Goal: Task Accomplishment & Management: Complete application form

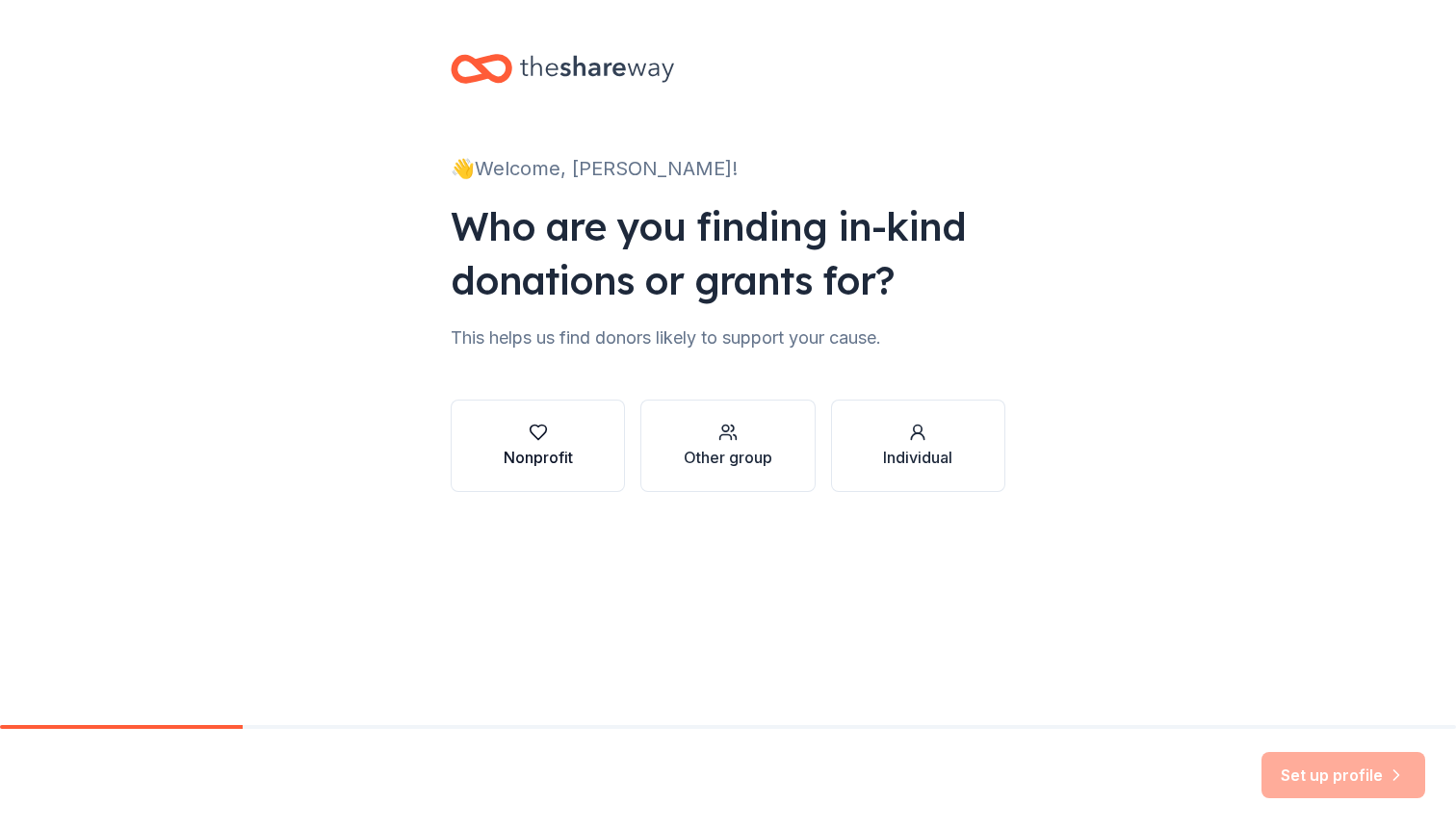
click at [526, 425] on div "button" at bounding box center [537, 433] width 69 height 20
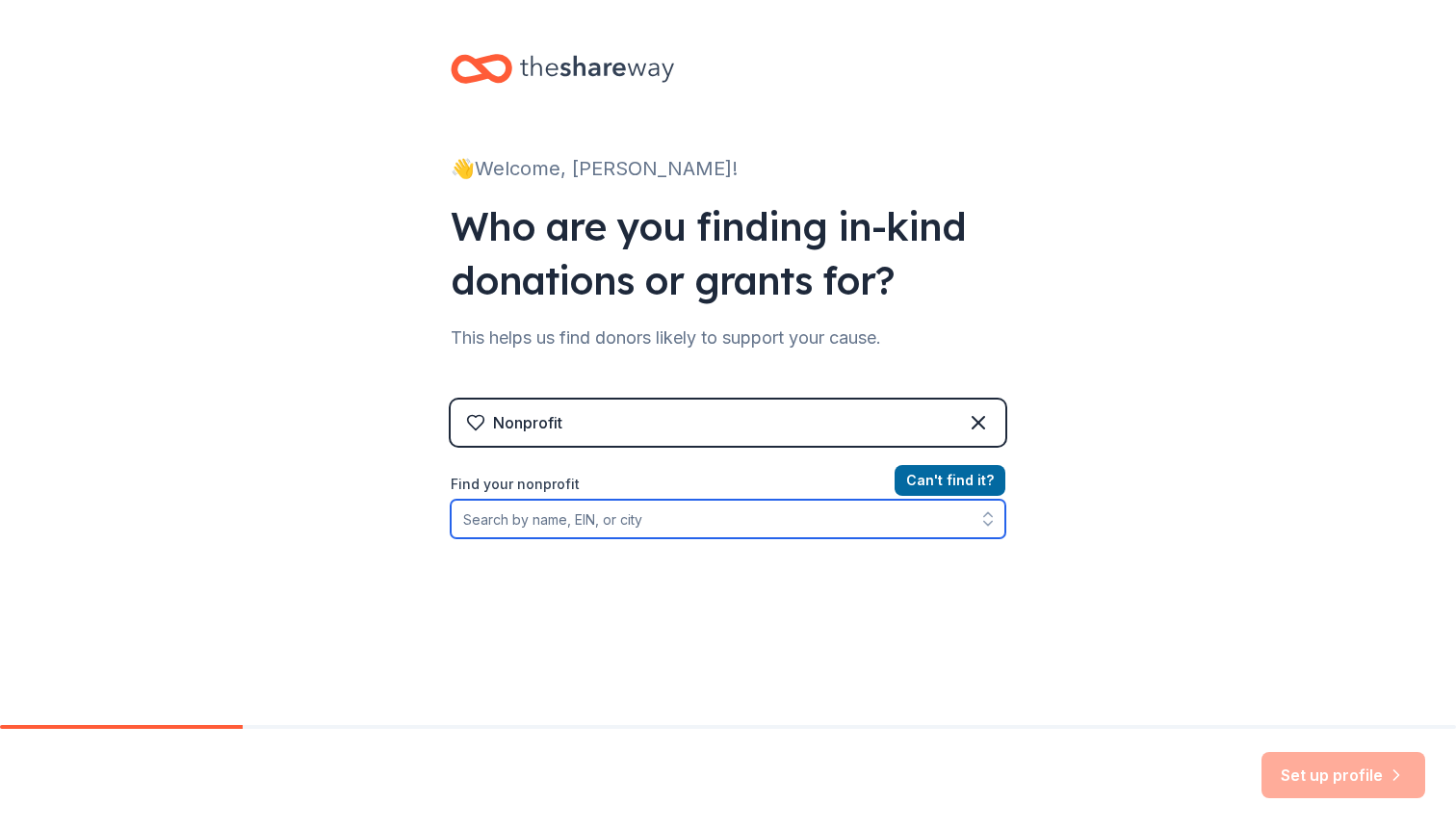
click at [769, 527] on input "Find your nonprofit" at bounding box center [728, 518] width 555 height 38
type input "Friends of the Parks"
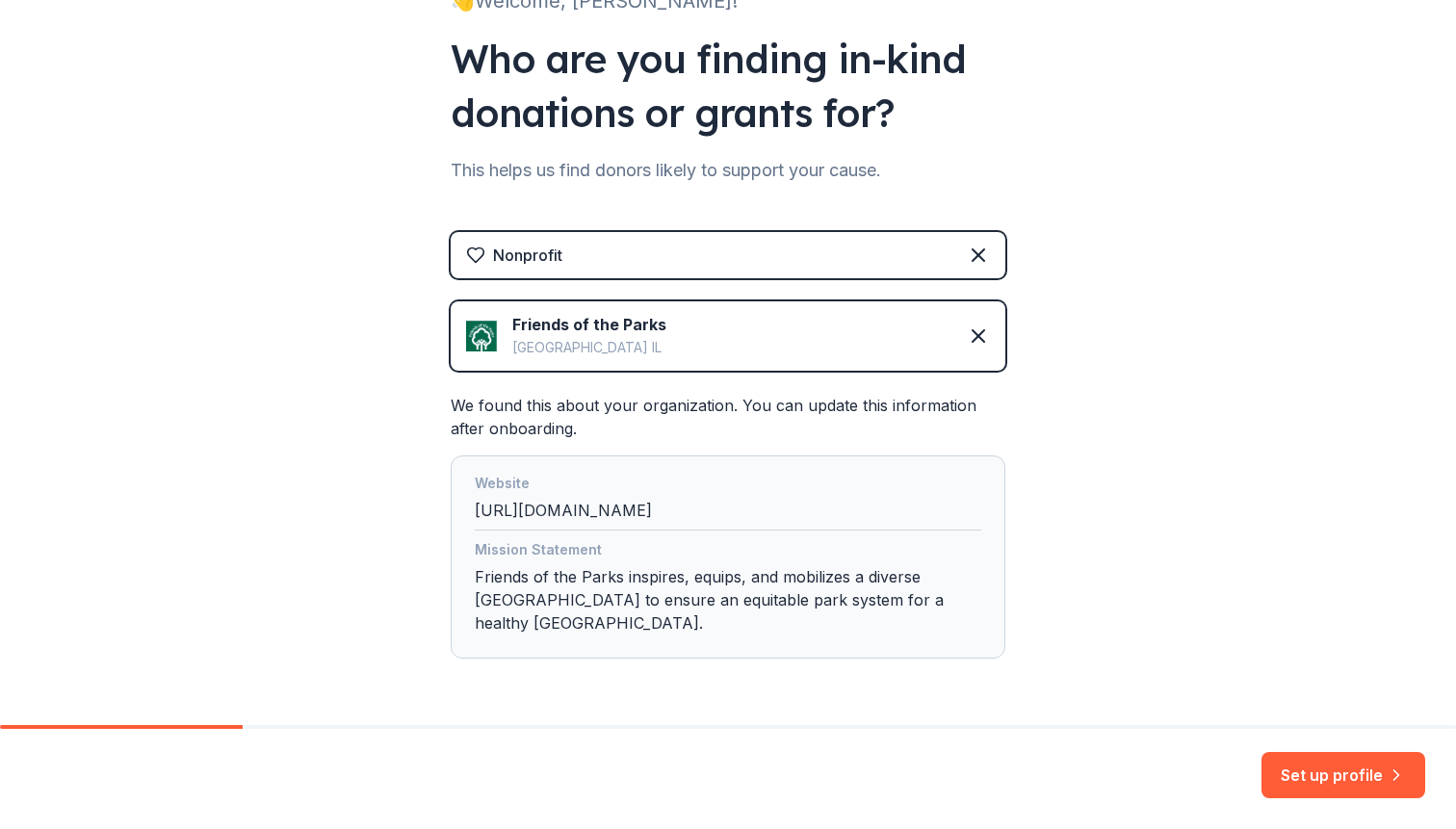
scroll to position [209, 0]
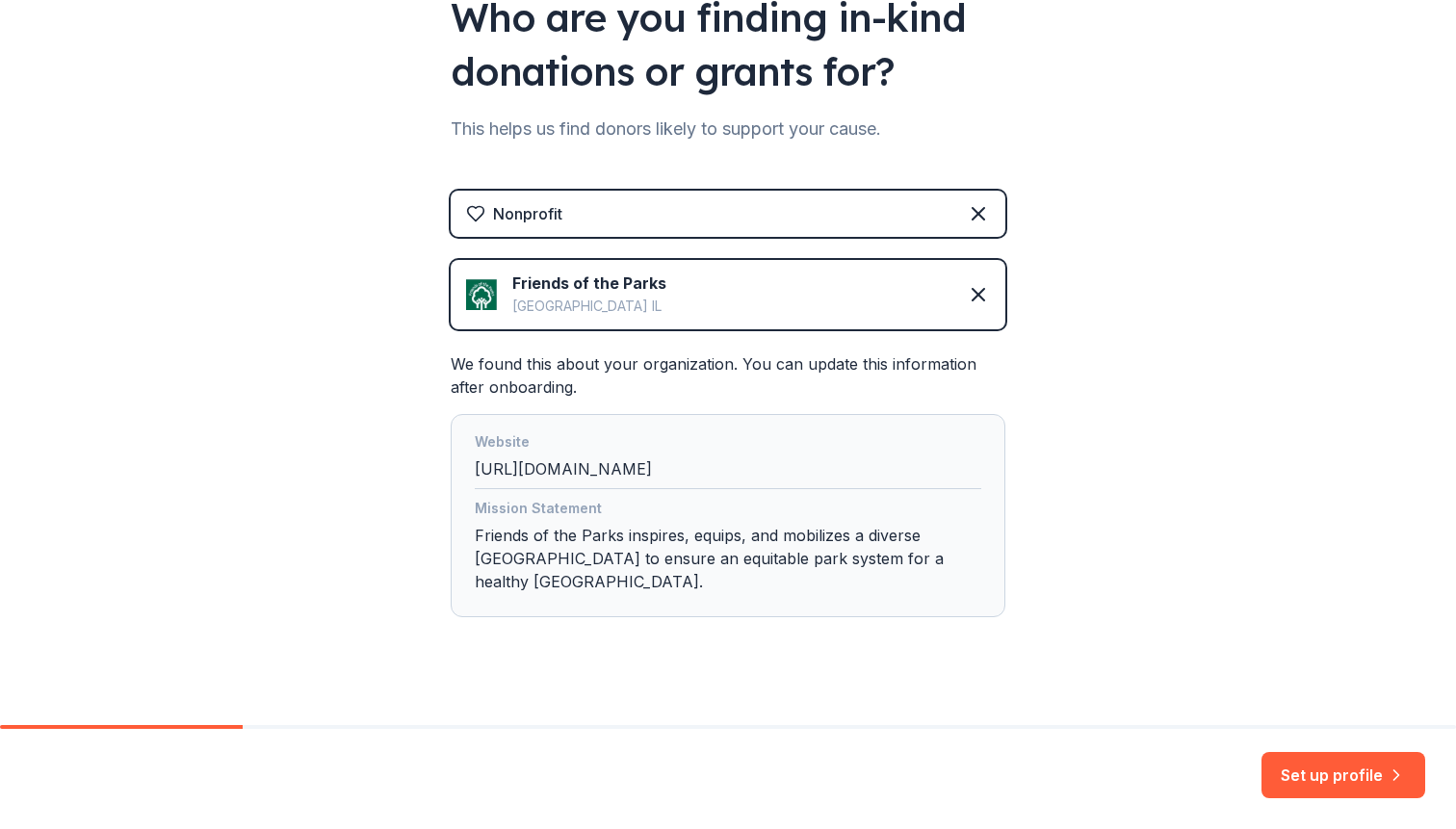
click at [1161, 552] on div "👋 Welcome, [PERSON_NAME]! Who are you finding in-kind donations or grants for? …" at bounding box center [728, 269] width 1456 height 957
click at [985, 294] on icon at bounding box center [978, 295] width 23 height 23
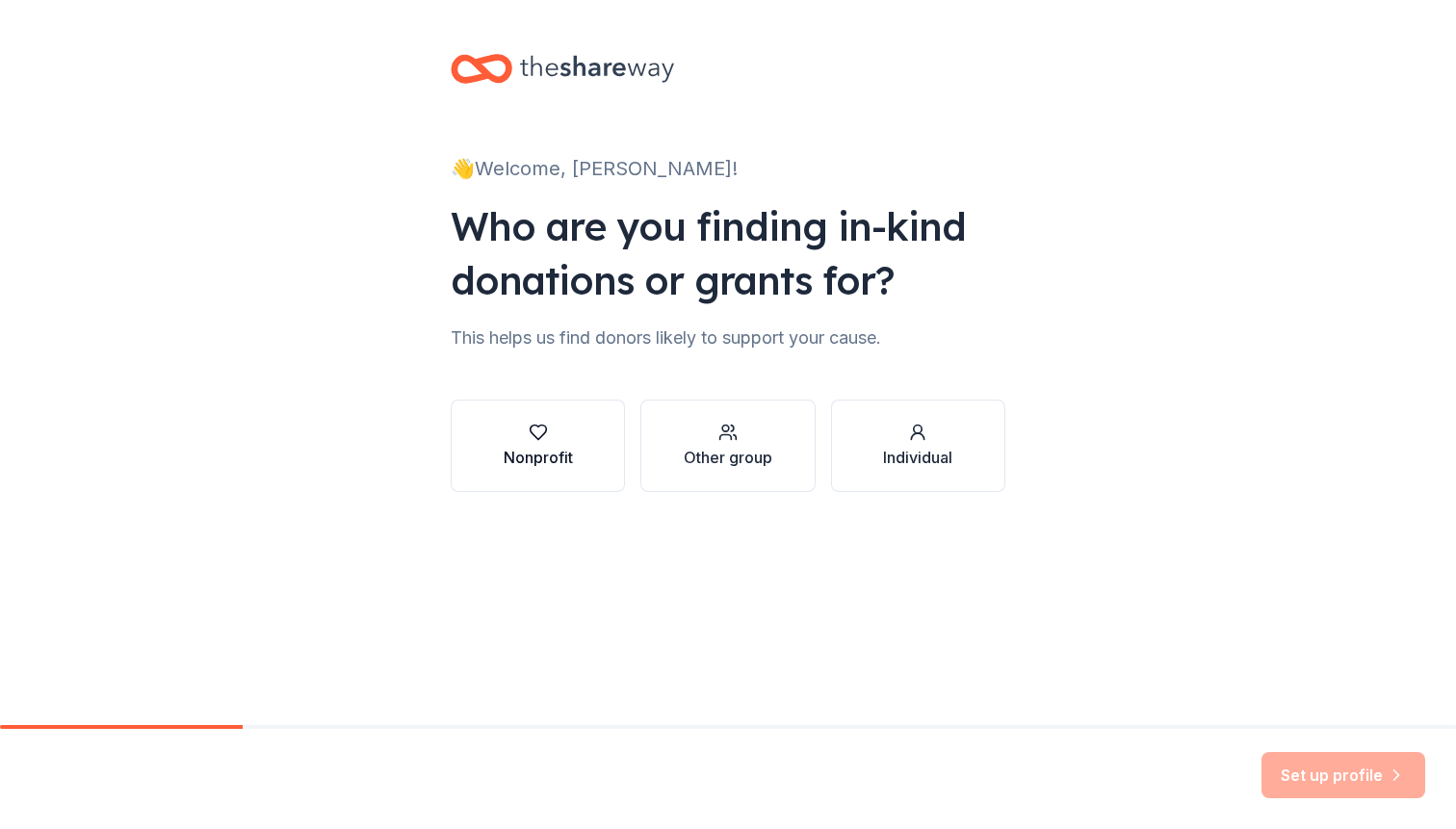
click at [562, 441] on div "button" at bounding box center [537, 433] width 69 height 20
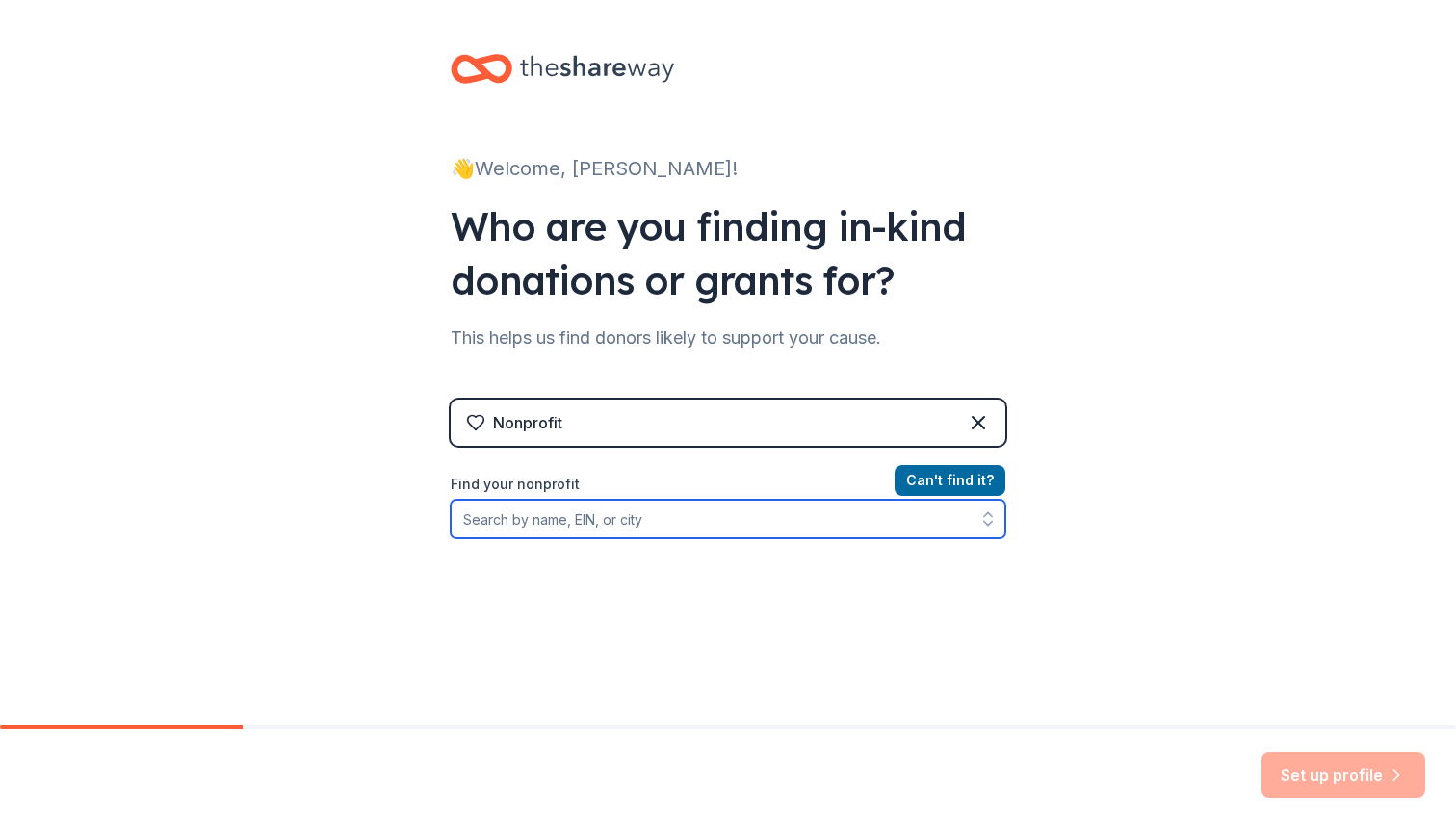
click at [599, 522] on input "Find your nonprofit" at bounding box center [728, 518] width 555 height 38
type input "T"
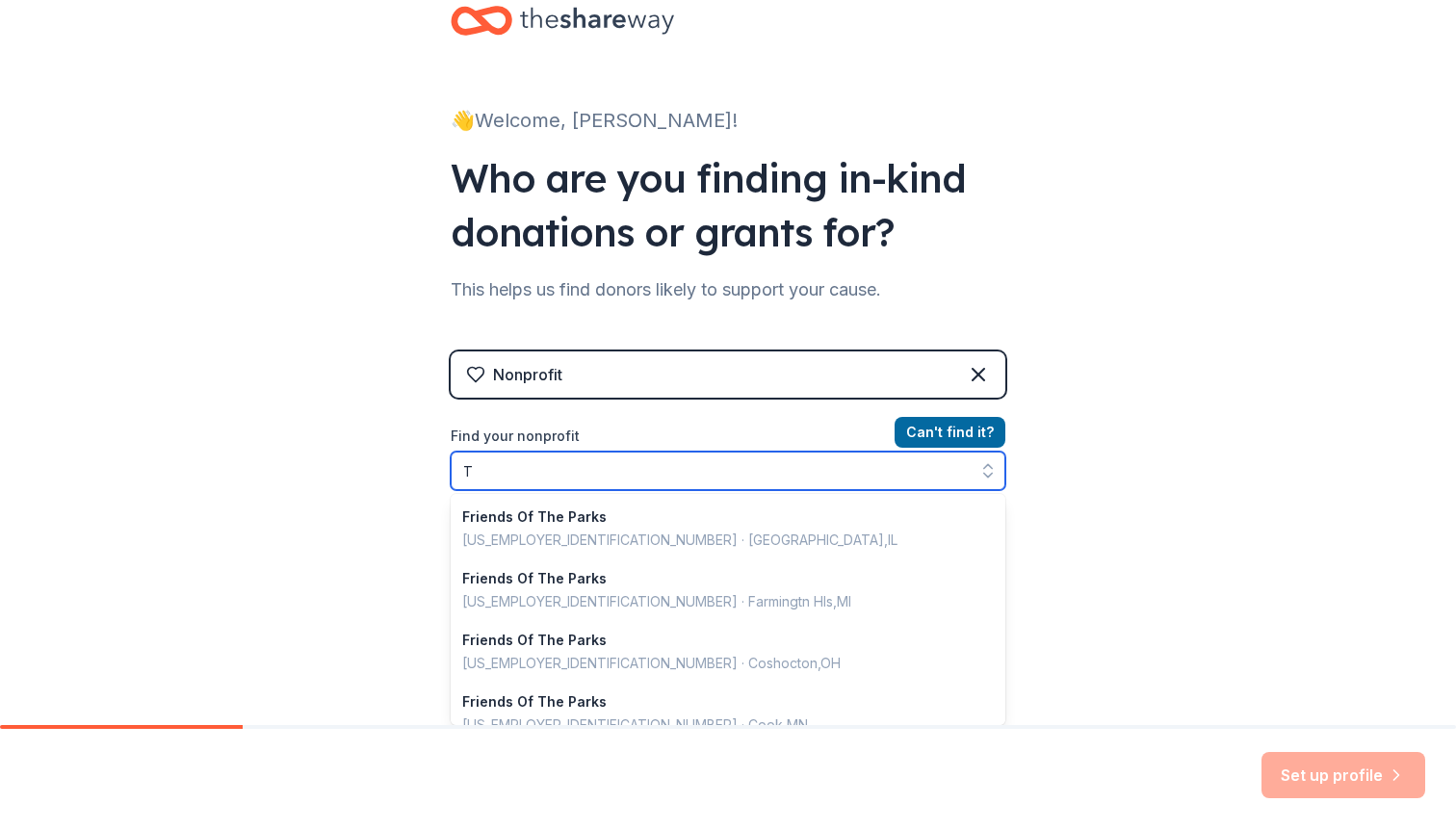
scroll to position [1360, 0]
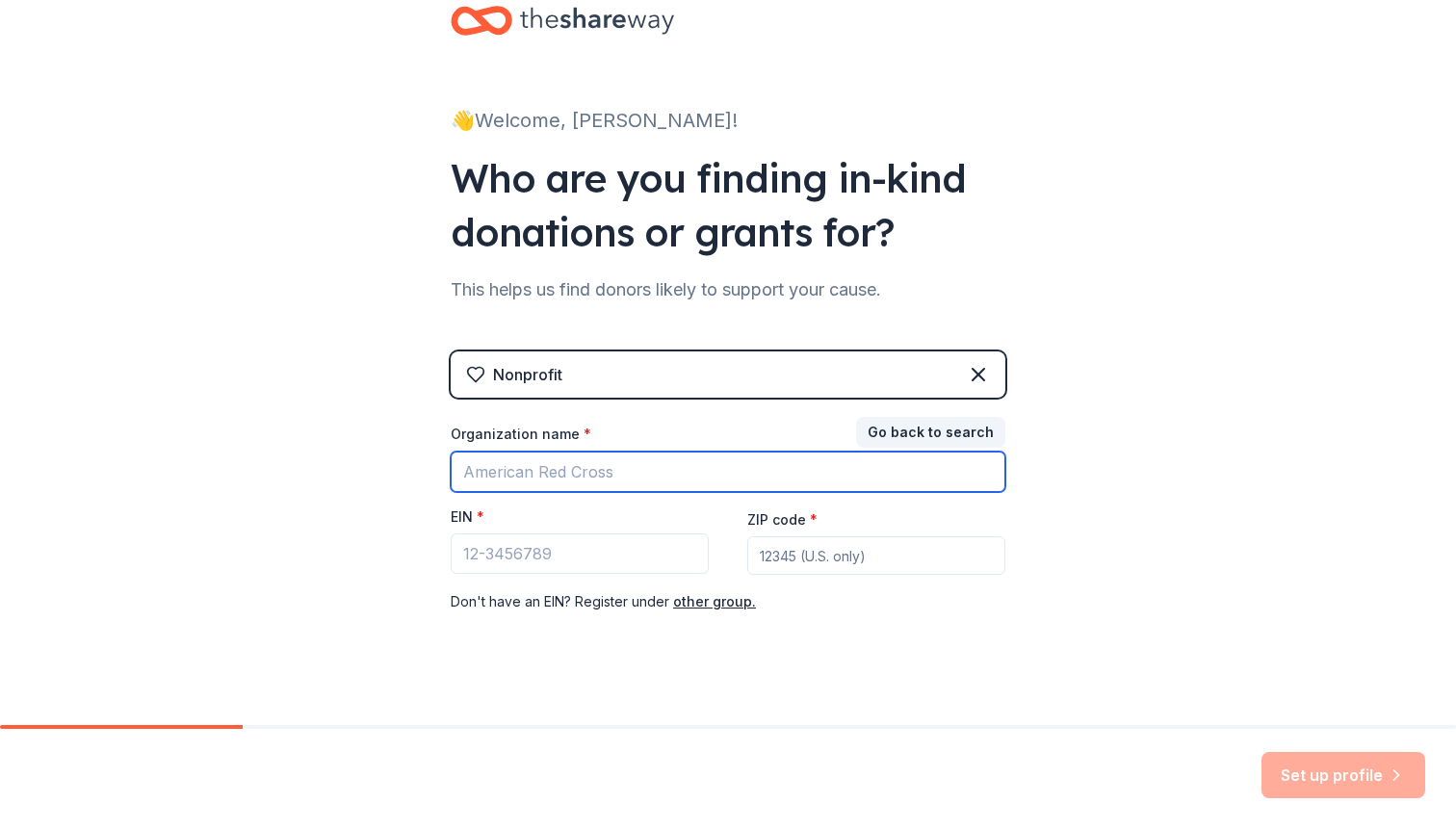
click at [535, 490] on input "Organization name *" at bounding box center [728, 471] width 555 height 40
type input "F"
type input "[PERSON_NAME] Read Natural Area Park Advisory Council"
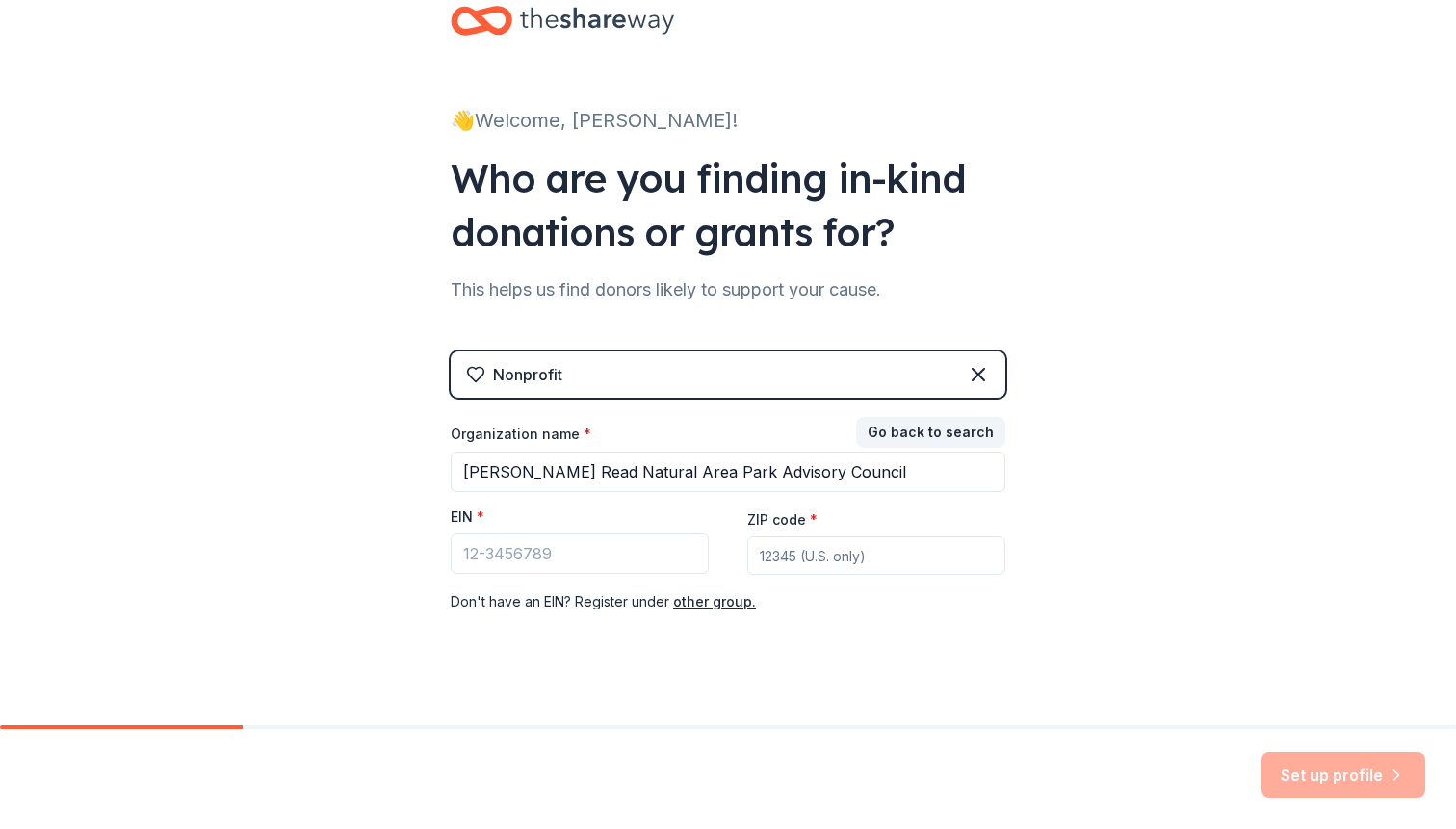
click at [873, 557] on input "ZIP code *" at bounding box center [877, 555] width 258 height 38
type input "60634"
click at [652, 556] on input "EIN *" at bounding box center [579, 553] width 258 height 40
paste input "[US_EMPLOYER_IDENTIFICATION_NUMBER]"
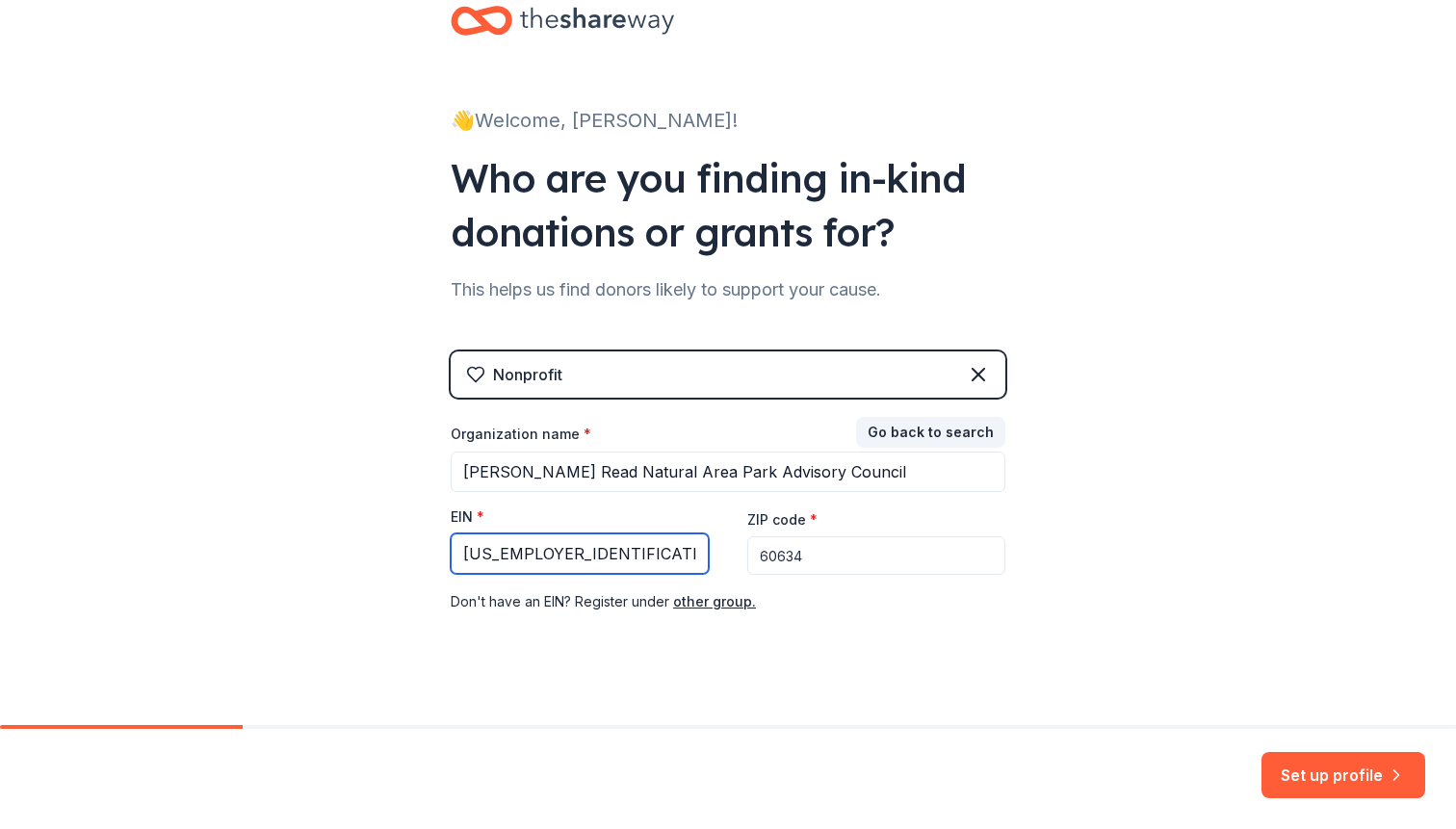
type input "[US_EMPLOYER_IDENTIFICATION_NUMBER]"
click at [1053, 726] on div at bounding box center [728, 727] width 1456 height 4
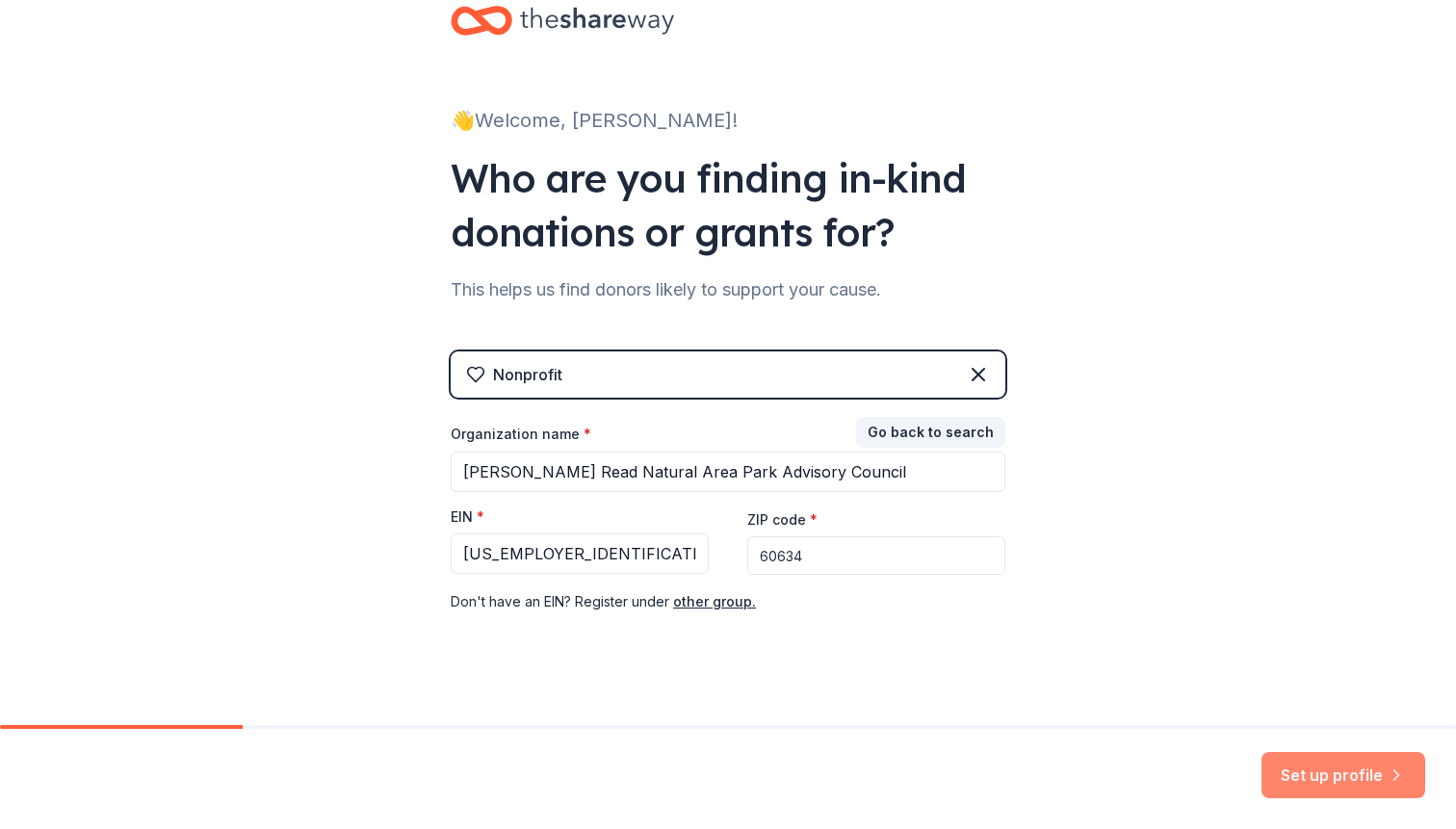
click at [1358, 776] on button "Set up profile" at bounding box center [1344, 775] width 164 height 46
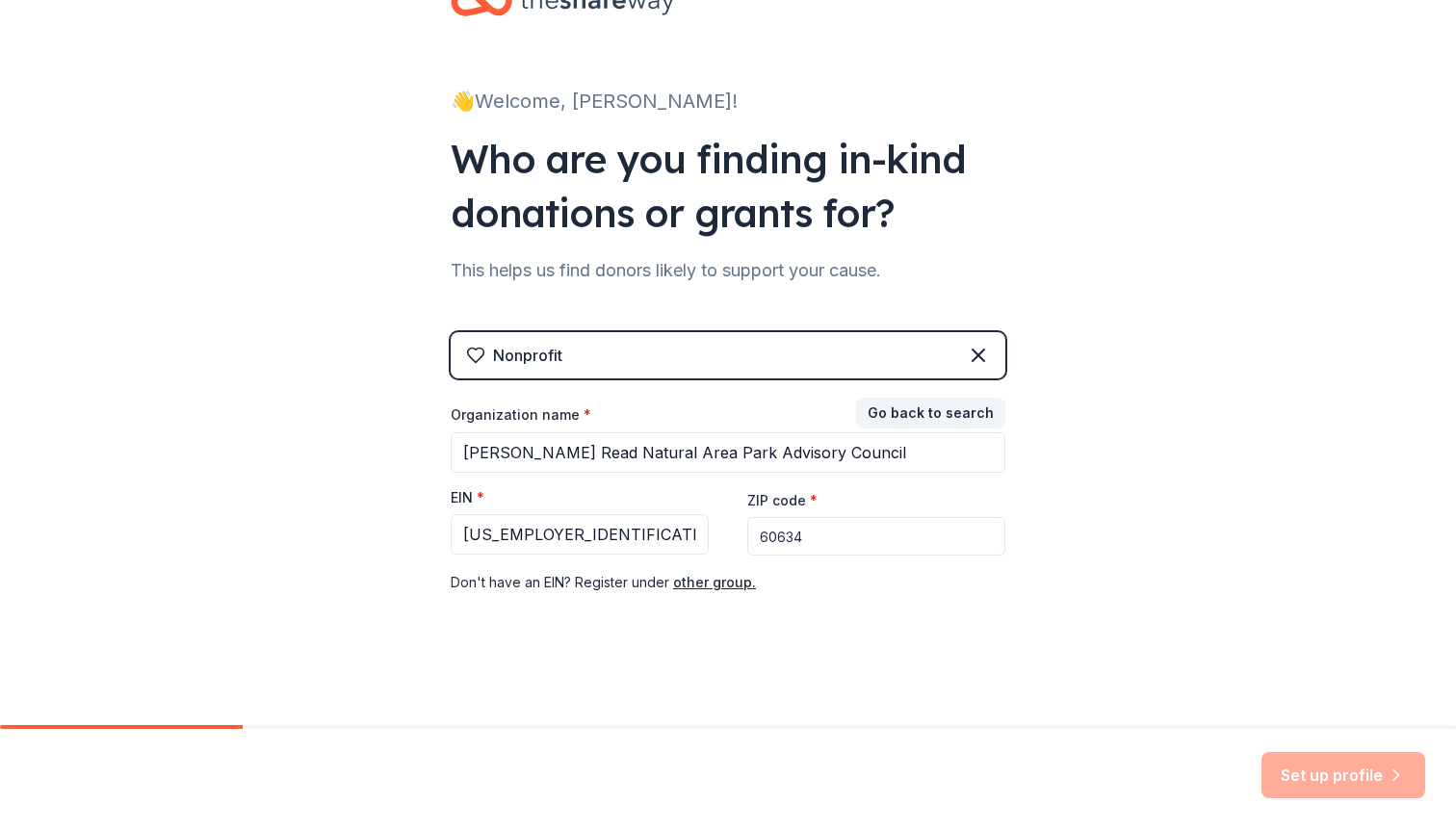
scroll to position [0, 0]
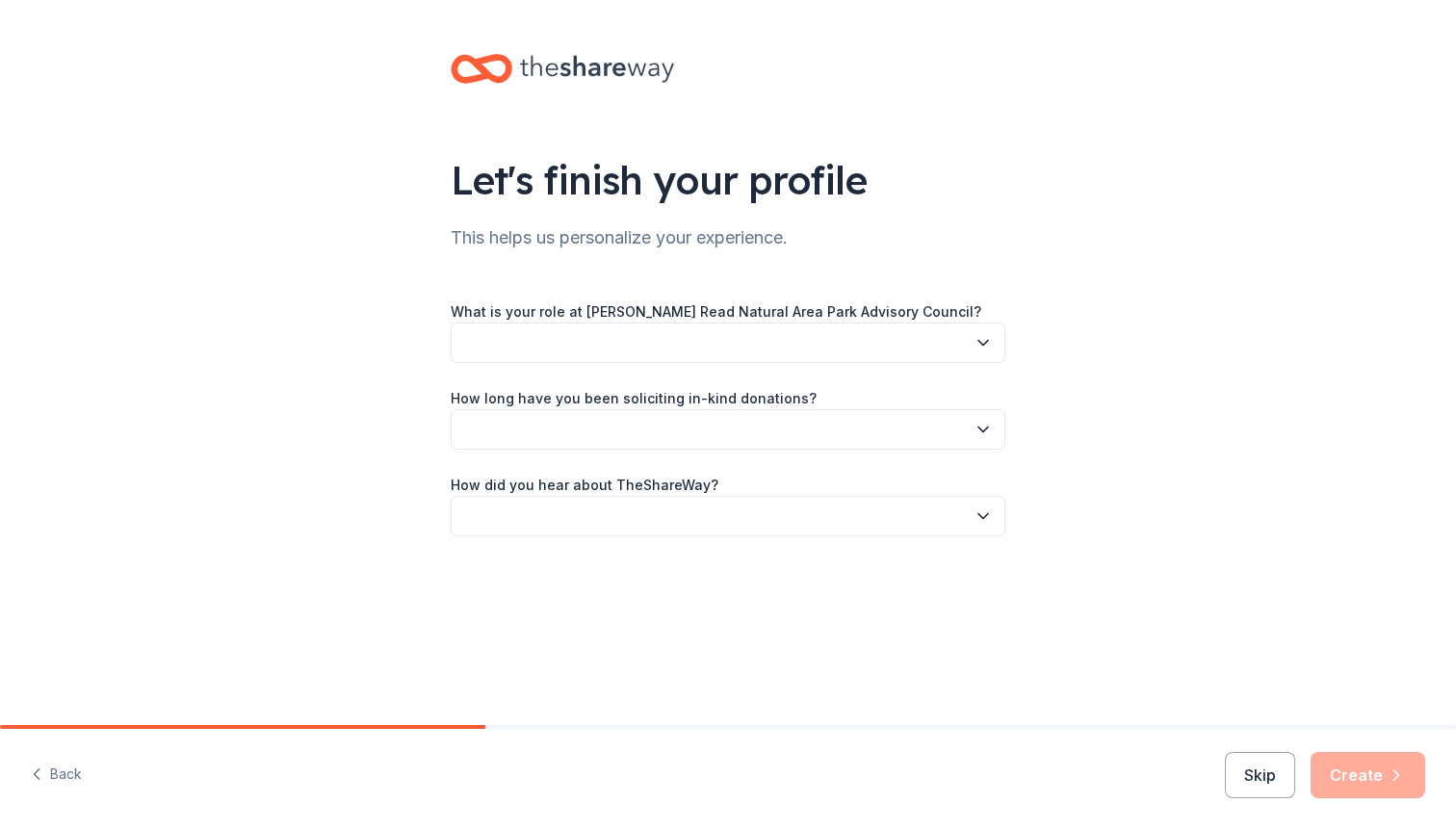
click at [845, 346] on button "button" at bounding box center [728, 342] width 555 height 40
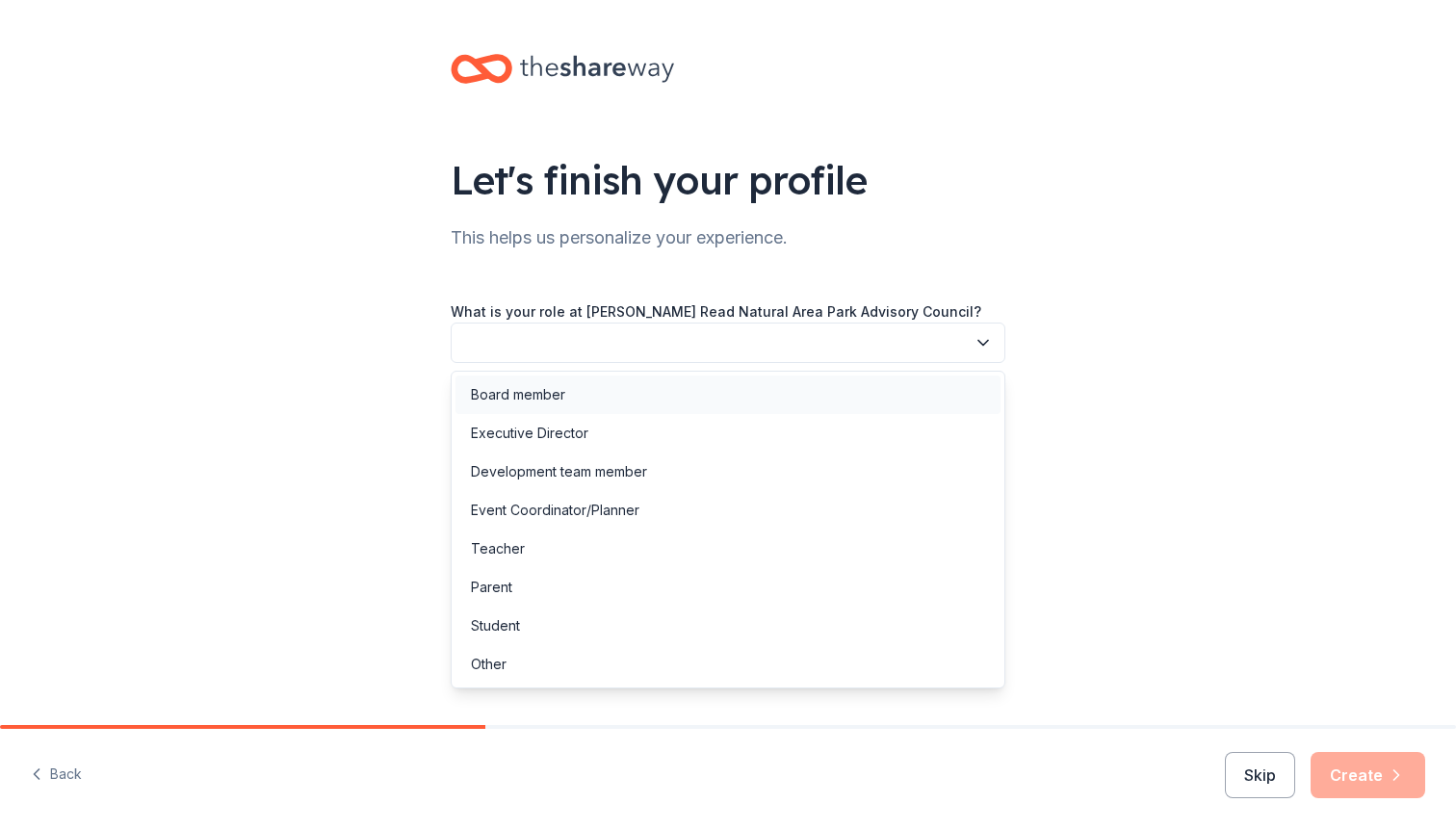
click at [744, 395] on div "Board member" at bounding box center [728, 394] width 545 height 38
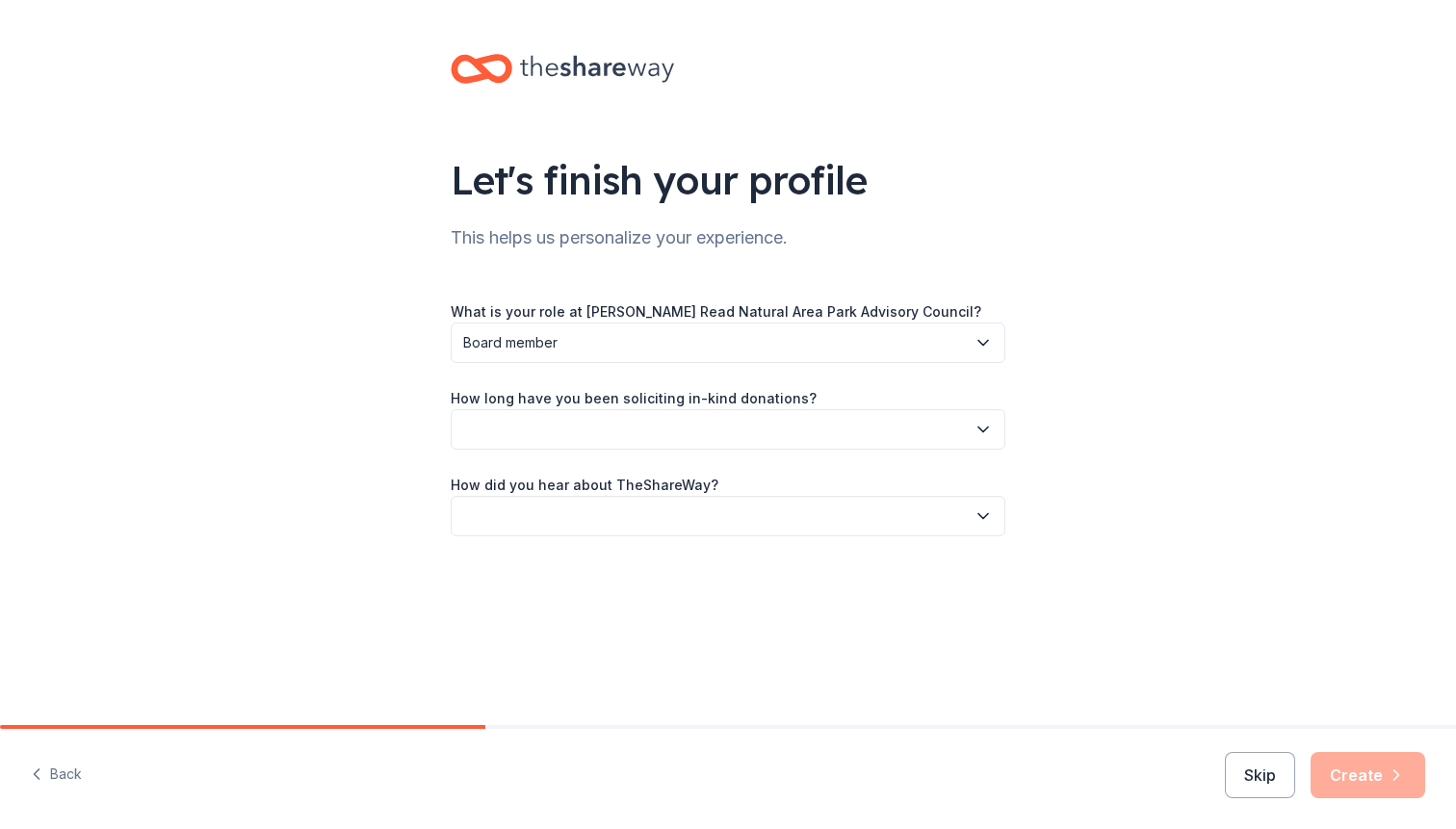
click at [640, 633] on div "Let's finish your profile This helps us personalize your experience. What is yo…" at bounding box center [728, 363] width 1456 height 725
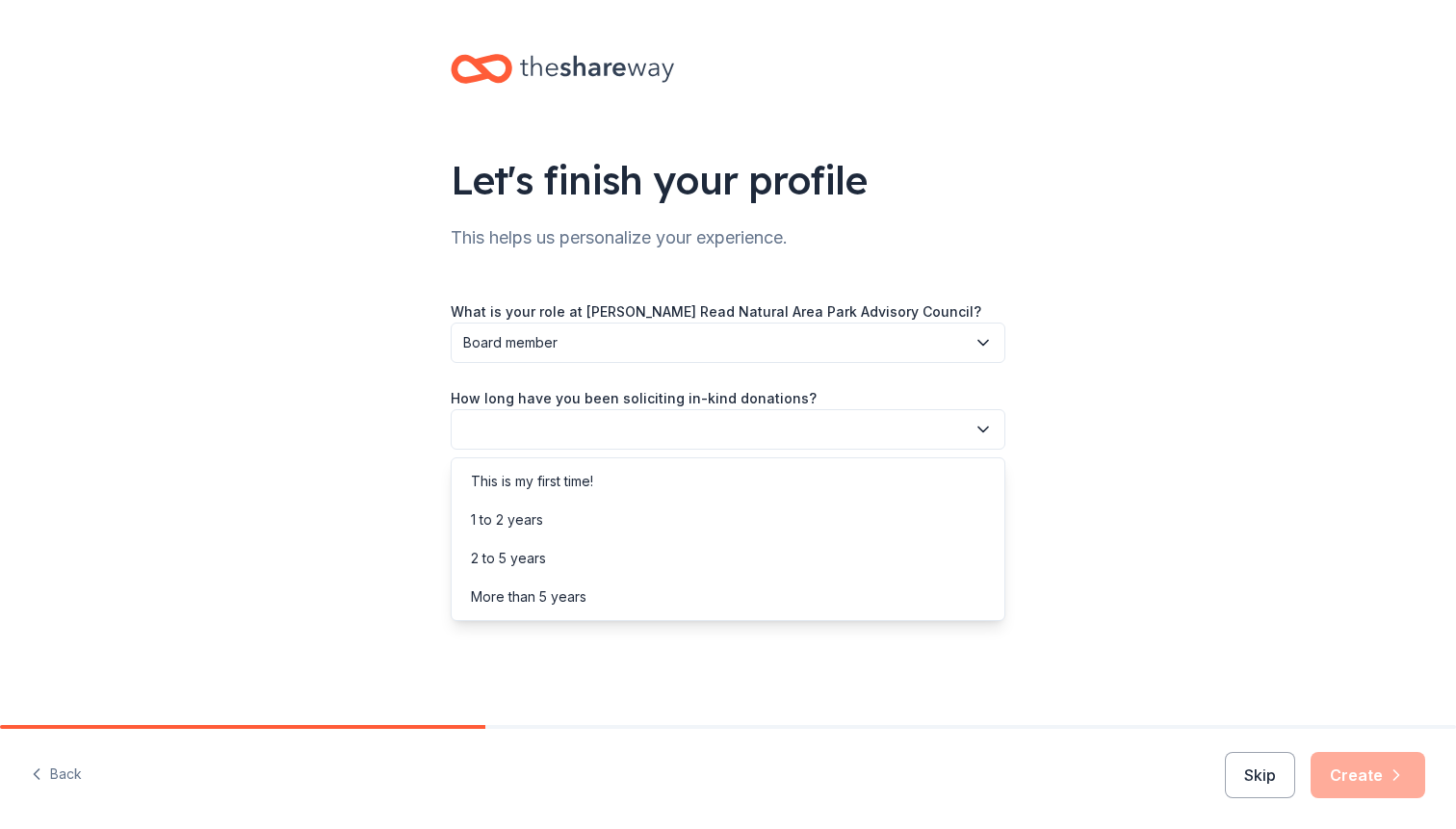
click at [625, 438] on button "button" at bounding box center [728, 429] width 555 height 40
click at [584, 530] on div "1 to 2 years" at bounding box center [728, 519] width 545 height 38
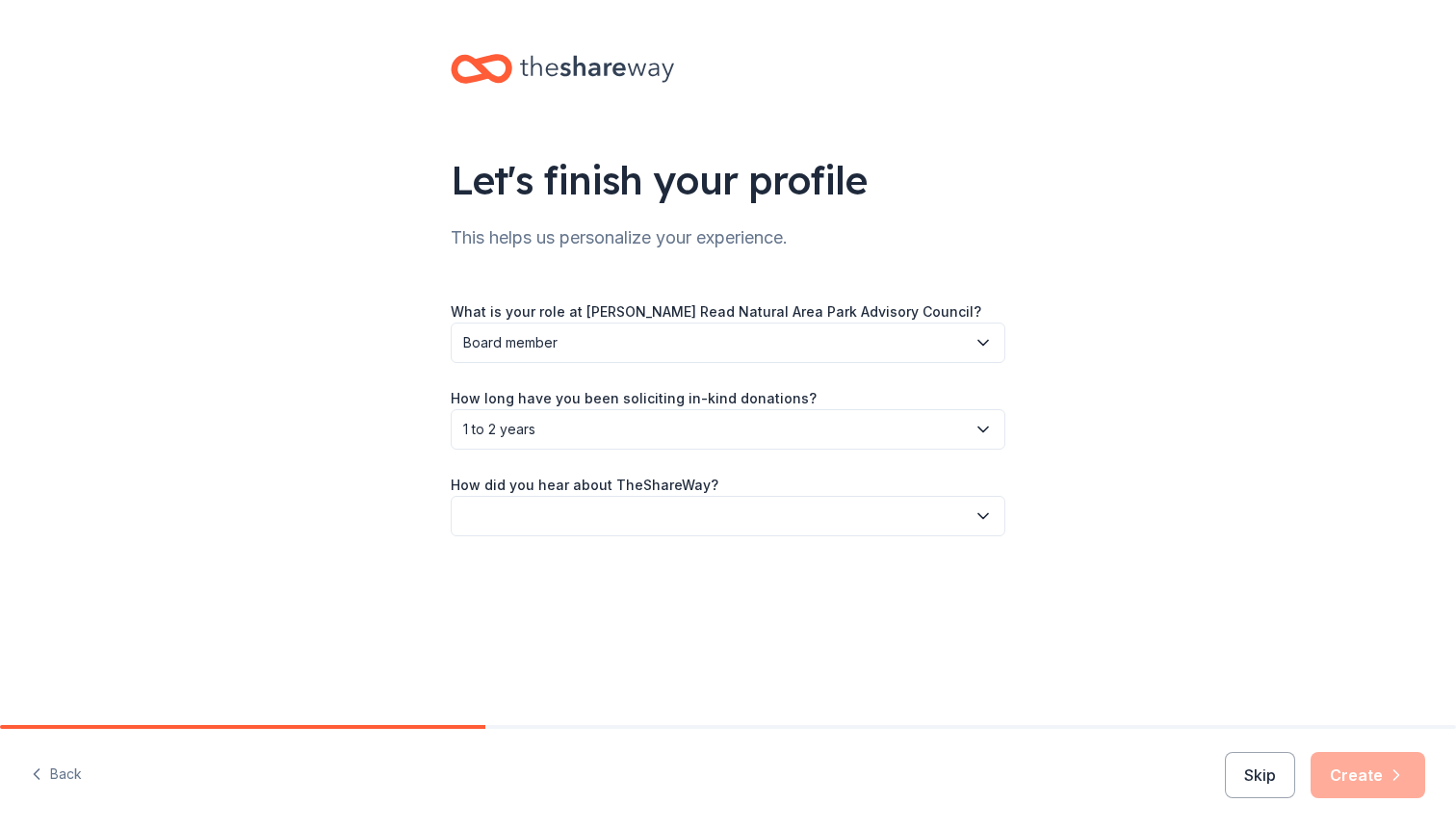
click at [653, 623] on div "Let's finish your profile This helps us personalize your experience. What is yo…" at bounding box center [728, 314] width 617 height 629
click at [608, 541] on div "Let's finish your profile This helps us personalize your experience. What is yo…" at bounding box center [728, 314] width 617 height 629
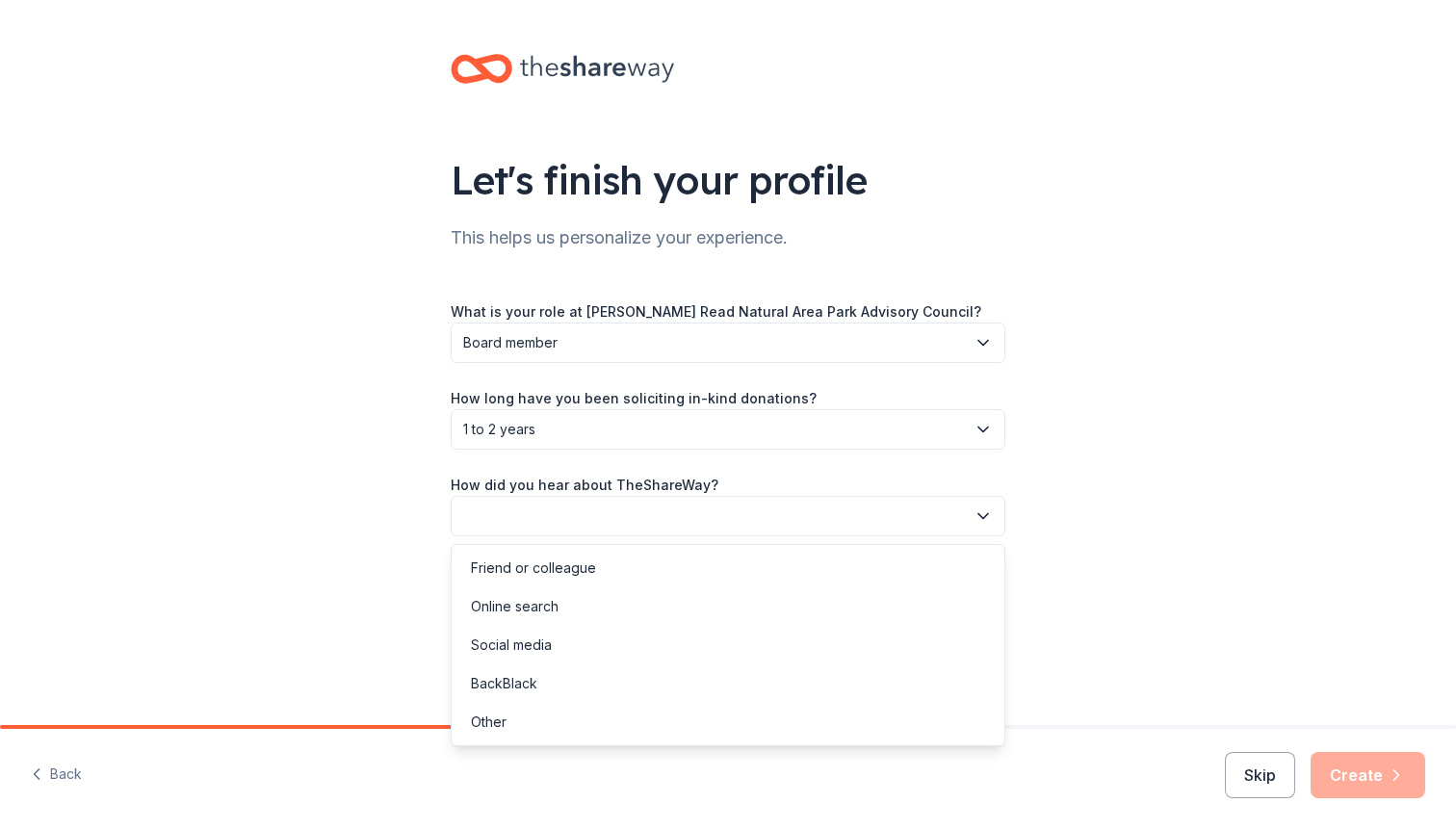
click at [593, 512] on button "button" at bounding box center [728, 515] width 555 height 40
click at [534, 610] on div "Online search" at bounding box center [515, 607] width 88 height 23
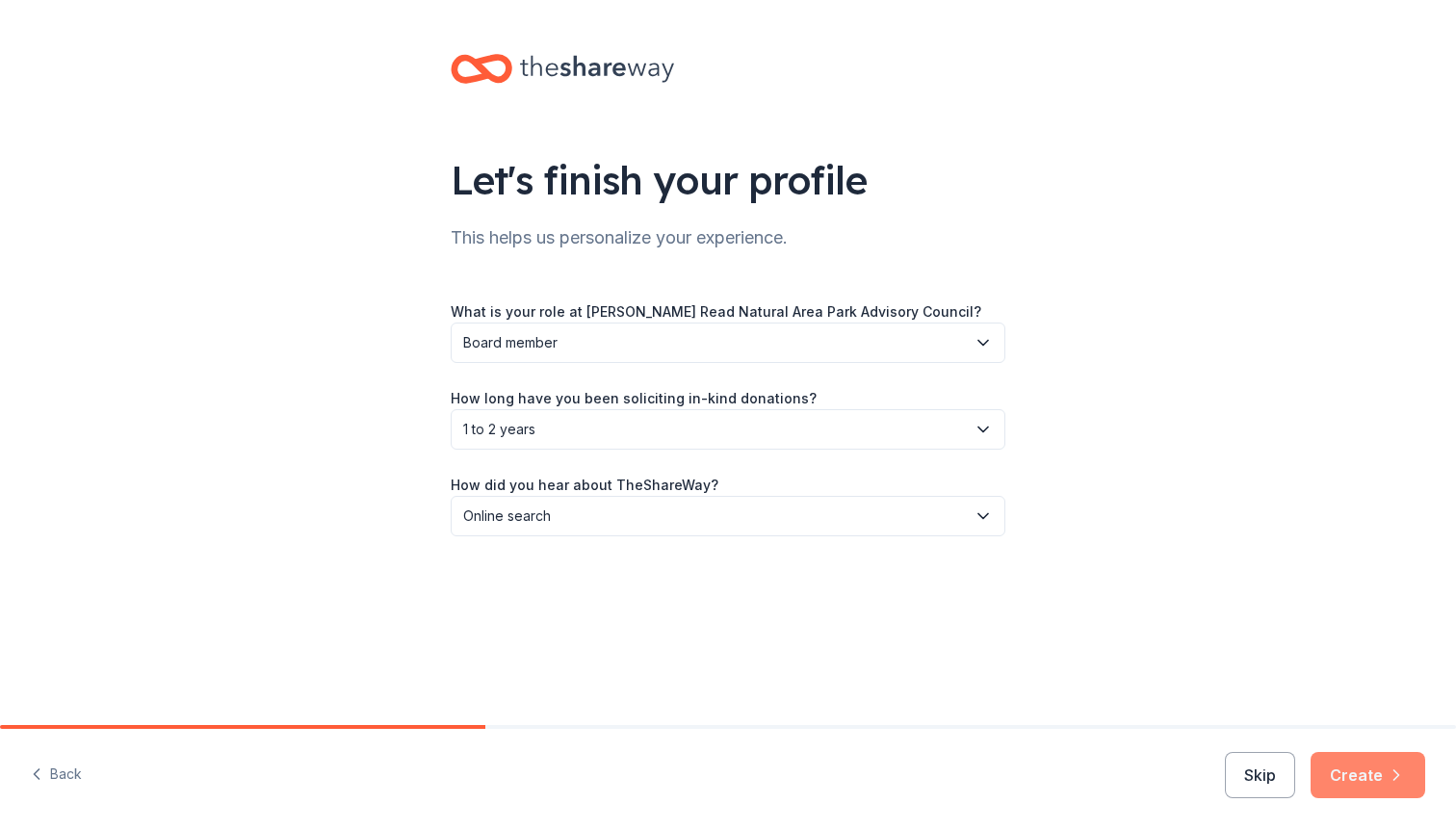
click at [1373, 771] on button "Create" at bounding box center [1367, 775] width 114 height 46
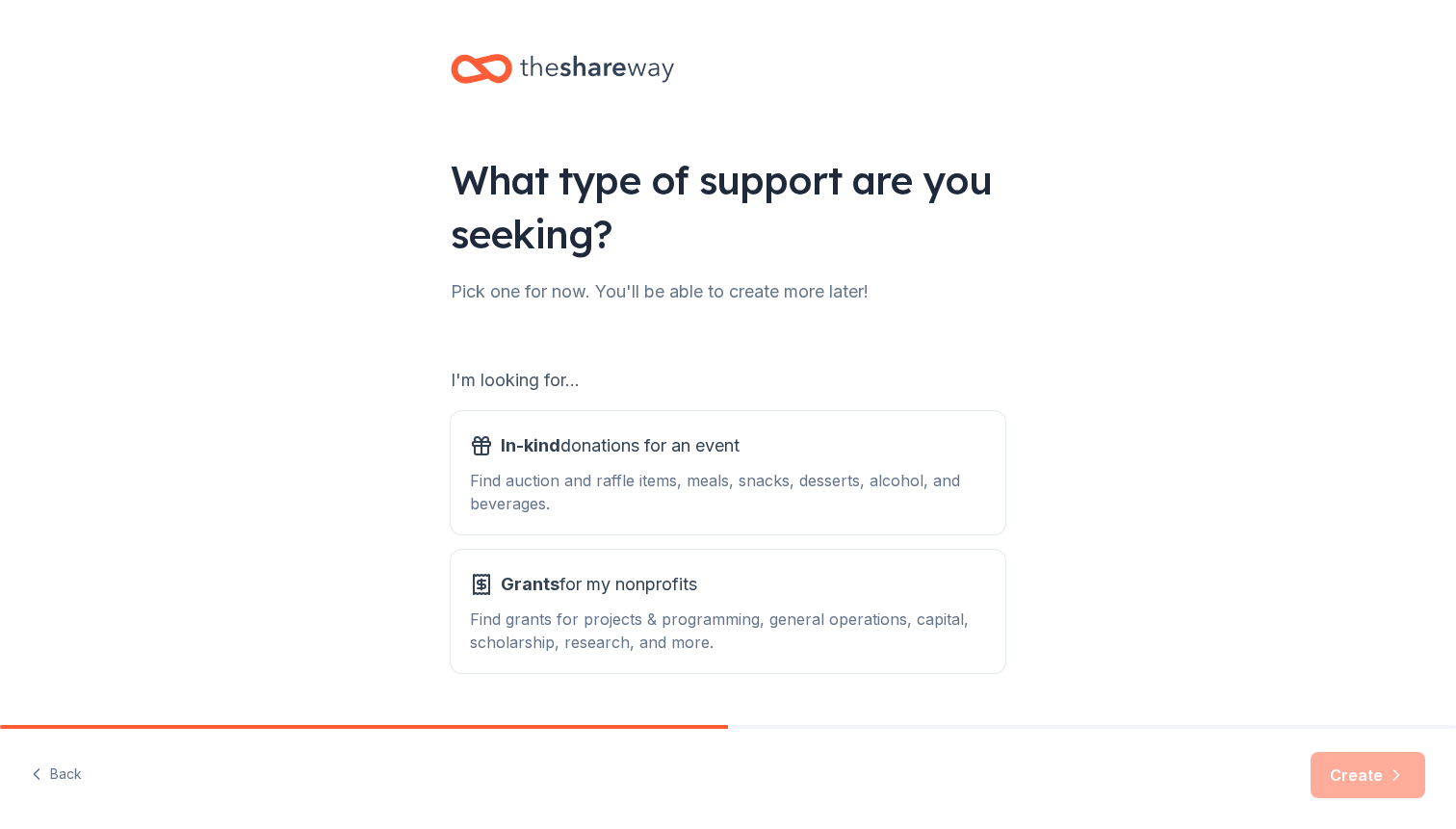
scroll to position [52, 0]
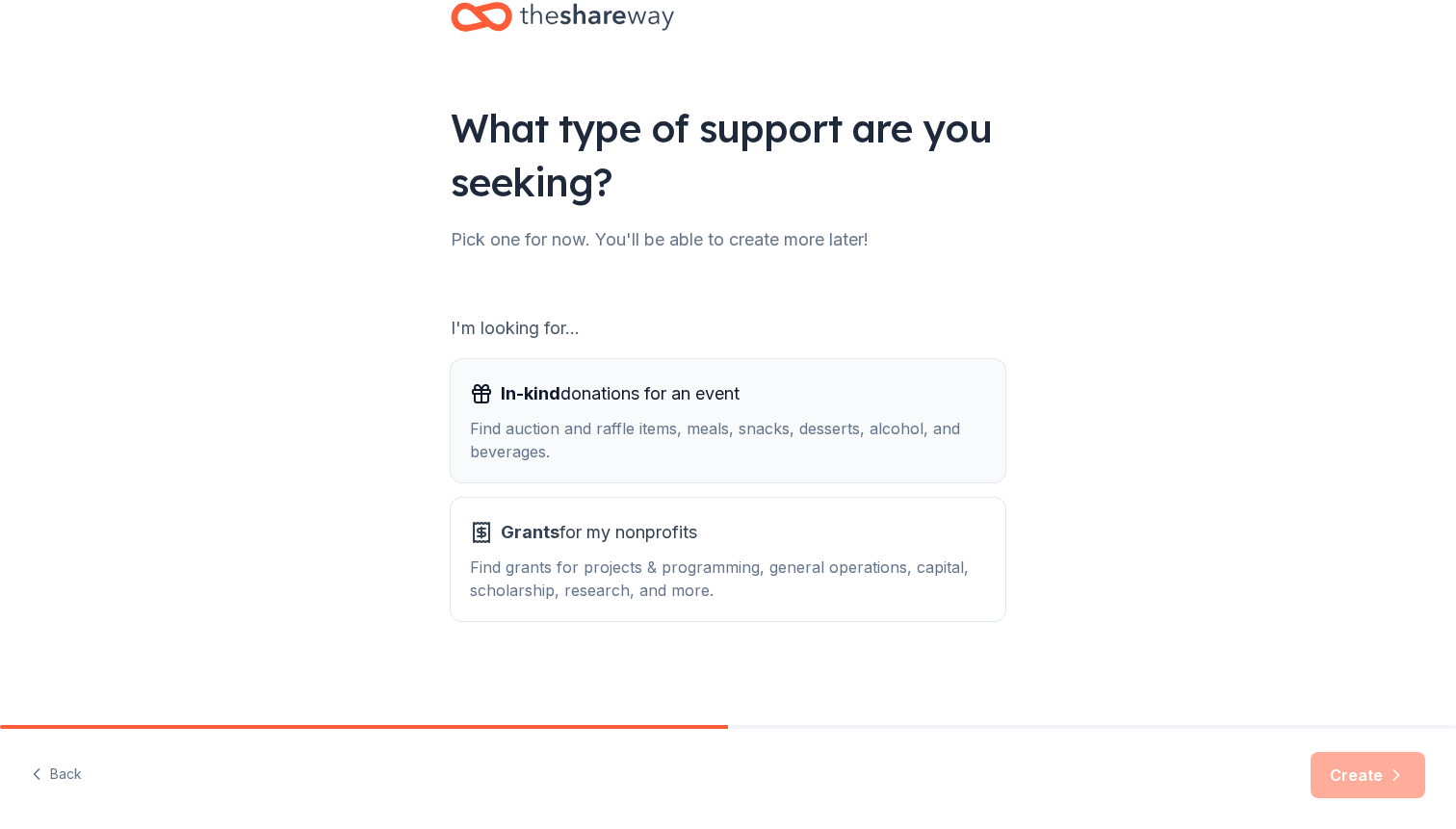
click at [682, 424] on div "Find auction and raffle items, meals, snacks, desserts, alcohol, and beverages." at bounding box center [728, 440] width 516 height 46
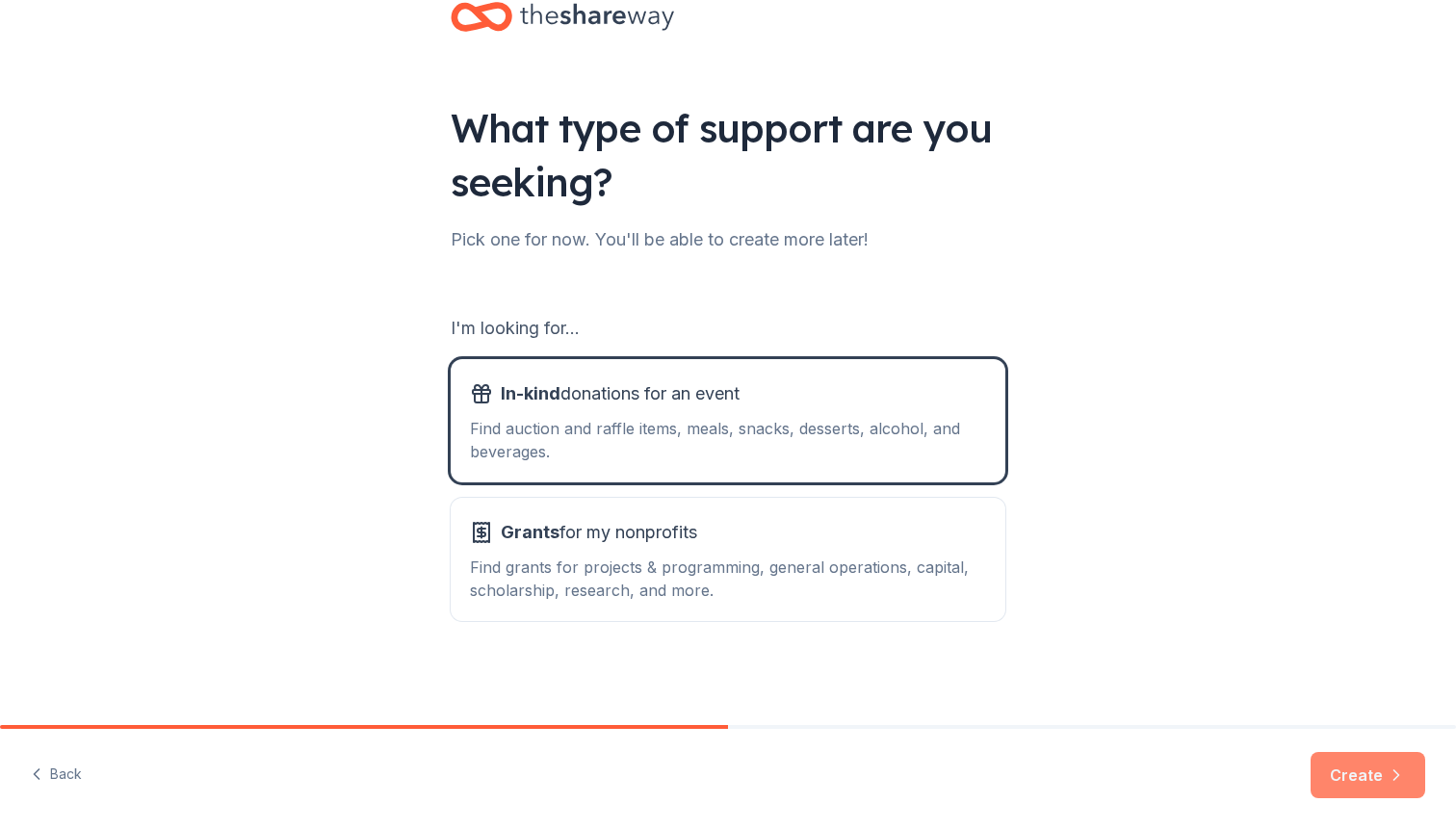
click at [1352, 762] on button "Create" at bounding box center [1367, 775] width 114 height 46
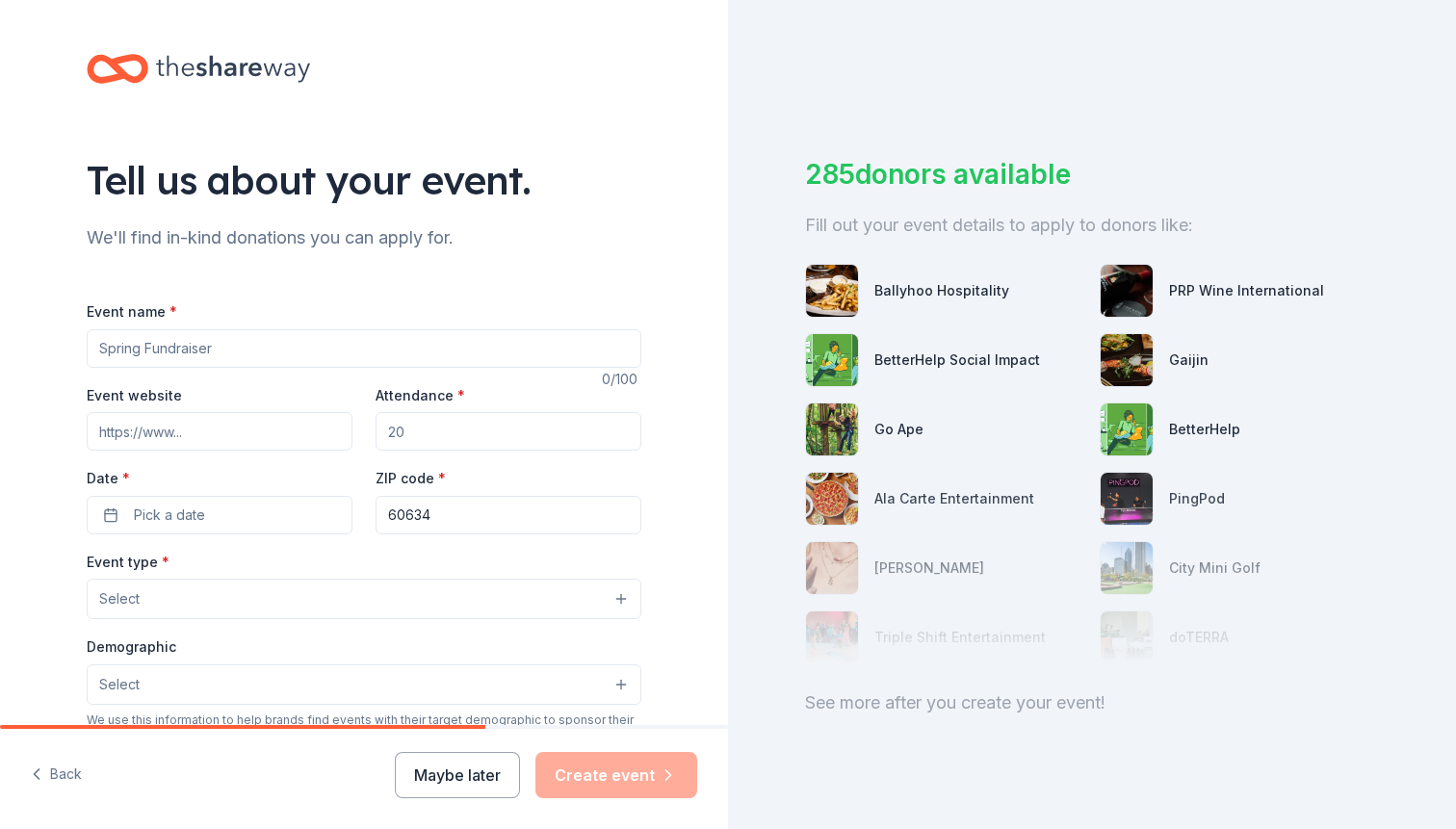
scroll to position [13, 0]
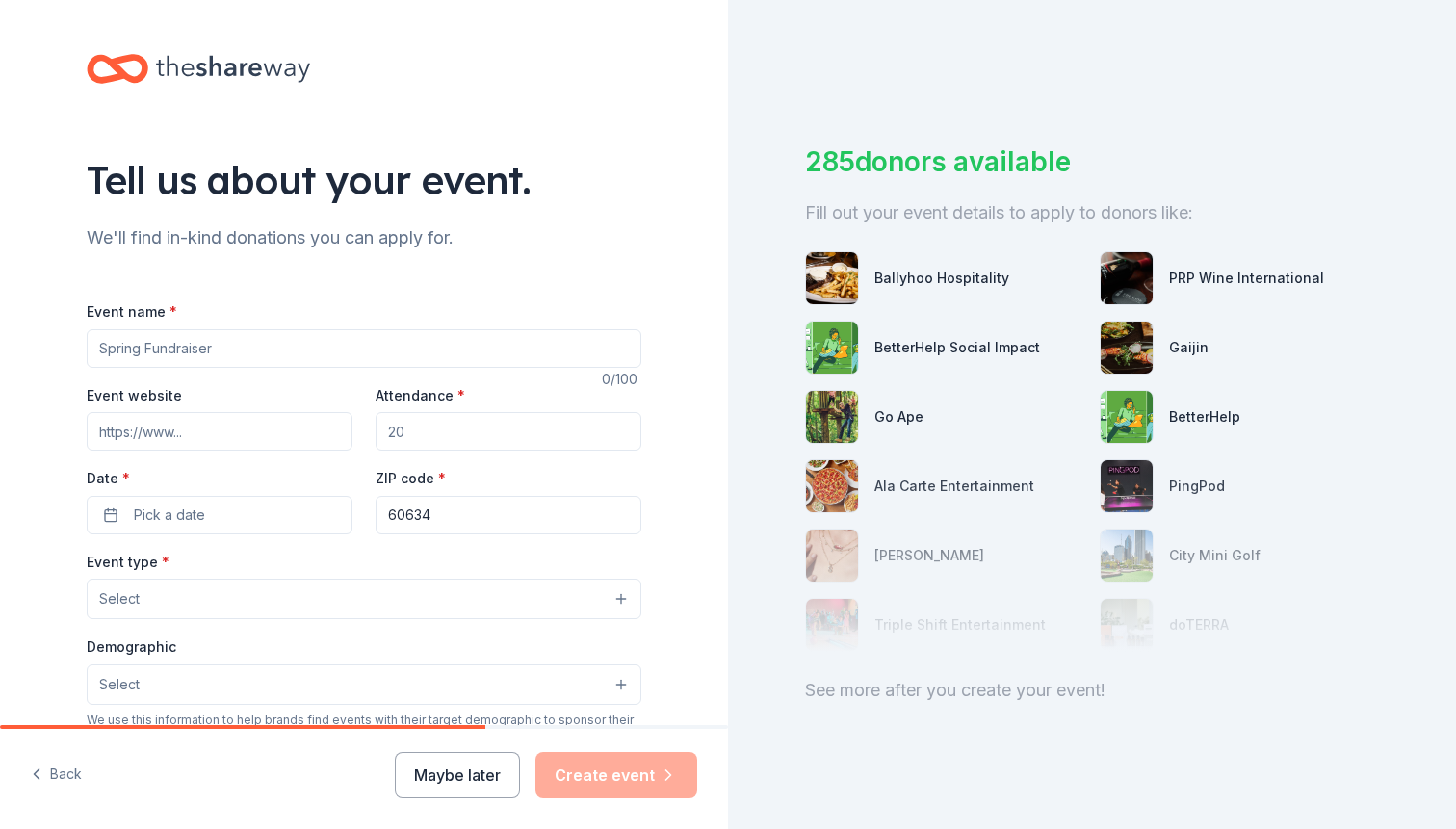
click at [176, 342] on input "Event name *" at bounding box center [364, 348] width 555 height 38
type input "Tree and shrub planting"
click at [464, 439] on input "Attendance *" at bounding box center [508, 431] width 266 height 38
type input "50"
click at [191, 527] on button "Pick a date" at bounding box center [220, 514] width 266 height 38
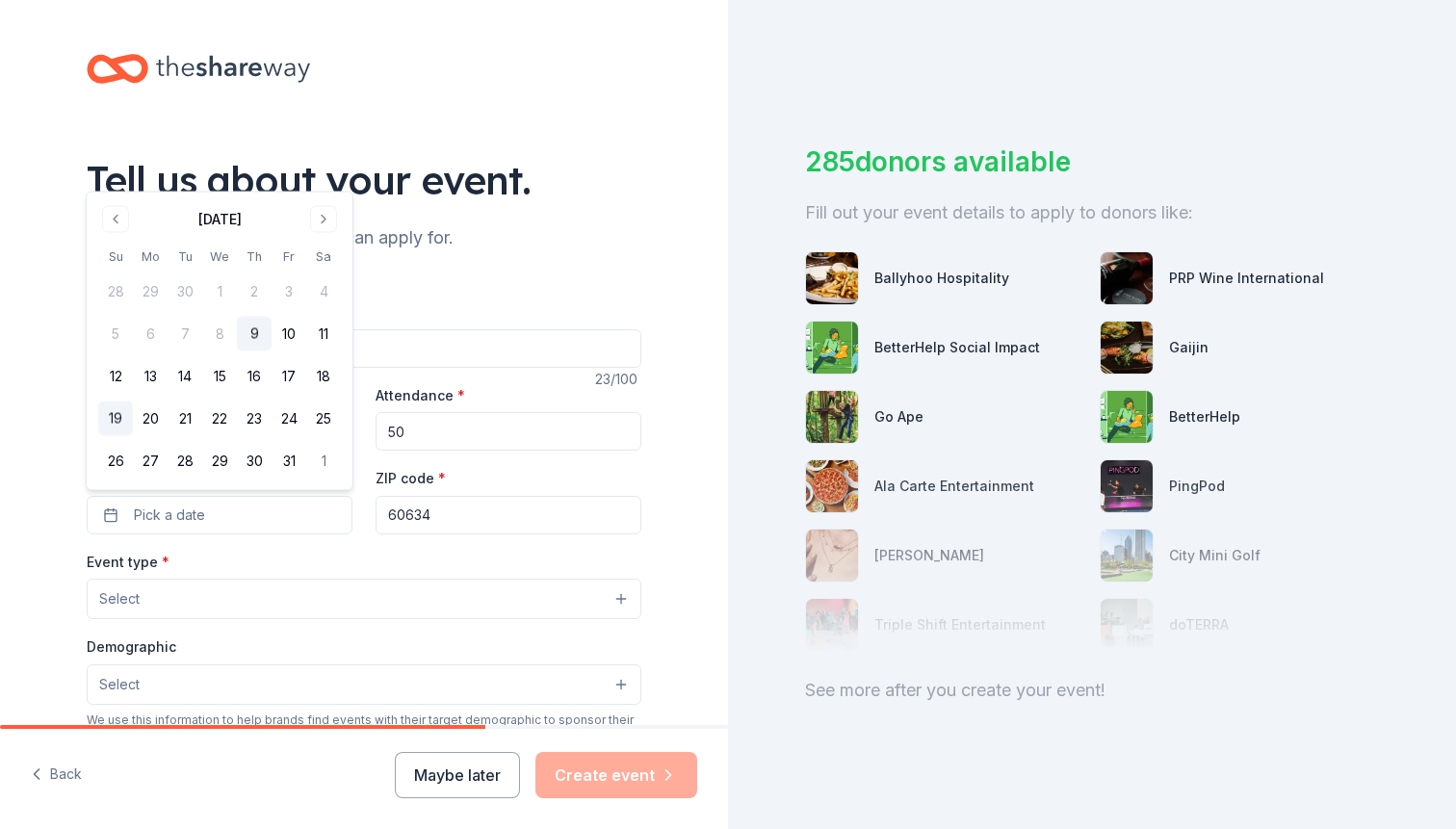
click at [121, 417] on button "19" at bounding box center [115, 418] width 34 height 34
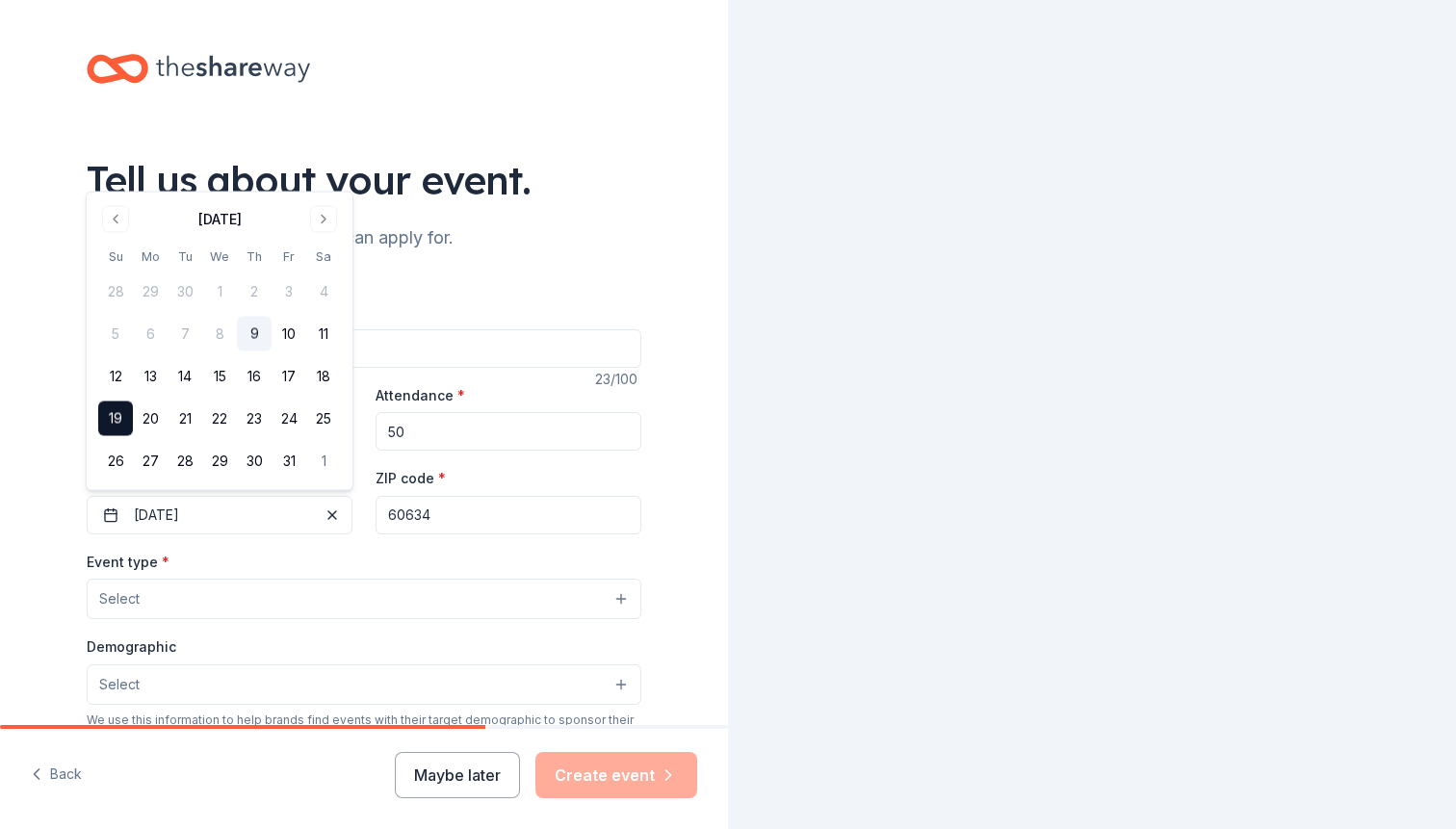
scroll to position [0, 0]
click at [512, 522] on input "60634" at bounding box center [508, 514] width 266 height 38
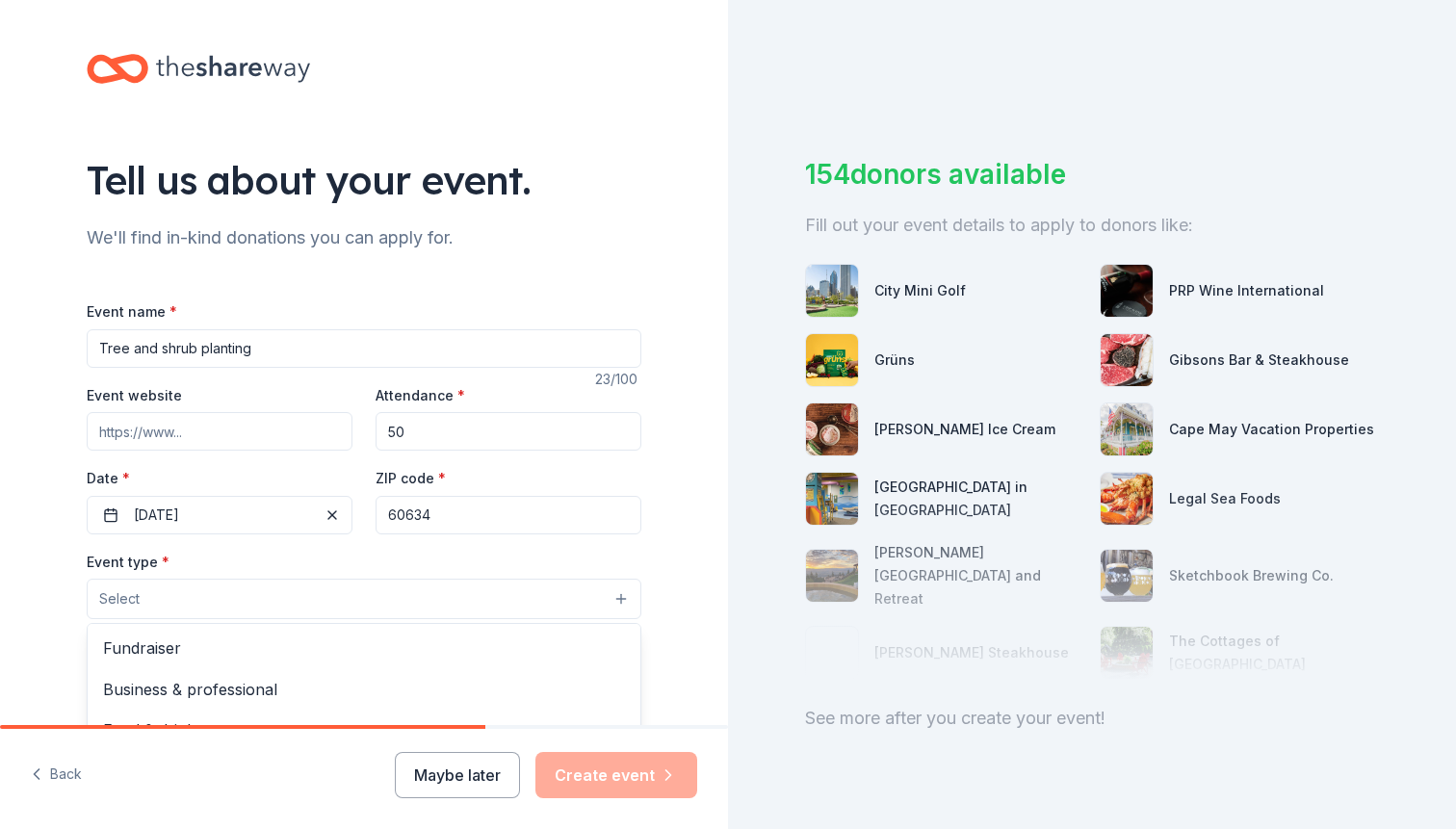
click at [254, 595] on button "Select" at bounding box center [364, 598] width 555 height 40
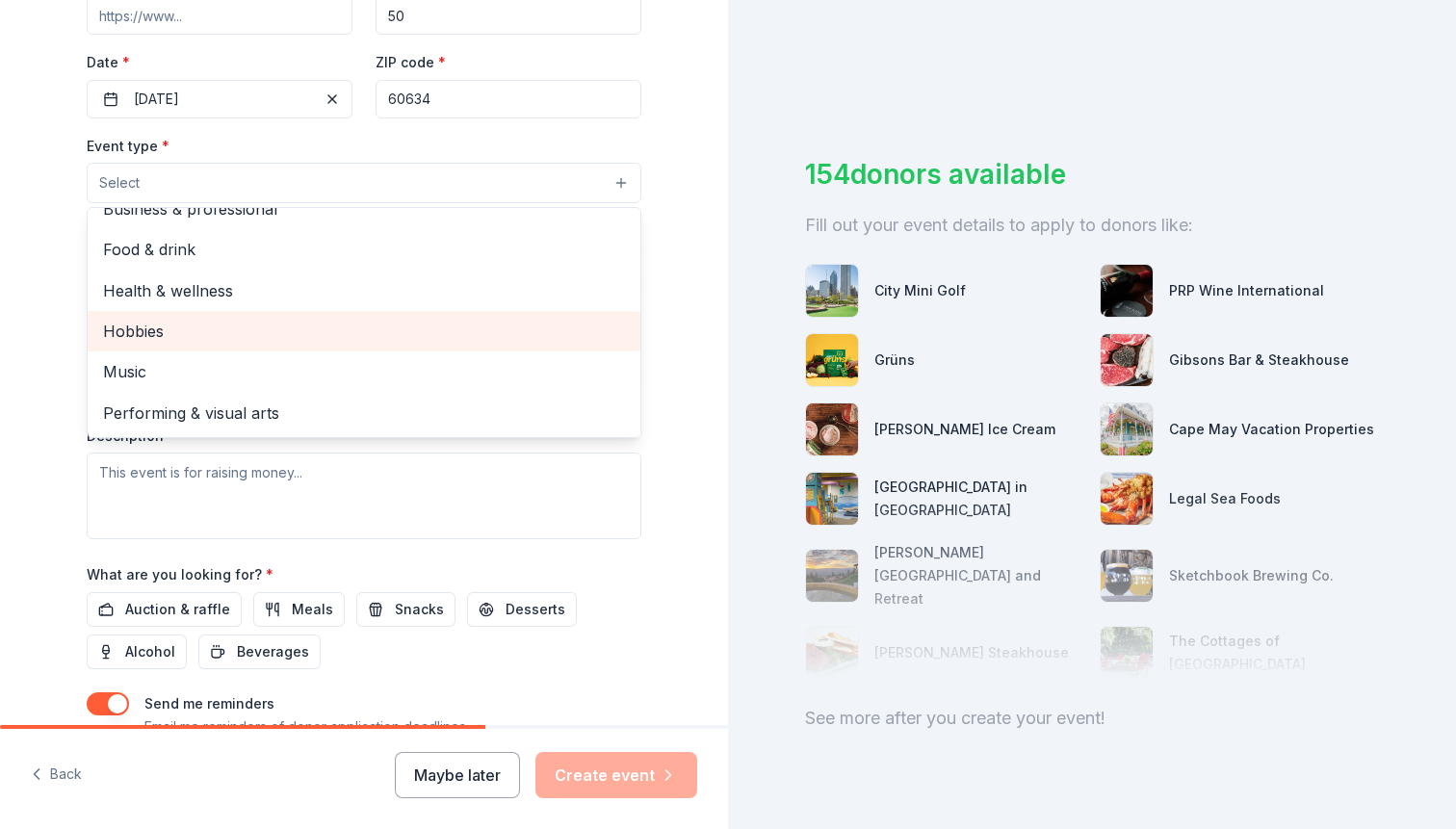
scroll to position [407, 0]
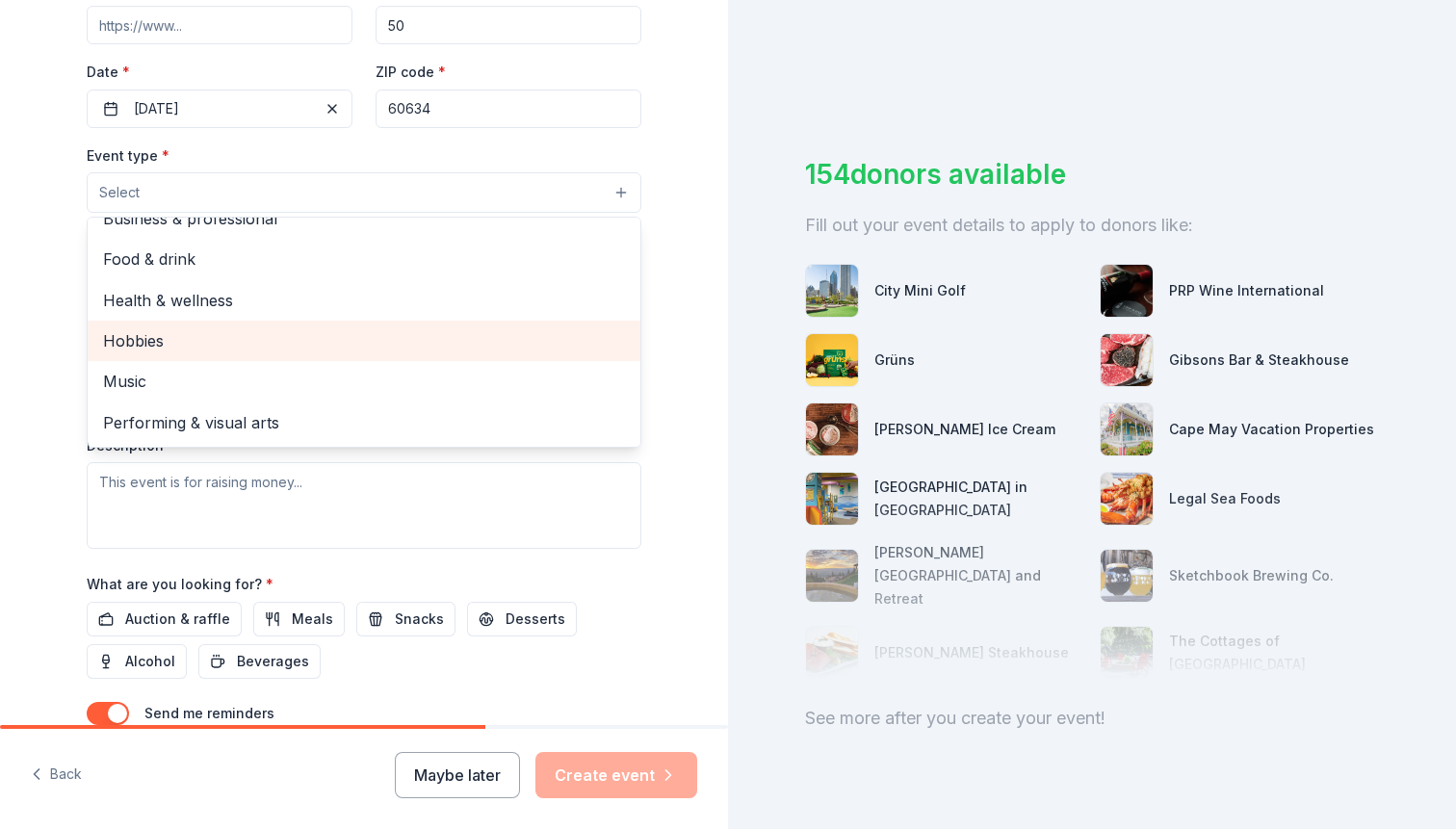
click at [46, 498] on div "Tell us about your event. We'll find in-kind donations you can apply for. Event…" at bounding box center [364, 235] width 728 height 1283
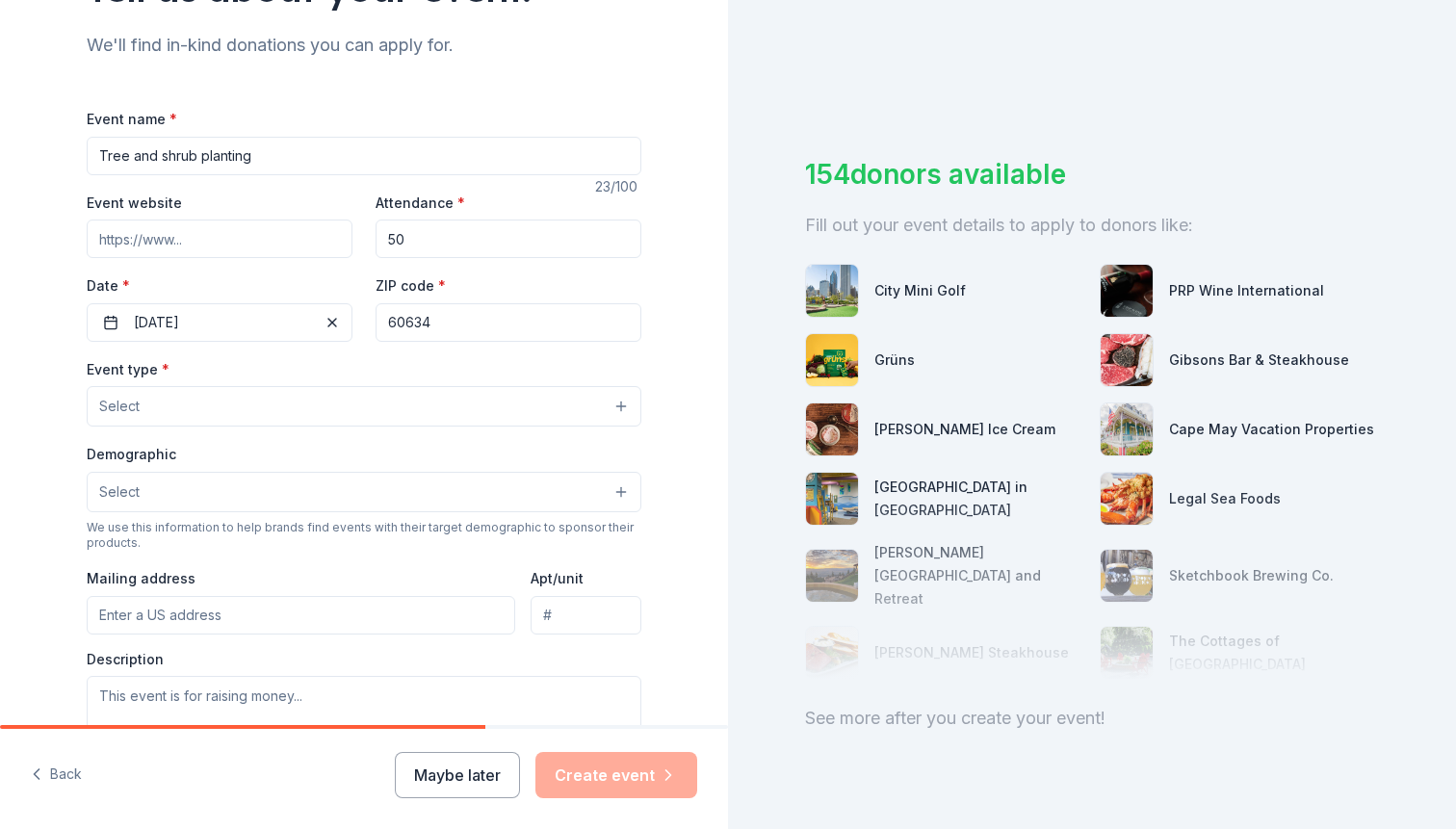
scroll to position [184, 0]
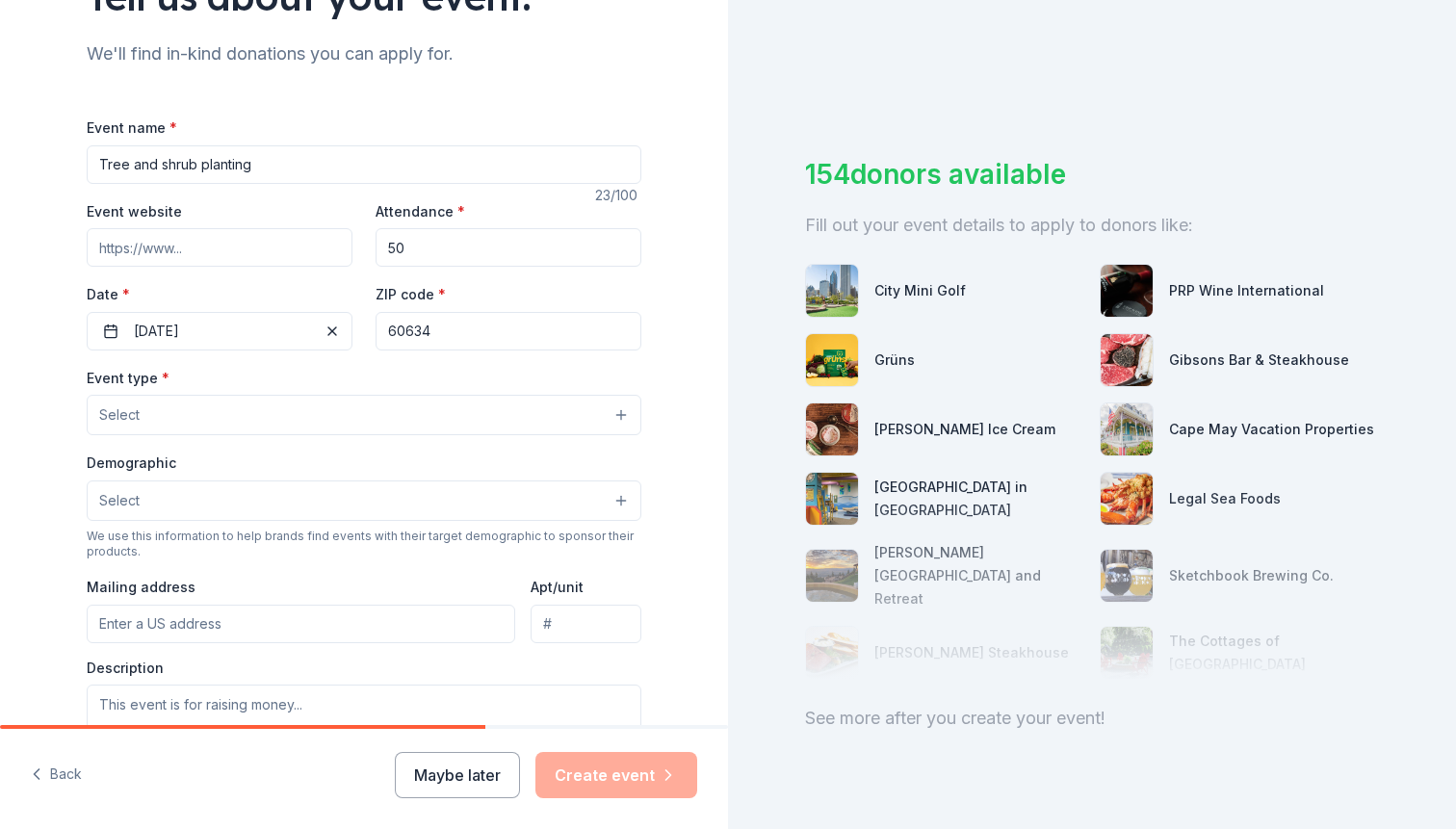
click at [312, 165] on input "Tree and shrub planting" at bounding box center [364, 164] width 555 height 38
click at [105, 167] on input "Tree and shrub planting" at bounding box center [364, 164] width 555 height 38
click at [351, 163] on input "Community tree and shrub planting" at bounding box center [364, 164] width 555 height 38
type input "Community tree and shrub planting at the [PERSON_NAME] Read Natural Area"
click at [234, 410] on button "Select" at bounding box center [364, 414] width 555 height 40
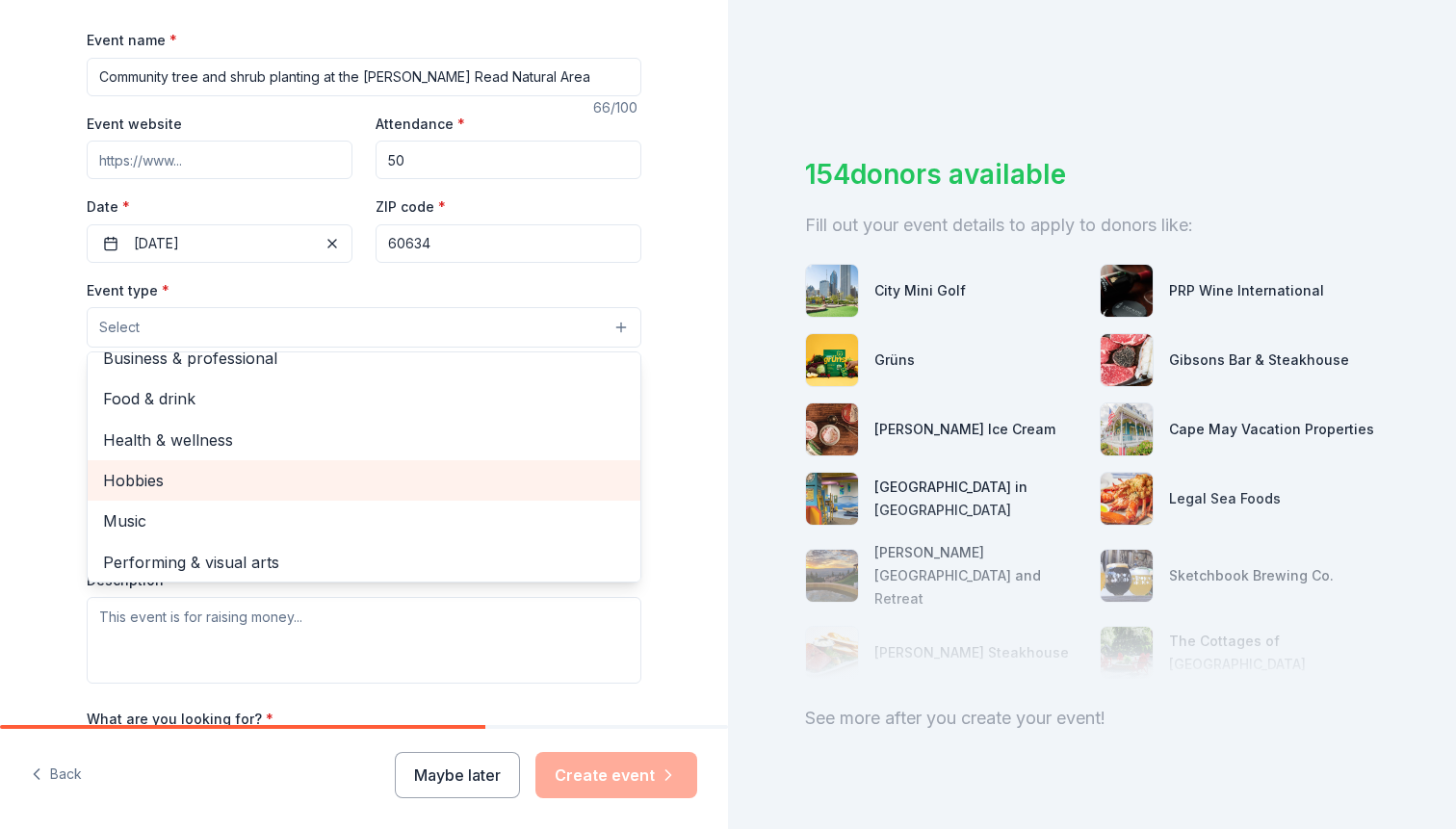
scroll to position [65, 0]
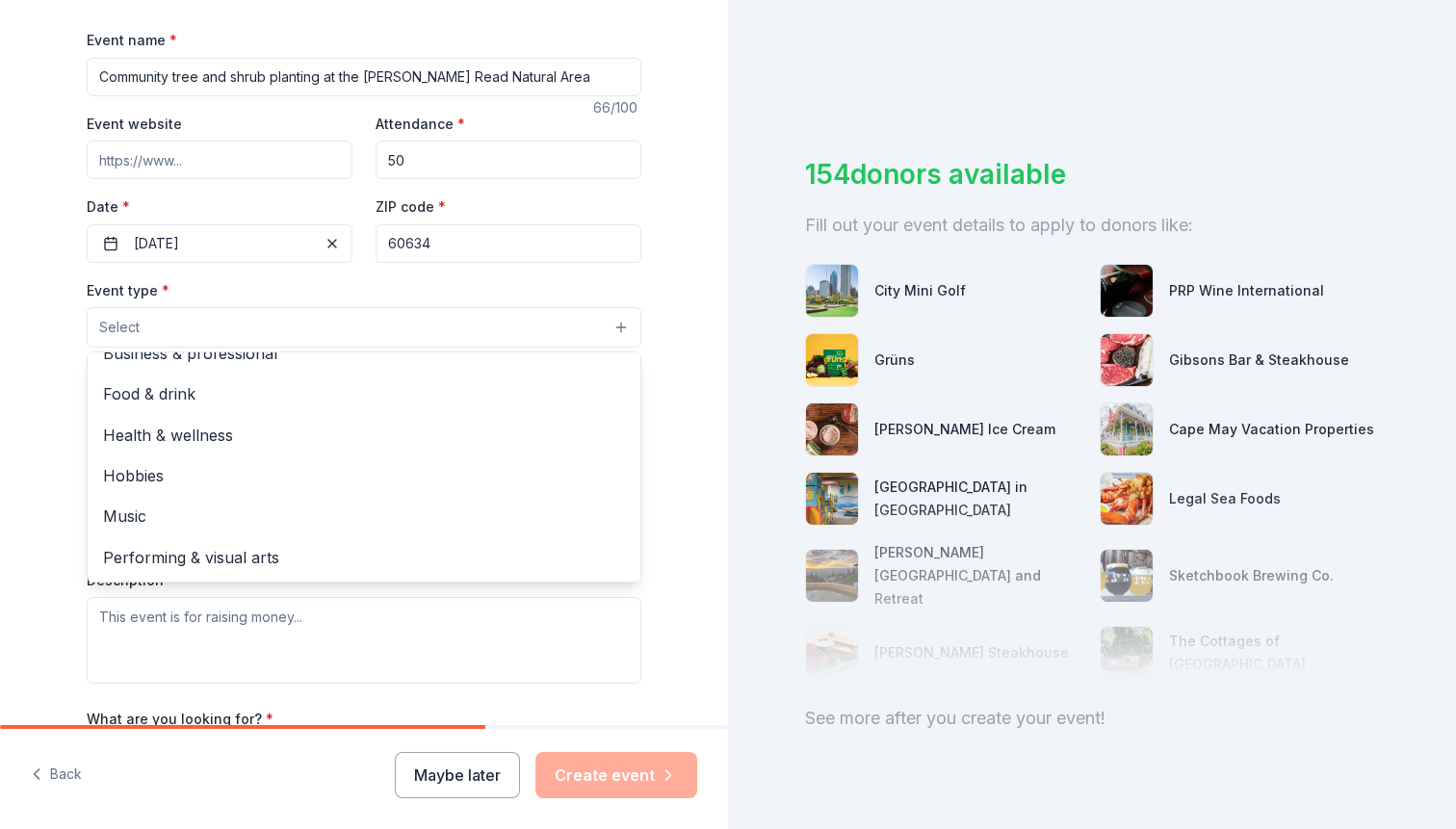
click at [34, 633] on div "Tell us about your event. We'll find in-kind donations you can apply for. Event…" at bounding box center [364, 370] width 728 height 1283
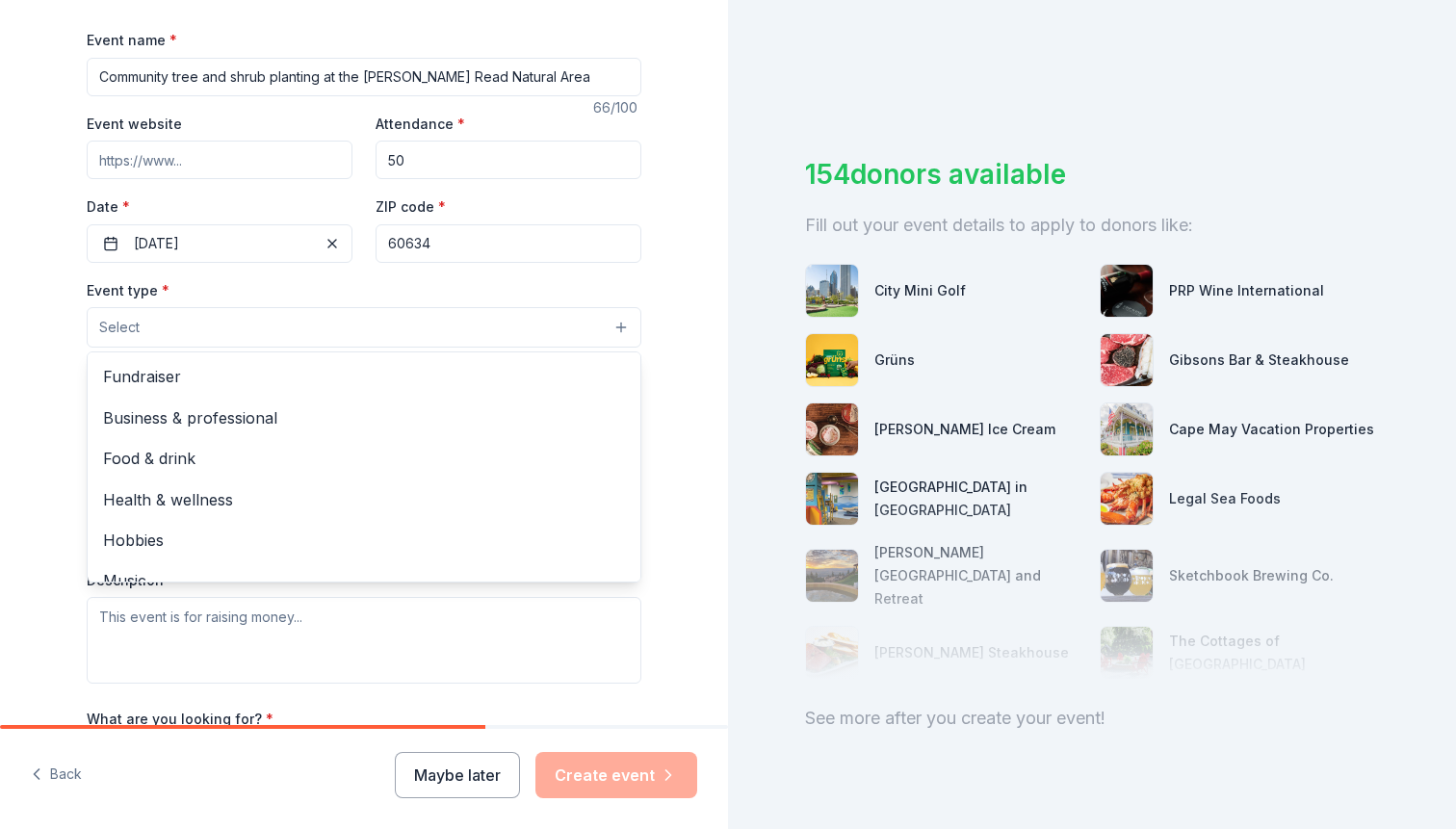
click at [238, 320] on button "Select" at bounding box center [364, 327] width 555 height 40
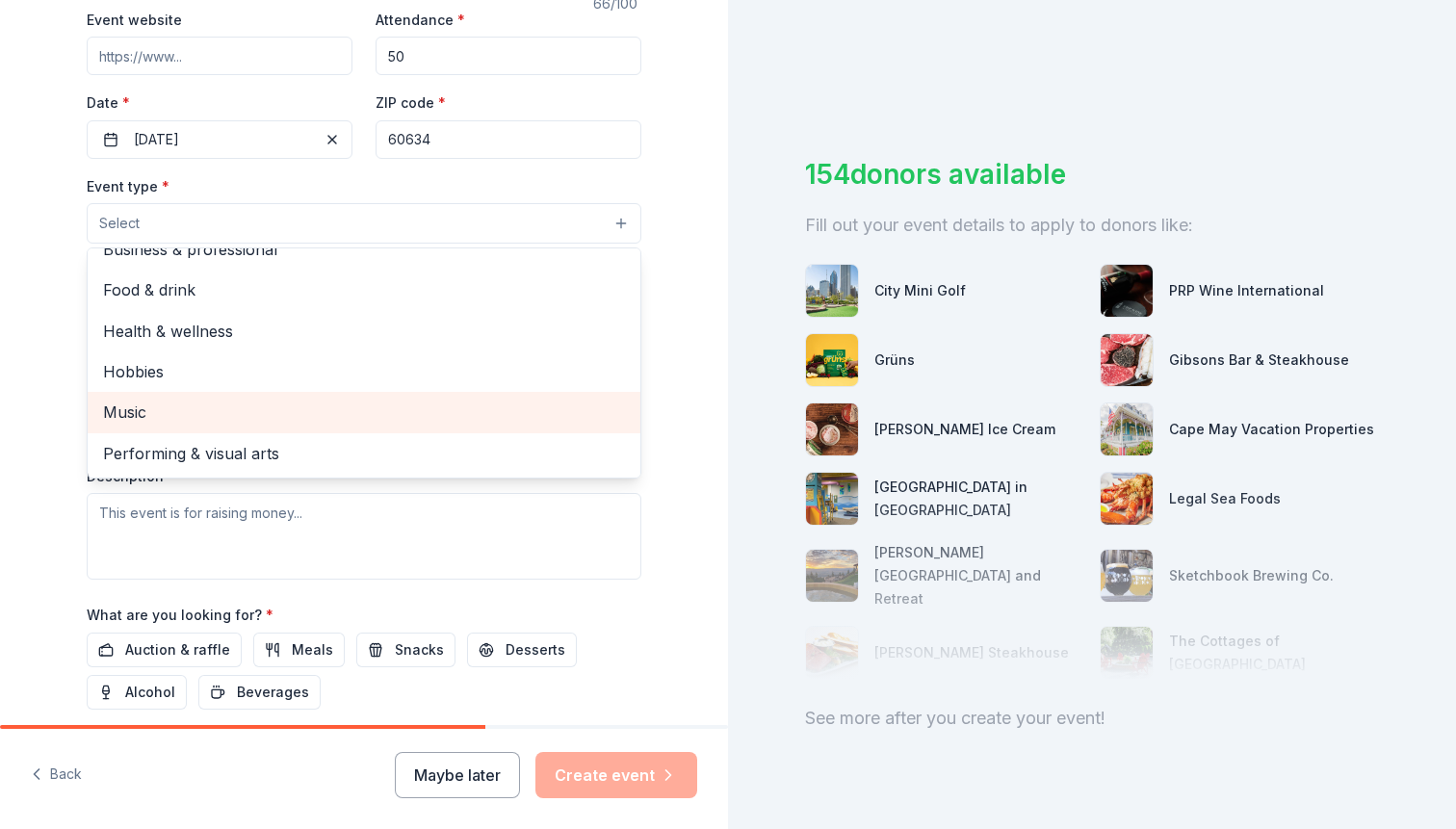
scroll to position [39, 0]
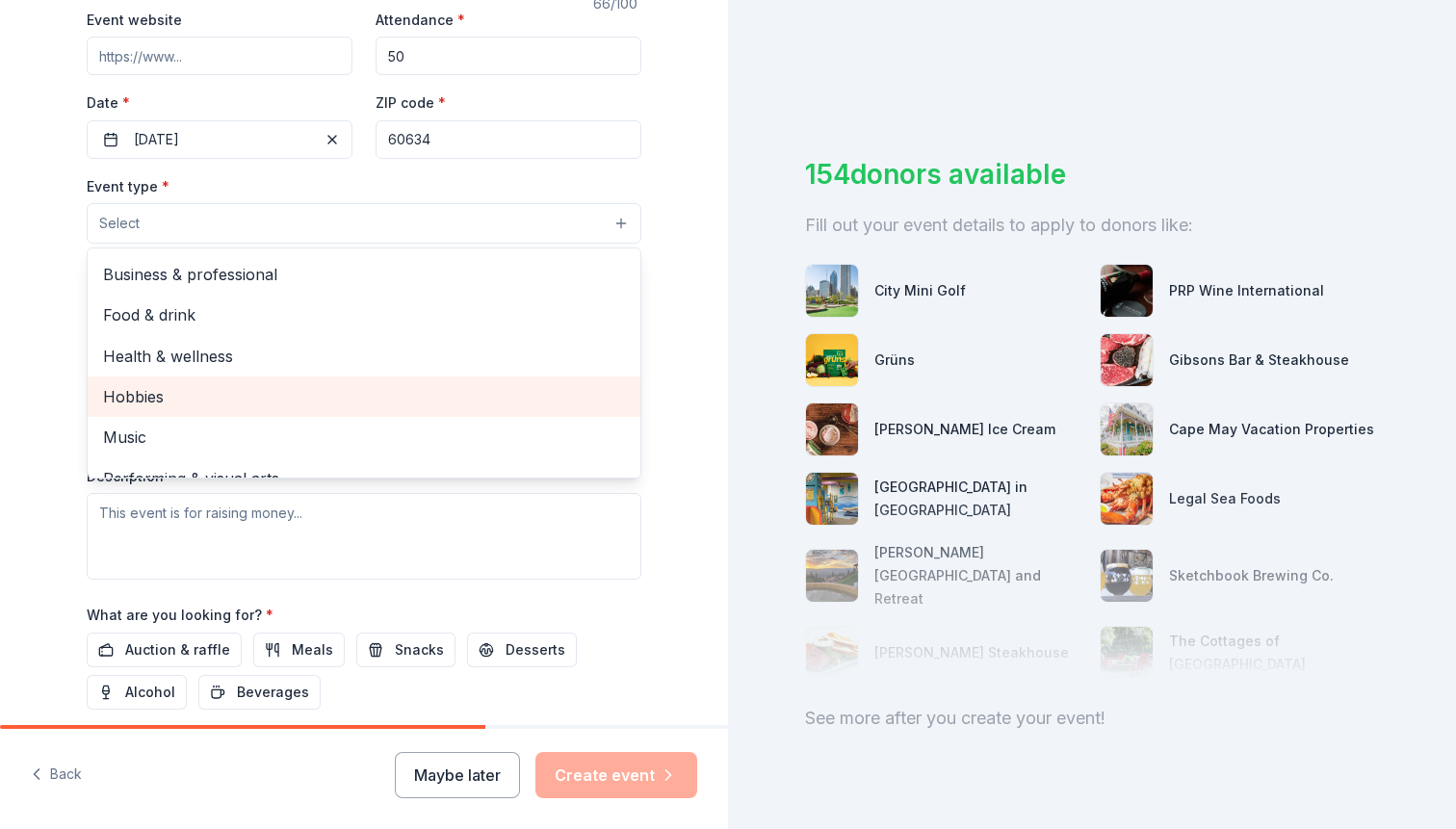
click at [232, 397] on span "Hobbies" at bounding box center [364, 397] width 522 height 25
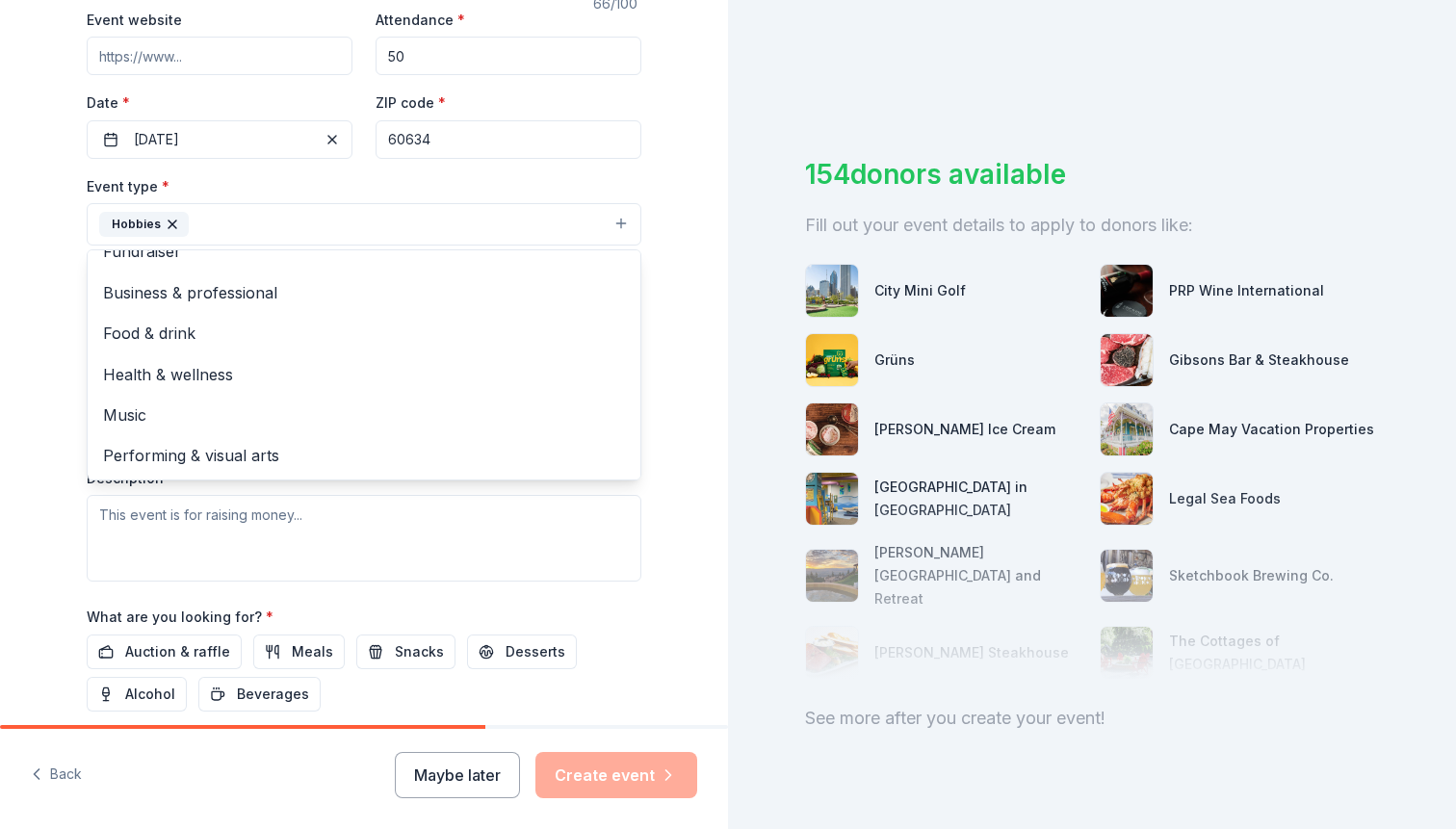
click at [59, 550] on div "Tell us about your event. We'll find in-kind donations you can apply for. Event…" at bounding box center [364, 267] width 617 height 1285
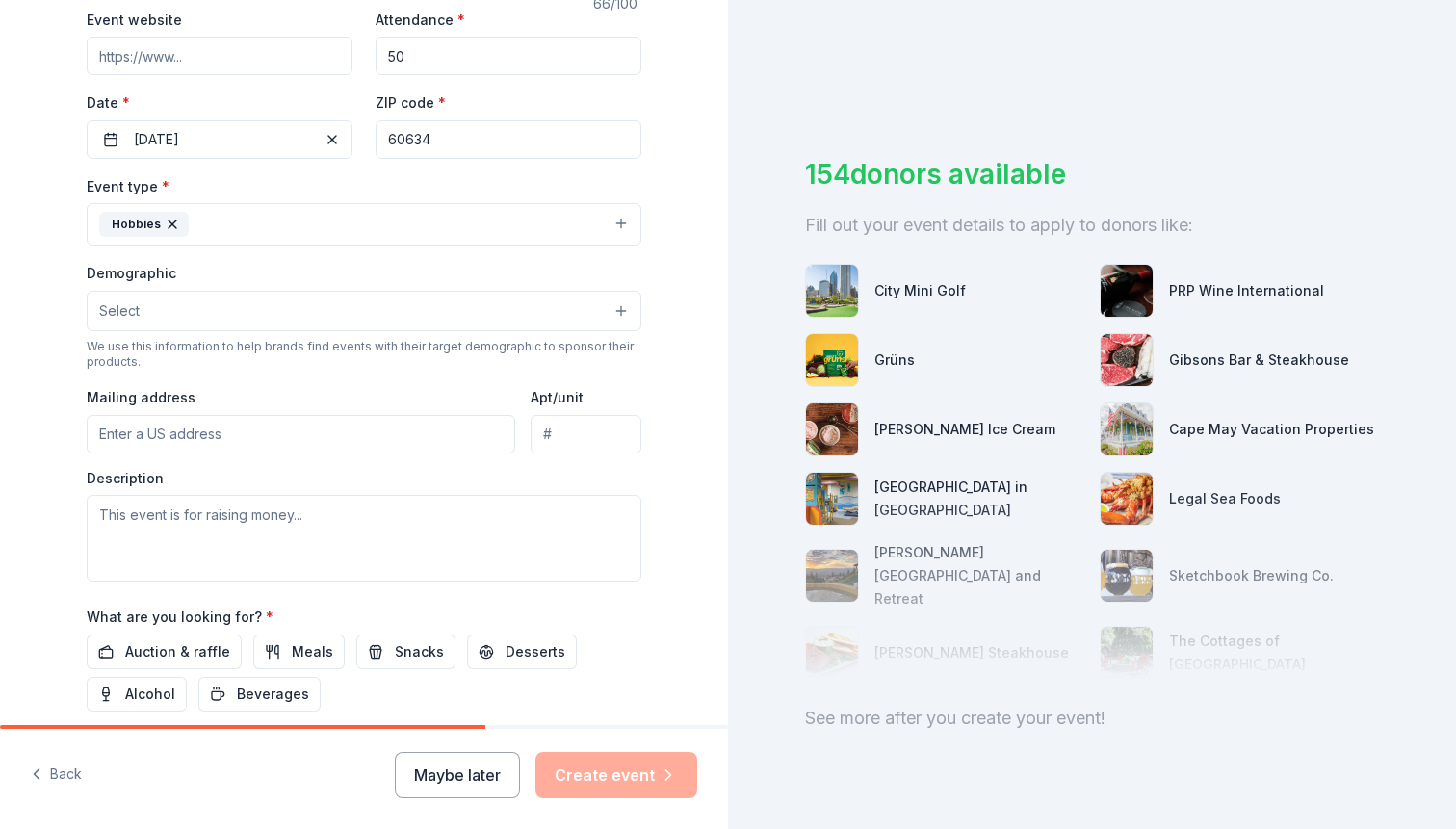
click at [172, 219] on icon "button" at bounding box center [173, 225] width 16 height 16
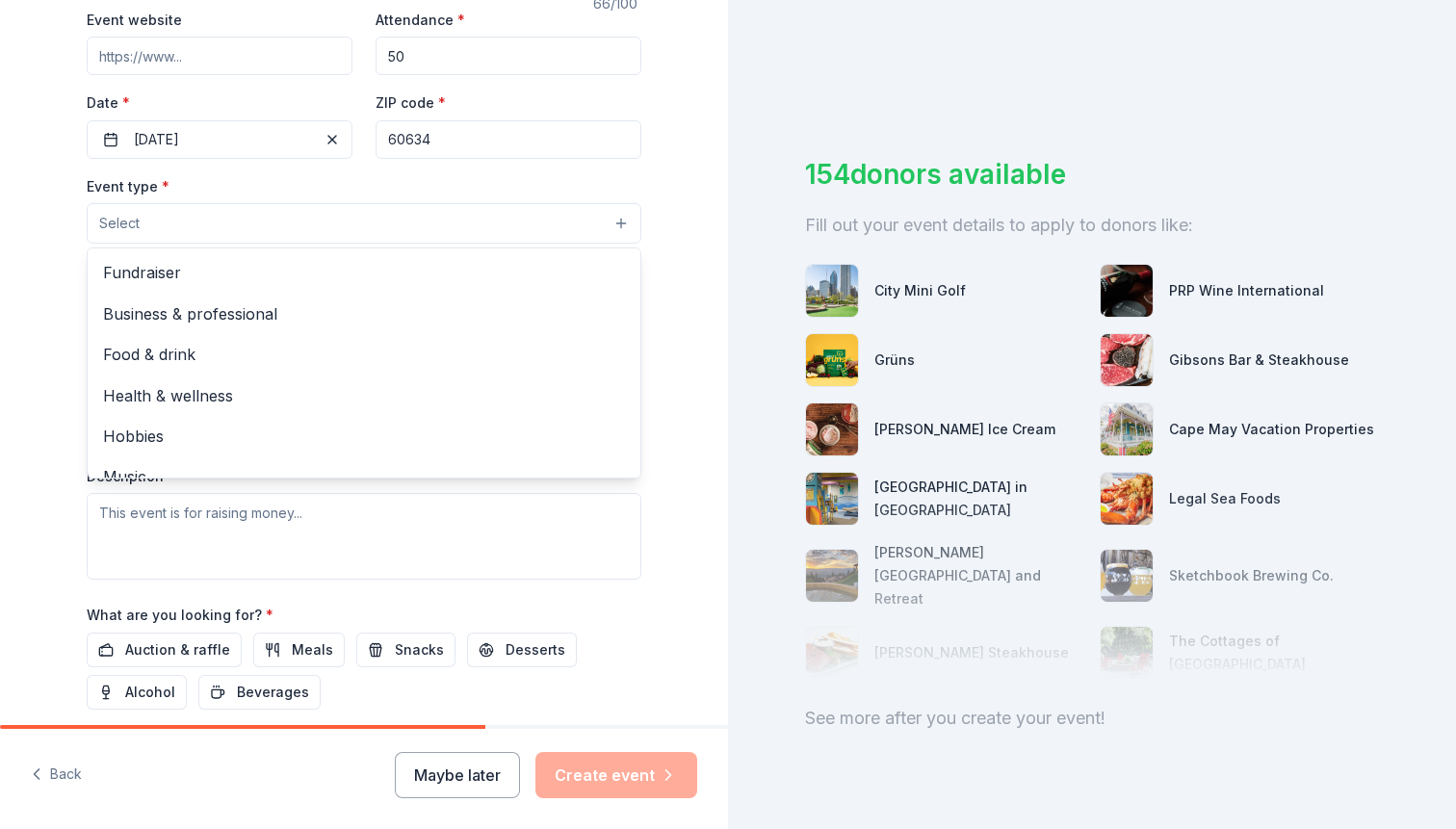
click at [626, 223] on button "Select" at bounding box center [364, 223] width 555 height 40
click at [572, 226] on button "Select" at bounding box center [364, 223] width 555 height 40
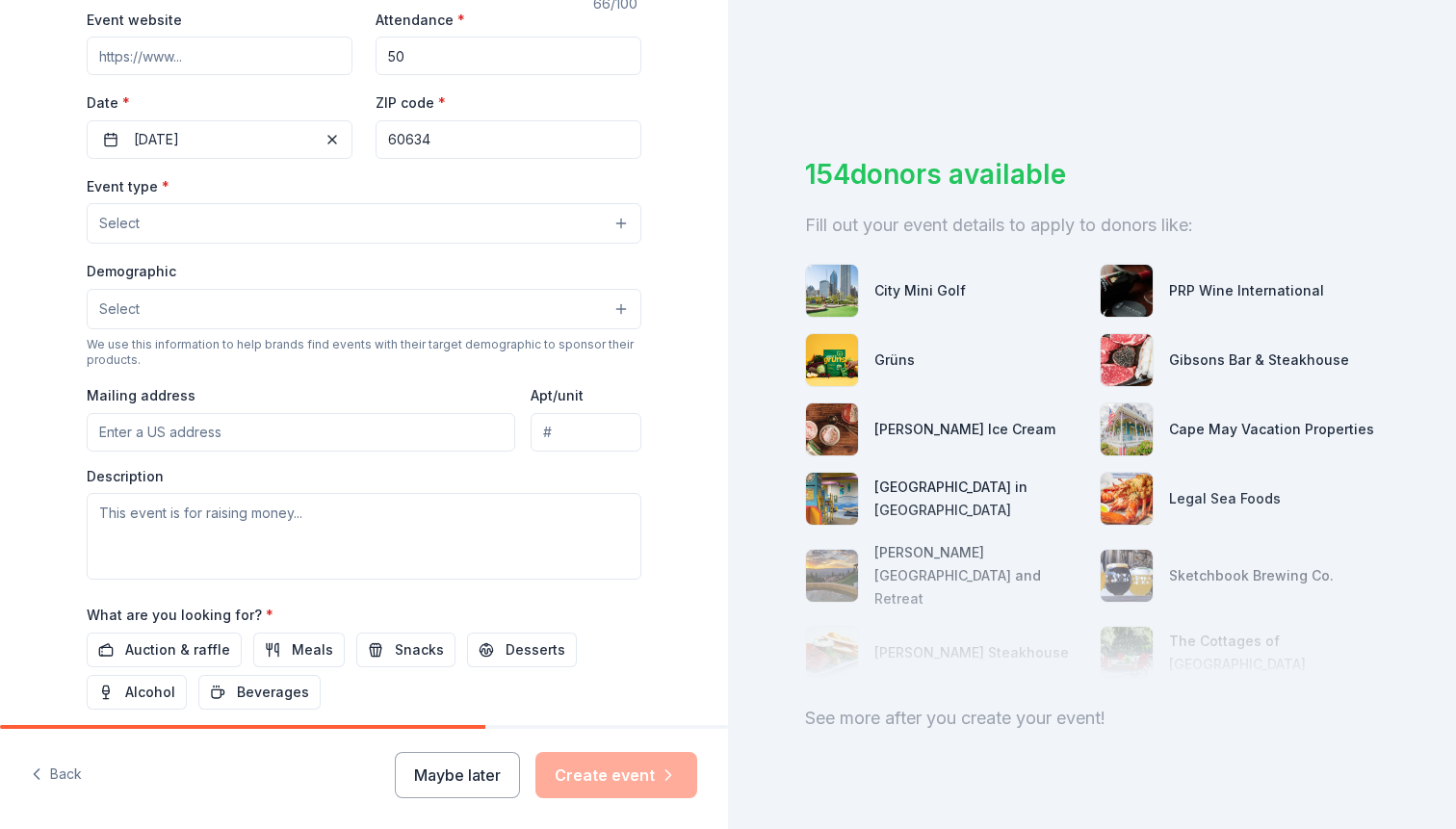
click at [222, 208] on button "Select" at bounding box center [364, 223] width 555 height 40
click at [188, 220] on button "Select" at bounding box center [364, 223] width 555 height 40
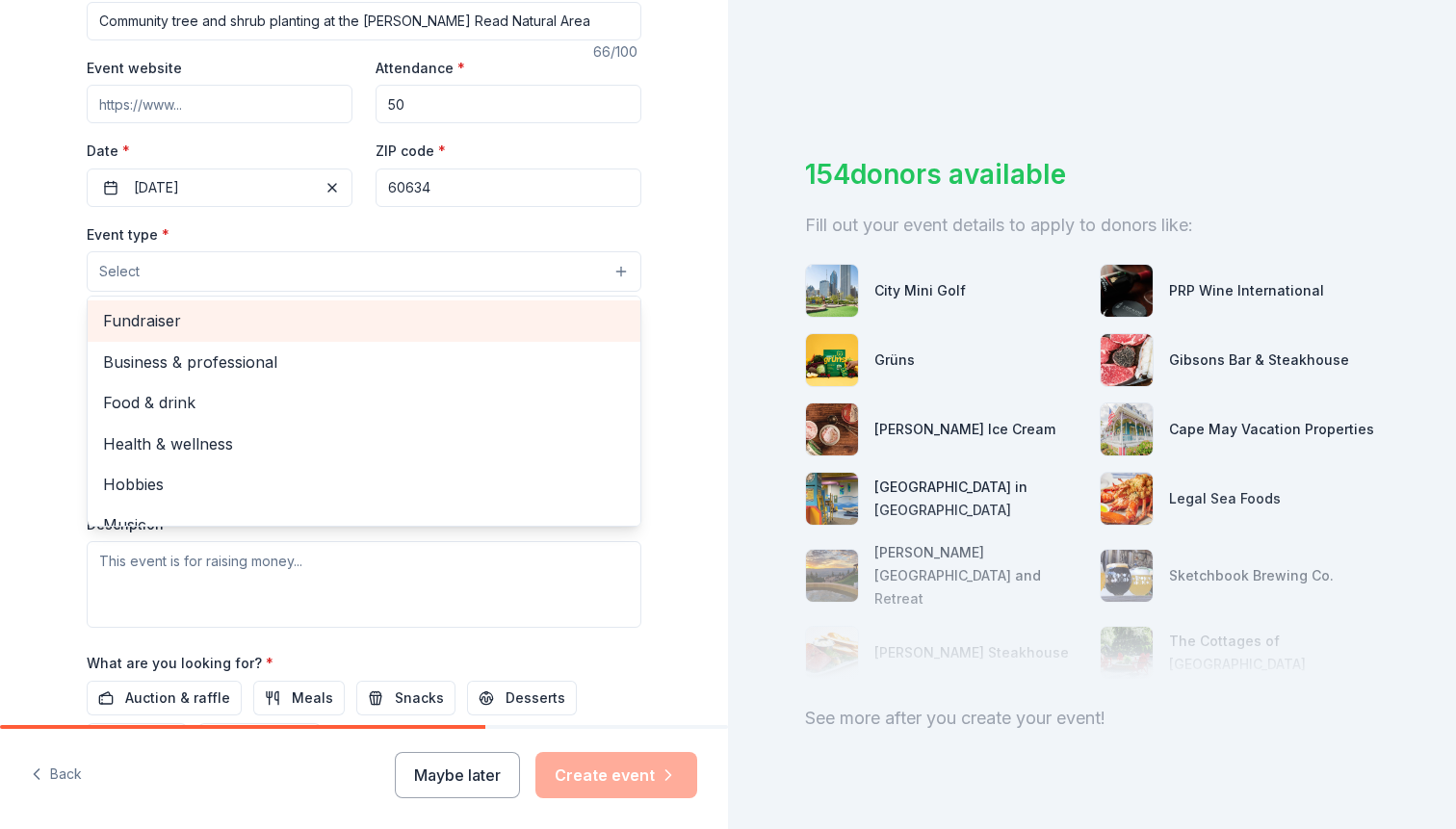
scroll to position [325, 0]
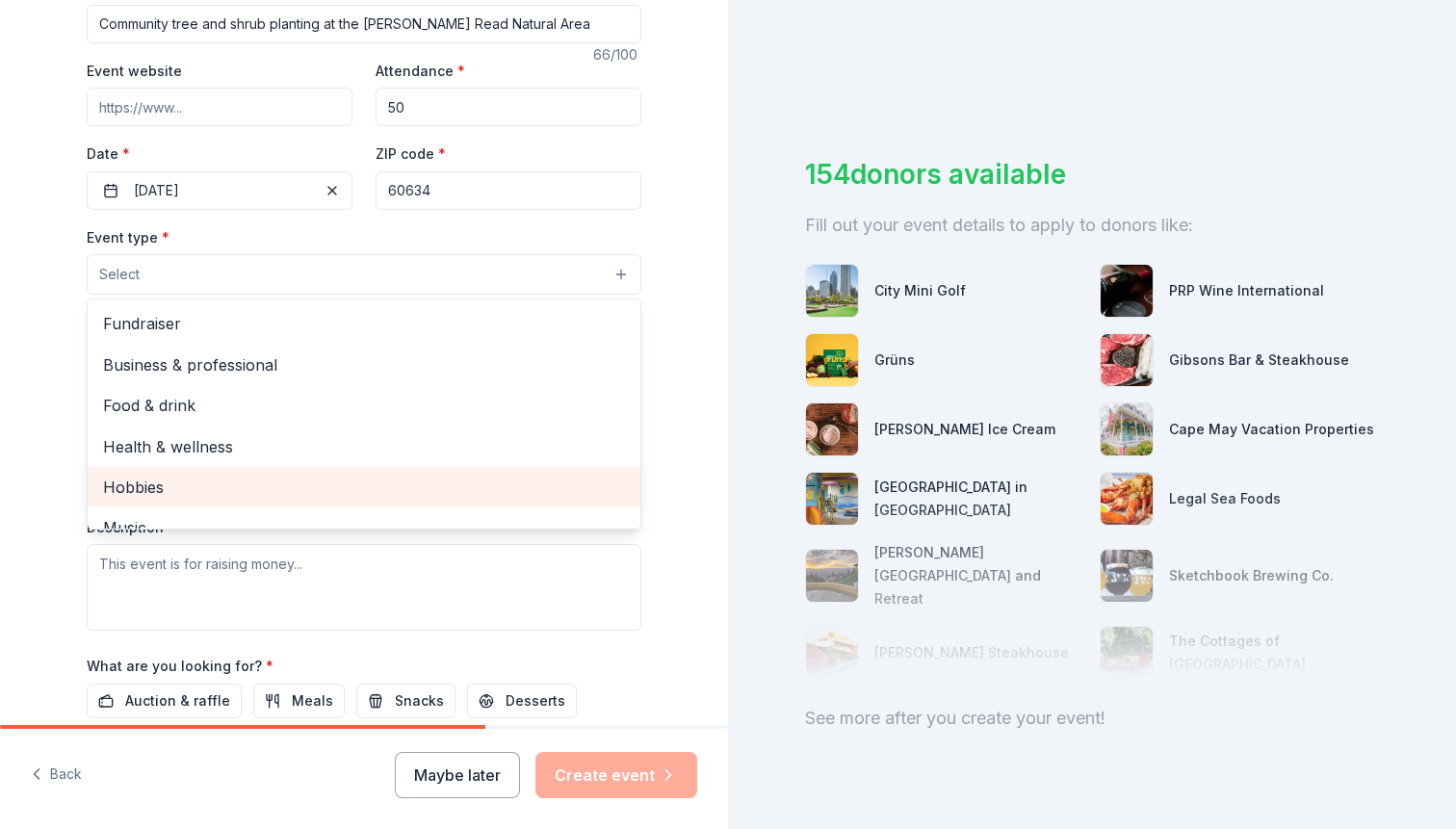
click at [220, 475] on span "Hobbies" at bounding box center [364, 488] width 522 height 25
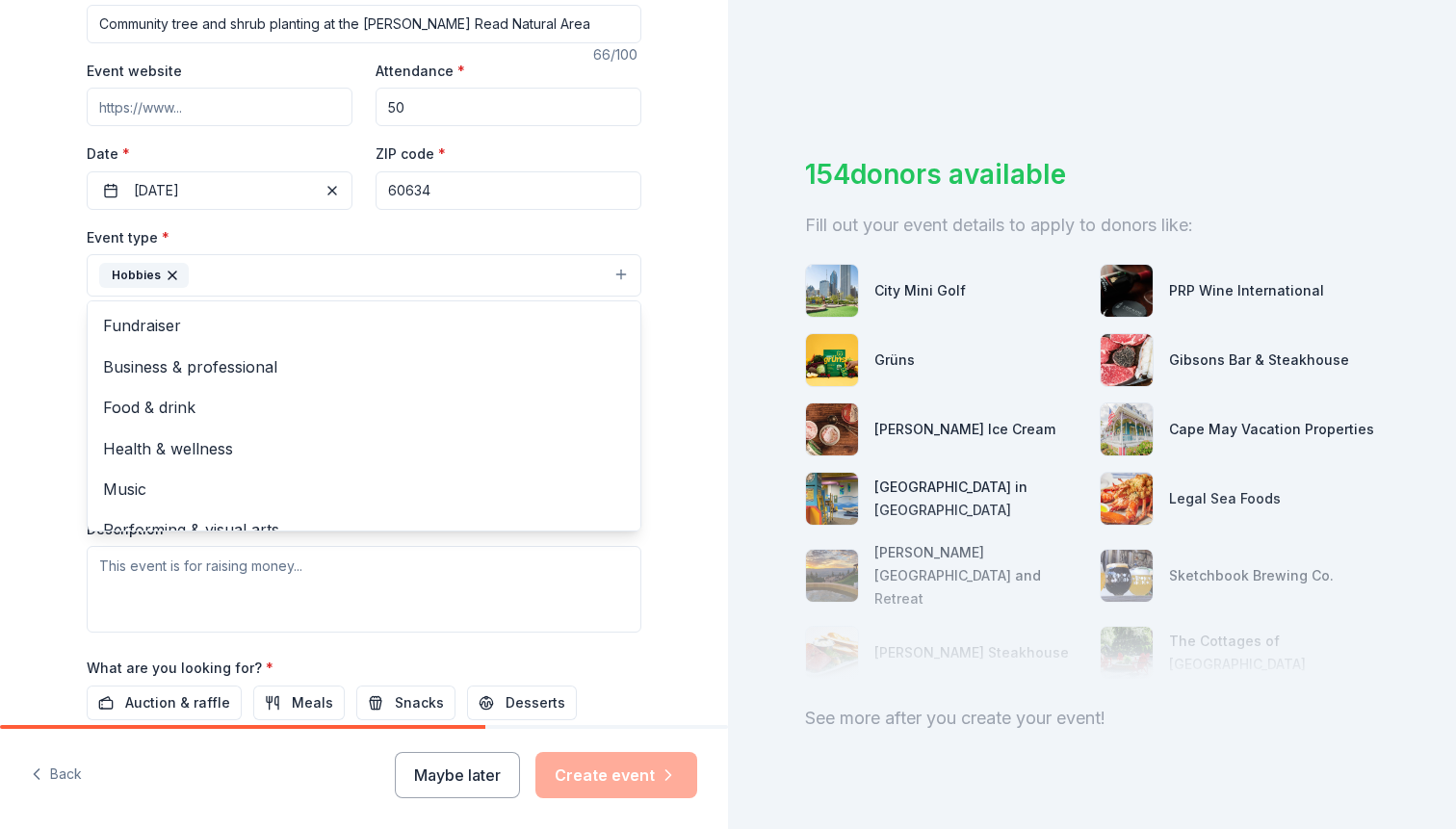
click at [48, 614] on div "Tell us about your event. We'll find in-kind donations you can apply for. Event…" at bounding box center [364, 318] width 728 height 1285
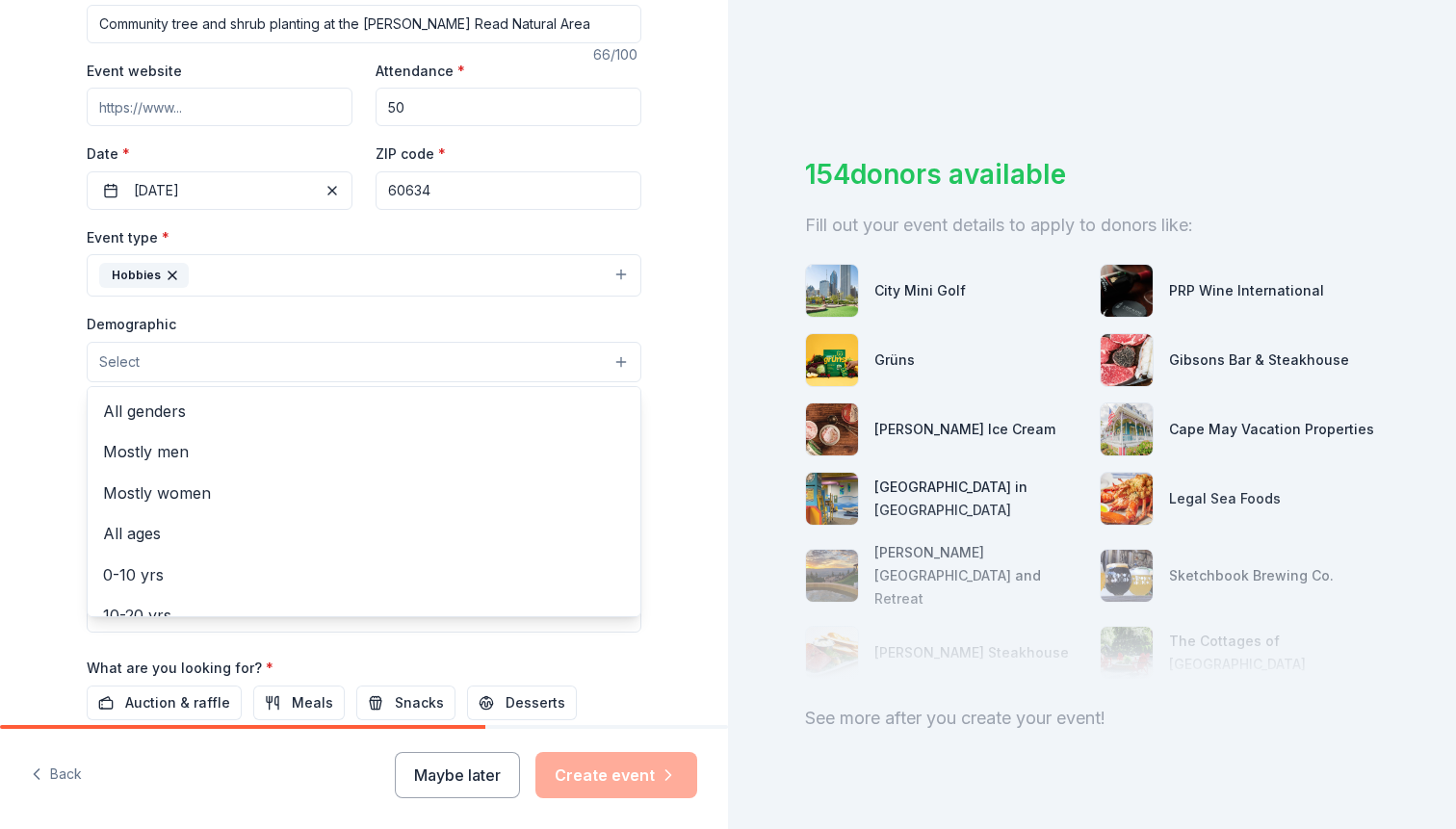
click at [143, 373] on button "Select" at bounding box center [364, 362] width 555 height 40
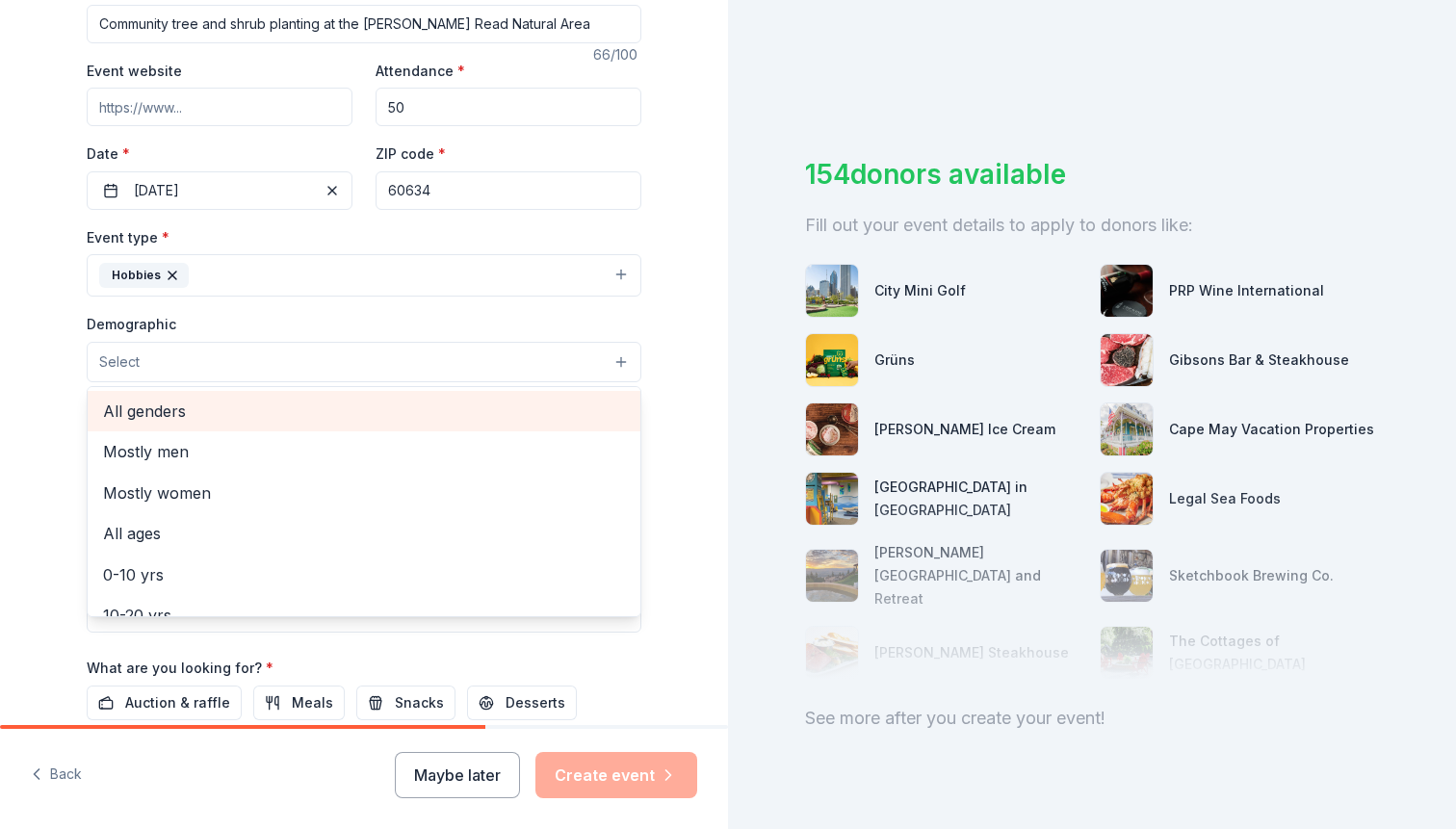
click at [155, 411] on span "All genders" at bounding box center [364, 412] width 522 height 25
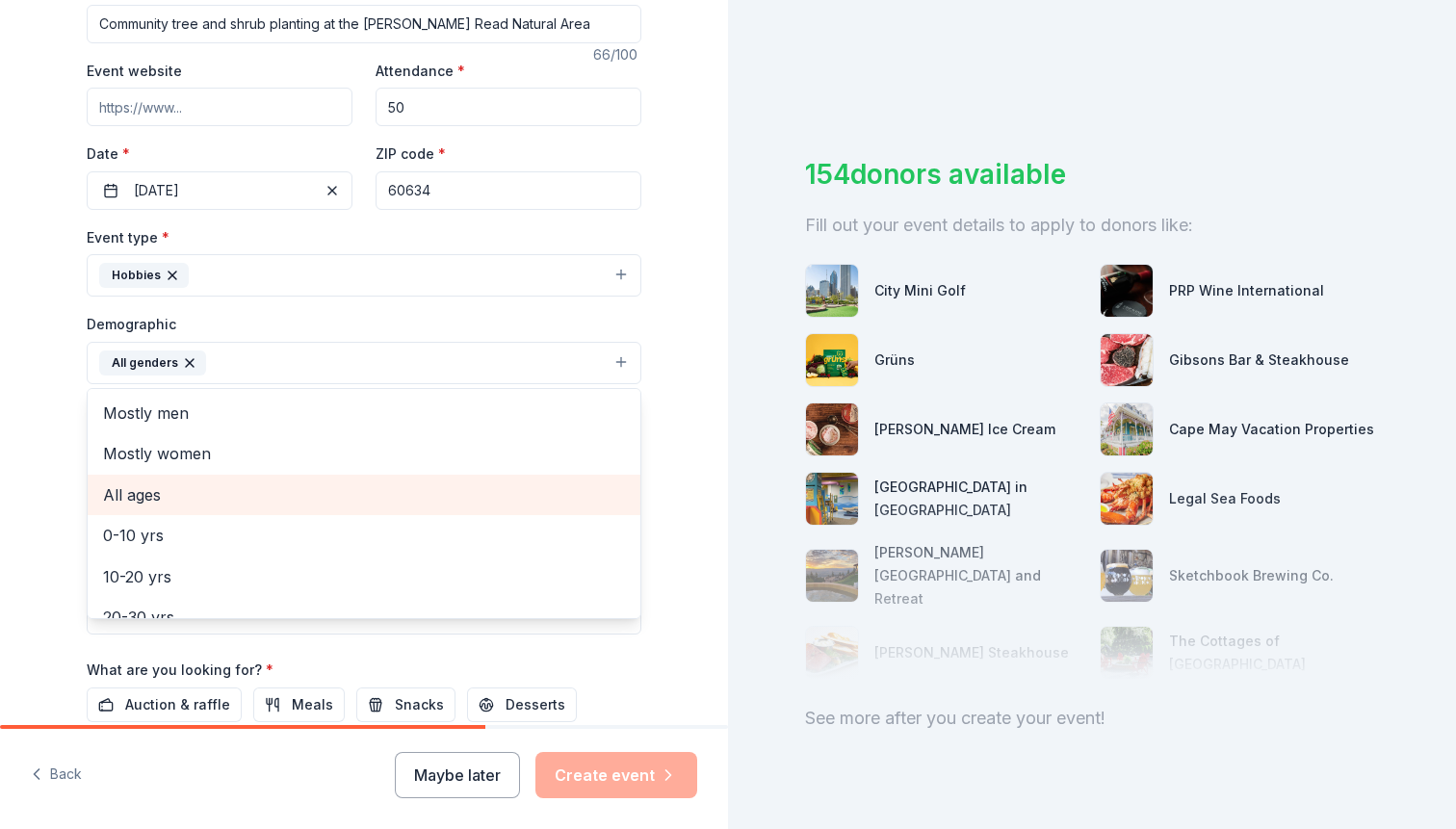
click at [152, 493] on span "All ages" at bounding box center [364, 496] width 522 height 25
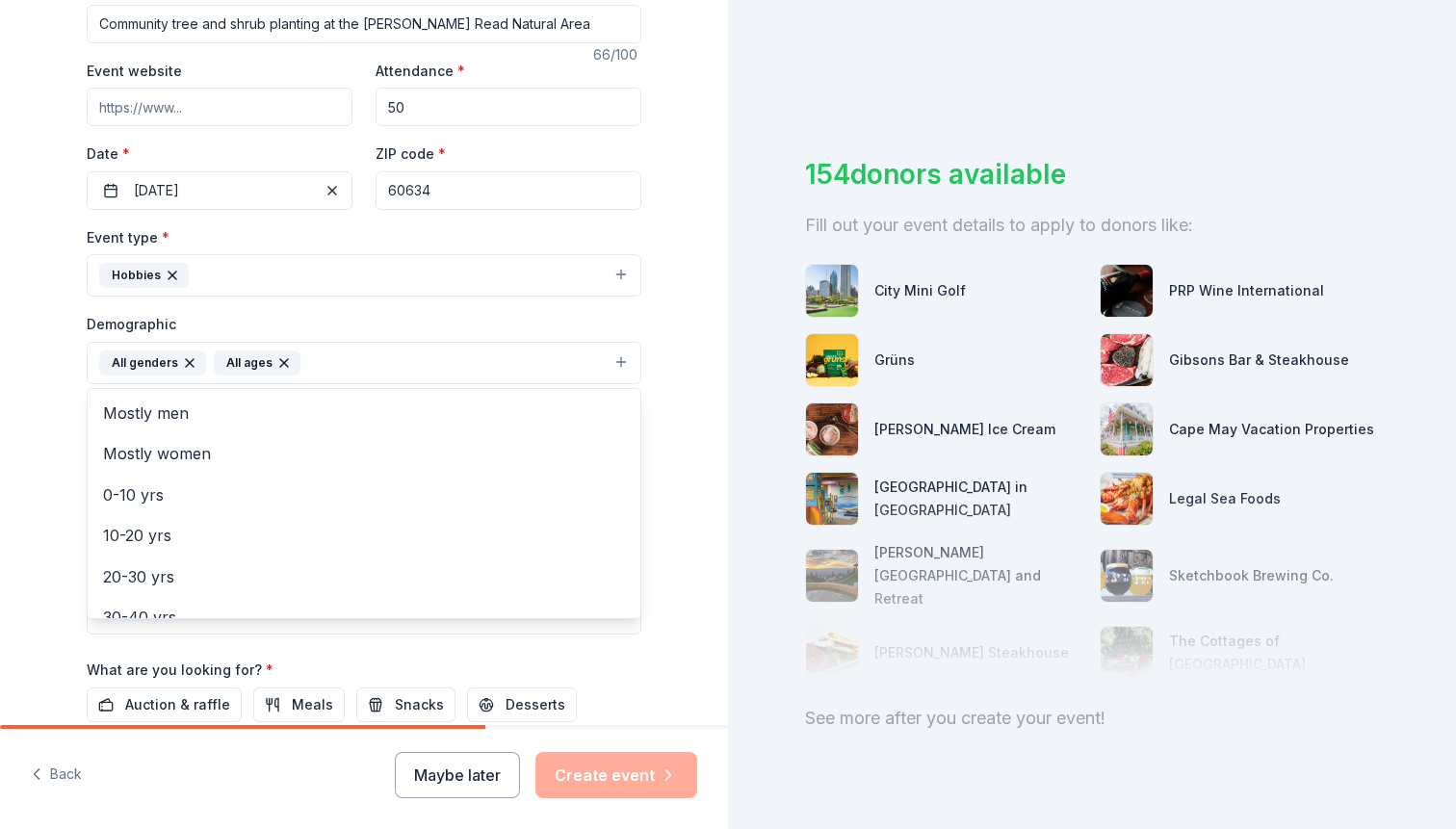
click at [13, 622] on div "Tell us about your event. We'll find in-kind donations you can apply for. Event…" at bounding box center [364, 319] width 728 height 1287
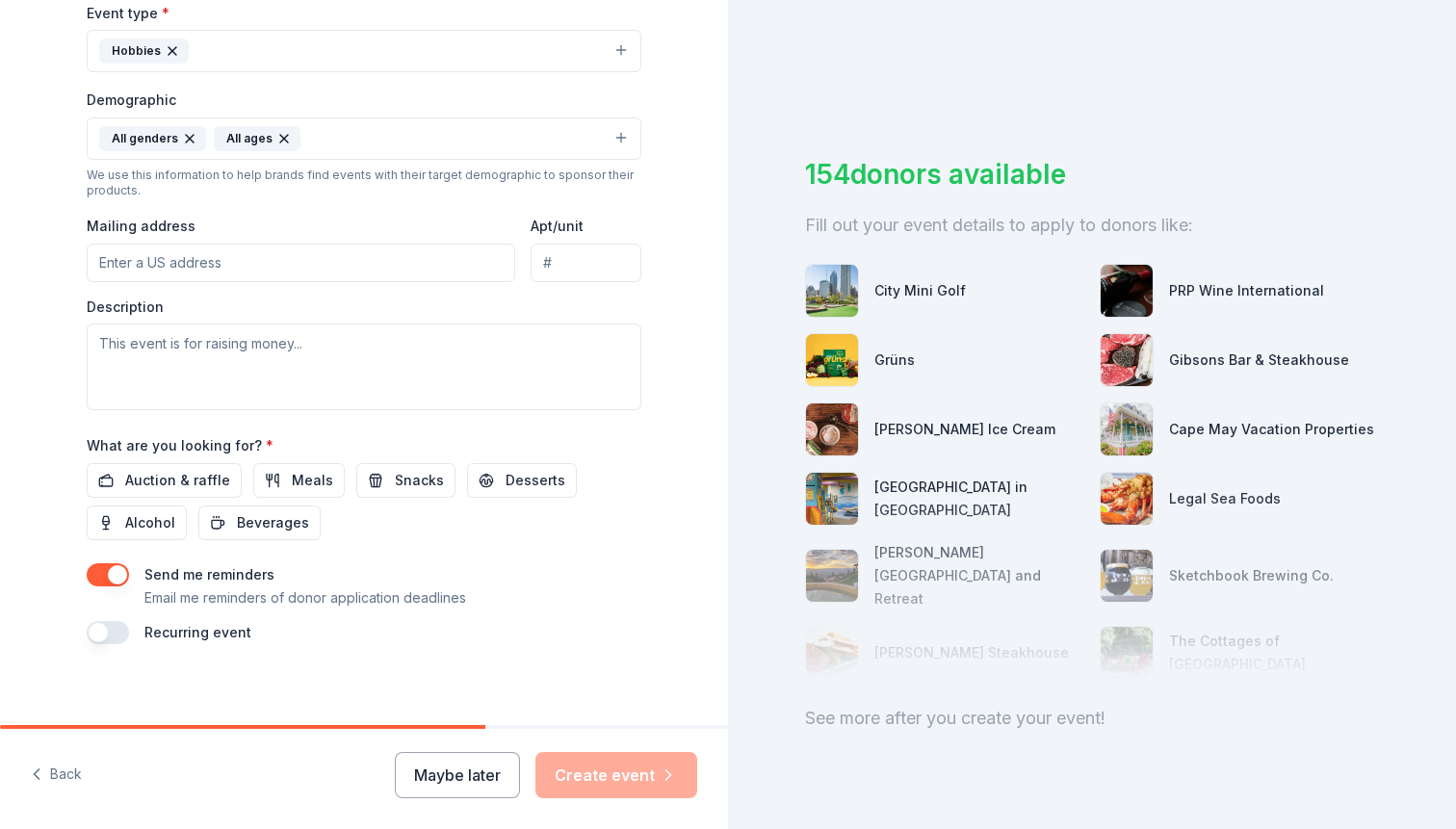
scroll to position [559, 0]
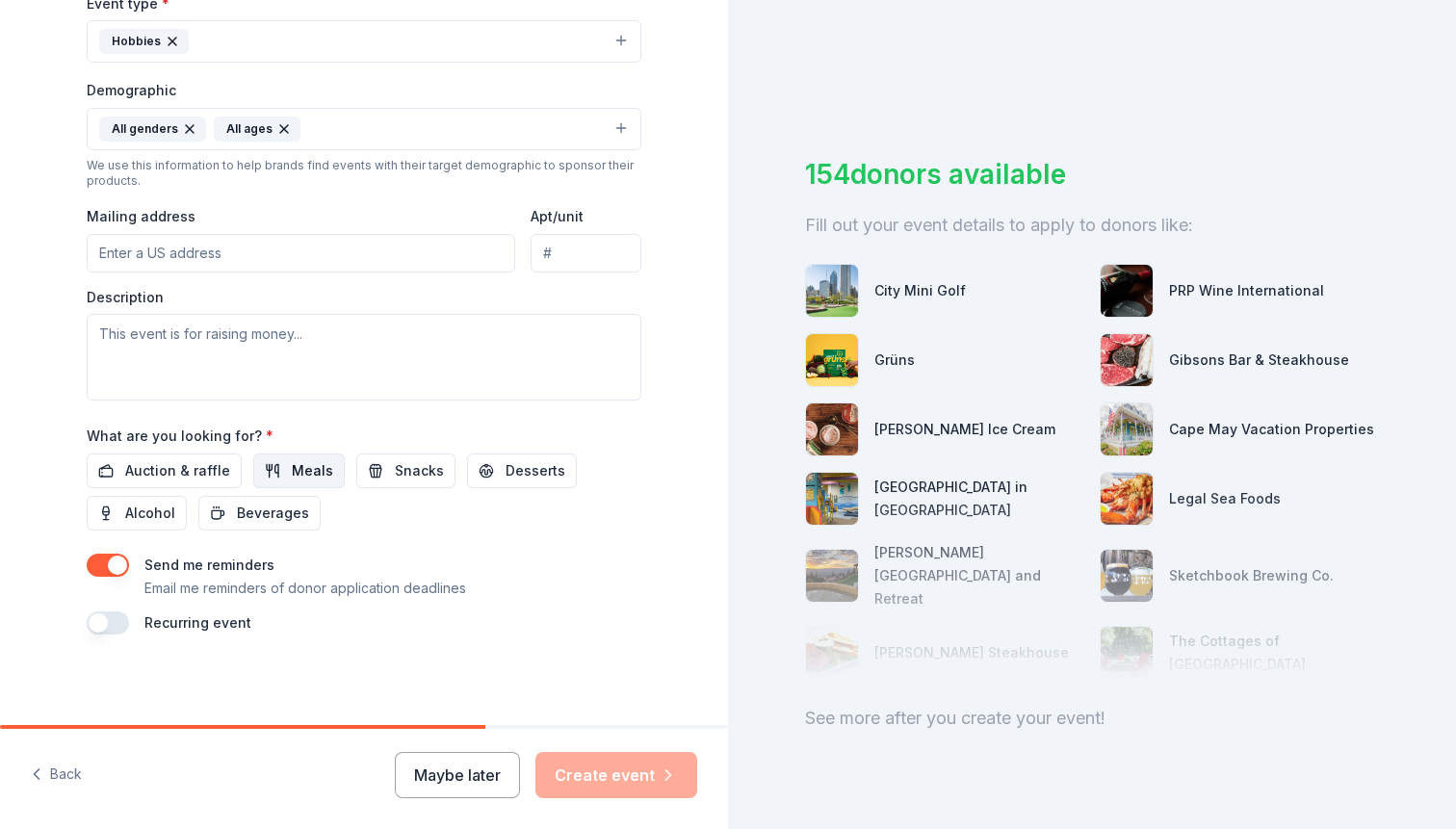
click at [309, 470] on span "Meals" at bounding box center [313, 471] width 41 height 23
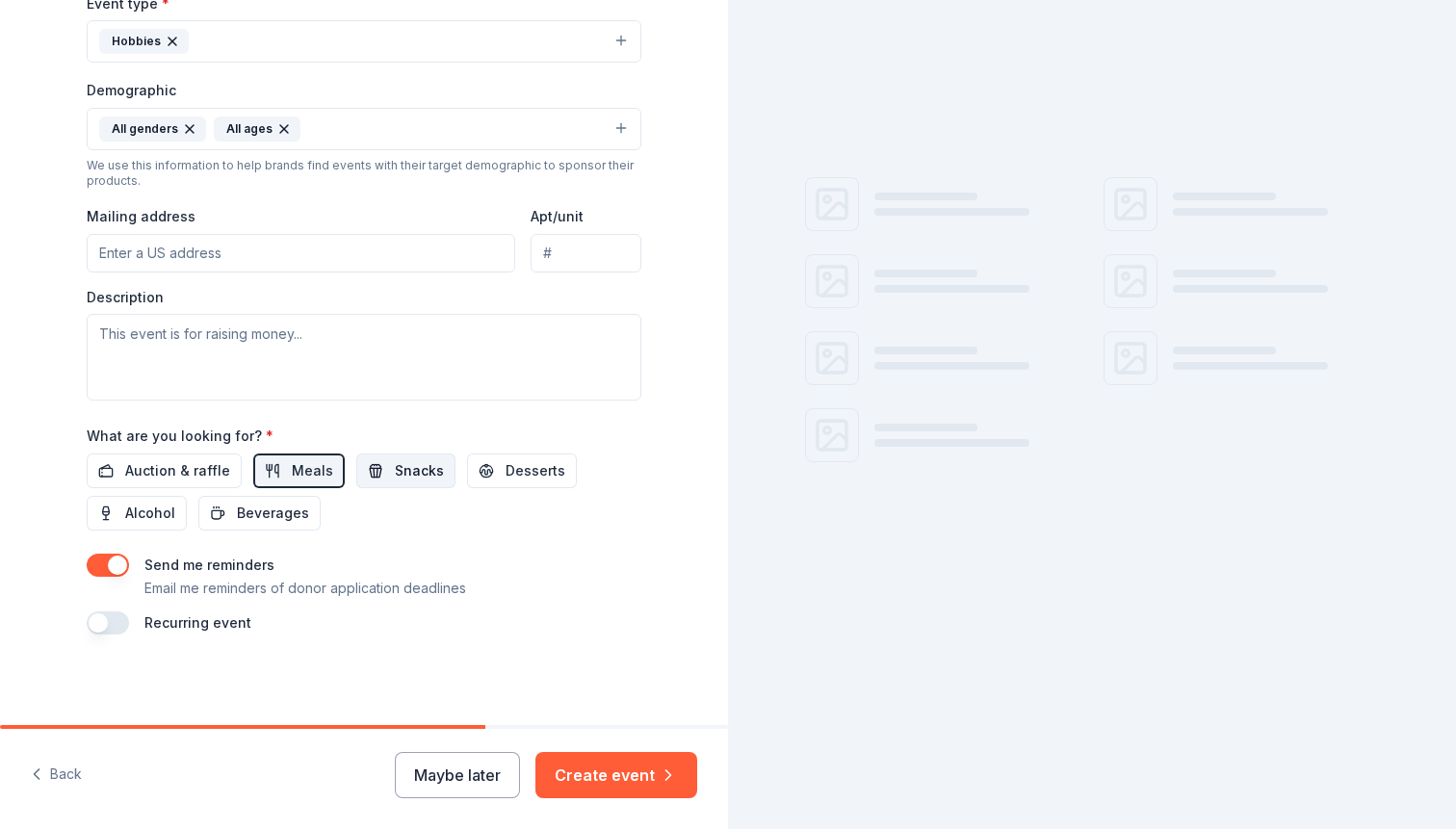
click at [408, 477] on span "Snacks" at bounding box center [419, 471] width 49 height 23
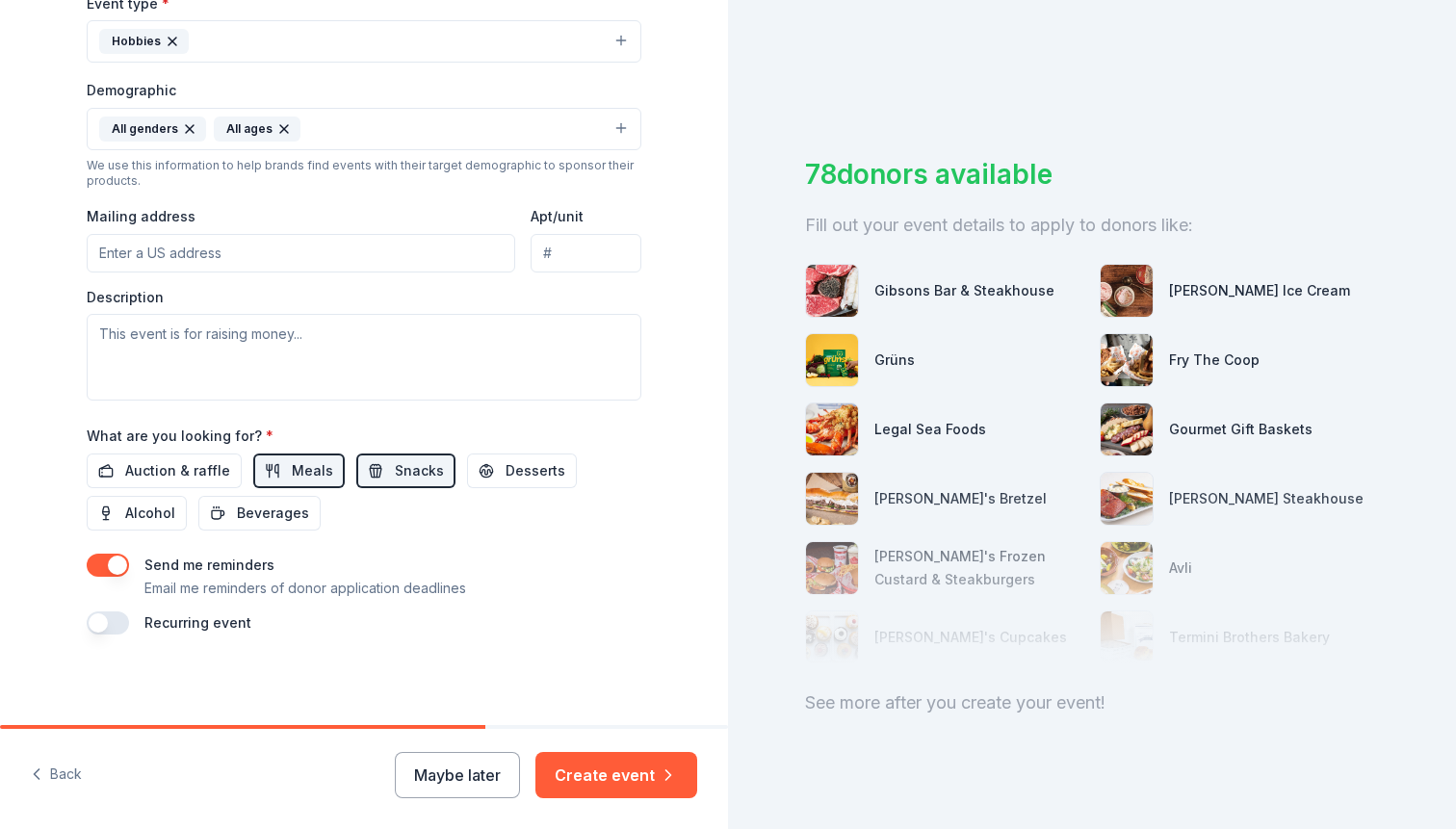
click at [116, 561] on button "button" at bounding box center [107, 566] width 42 height 23
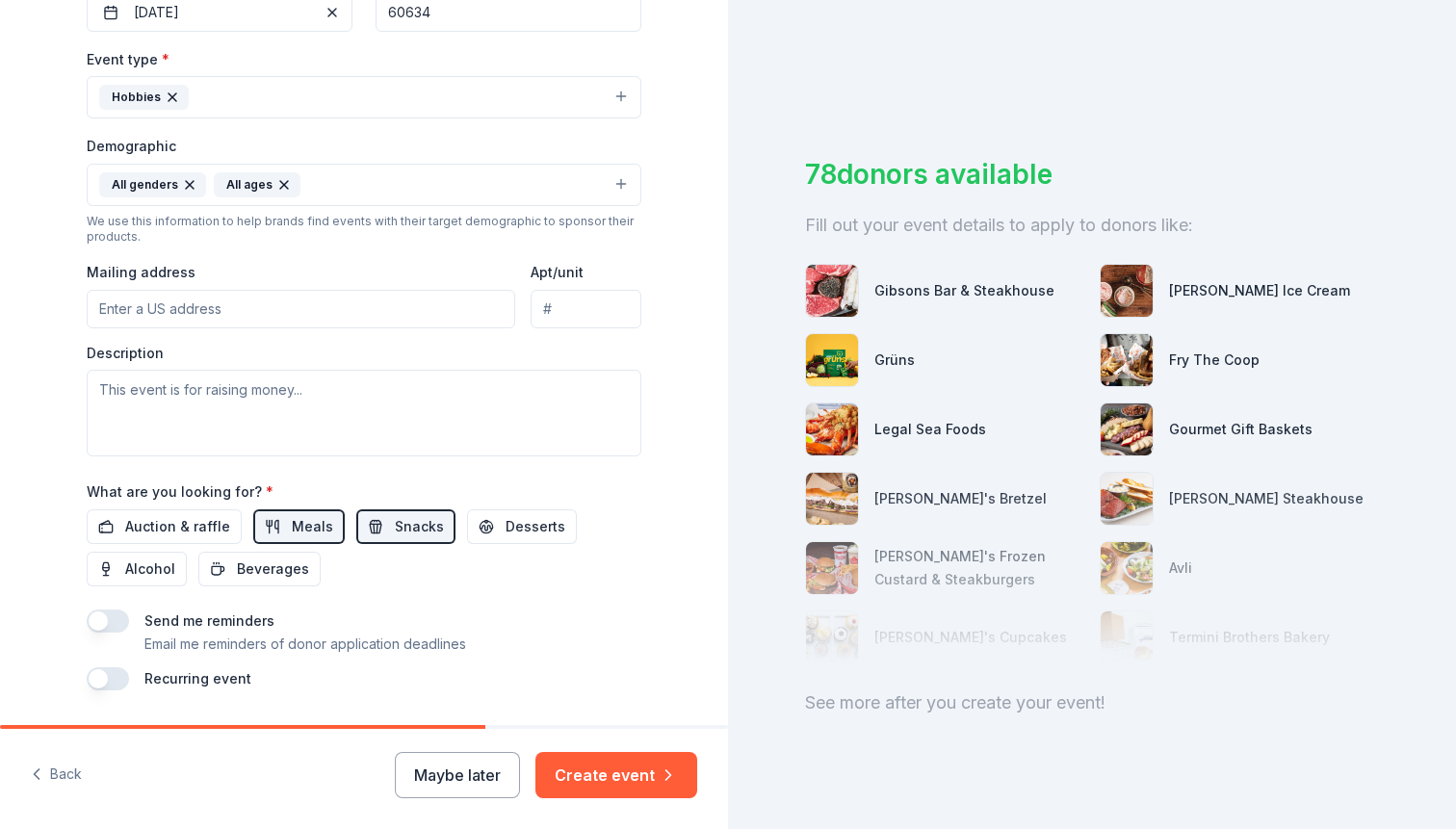
scroll to position [501, 0]
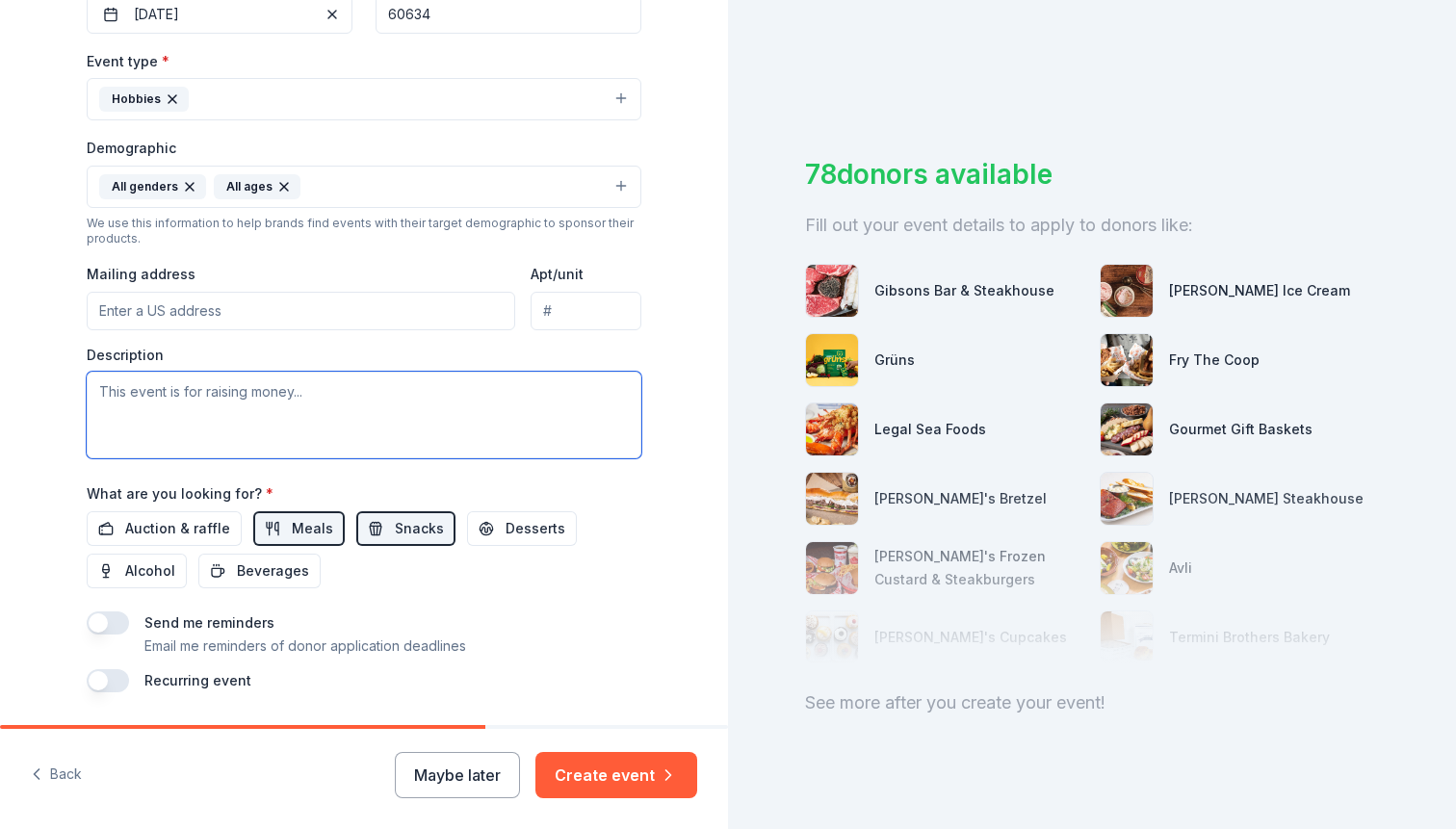
click at [288, 391] on textarea at bounding box center [364, 414] width 555 height 87
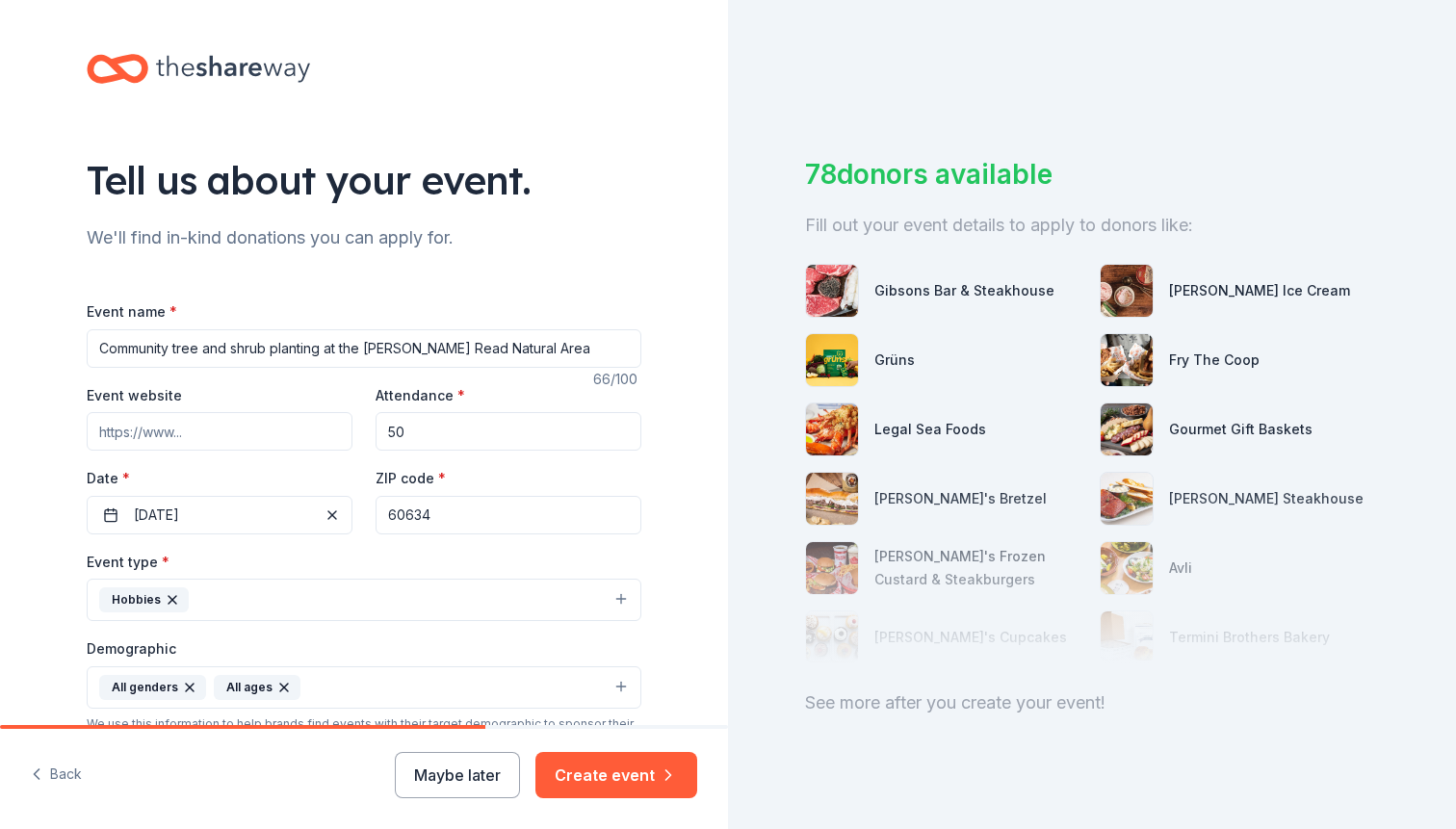
scroll to position [13, 0]
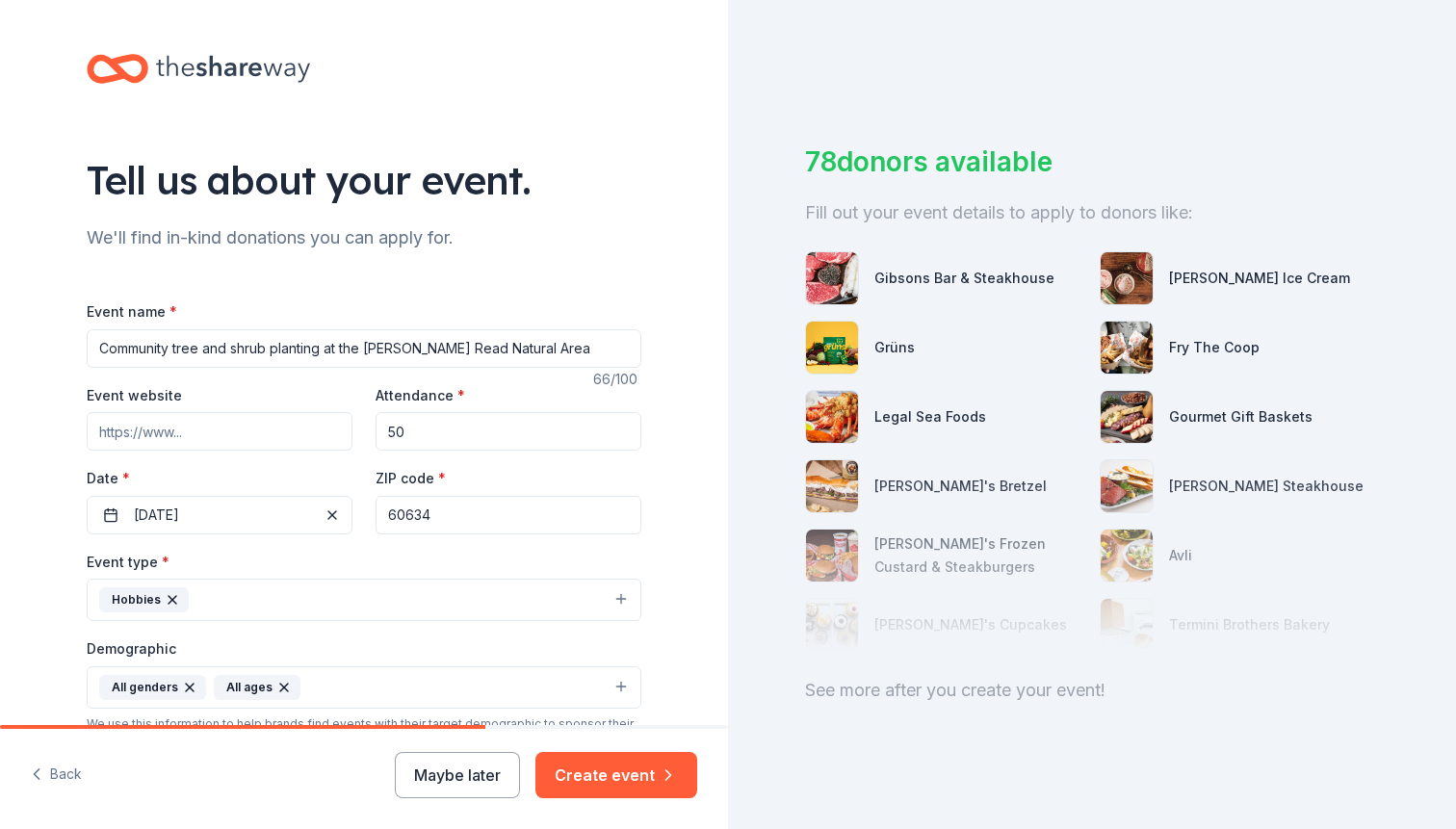
type textarea "This is a volunteer tree and shrub planting event at the natural area."
drag, startPoint x: 182, startPoint y: 354, endPoint x: 25, endPoint y: 346, distance: 157.2
click at [87, 346] on input "Community tree and shrub planting at the [PERSON_NAME] Read Natural Area" at bounding box center [364, 348] width 555 height 38
type input "Tree and shrub planting at the [PERSON_NAME] Read Natural Area"
click at [730, 560] on div "78 donors available Fill out your event details to apply to donors like: Gibson…" at bounding box center [1092, 414] width 728 height 829
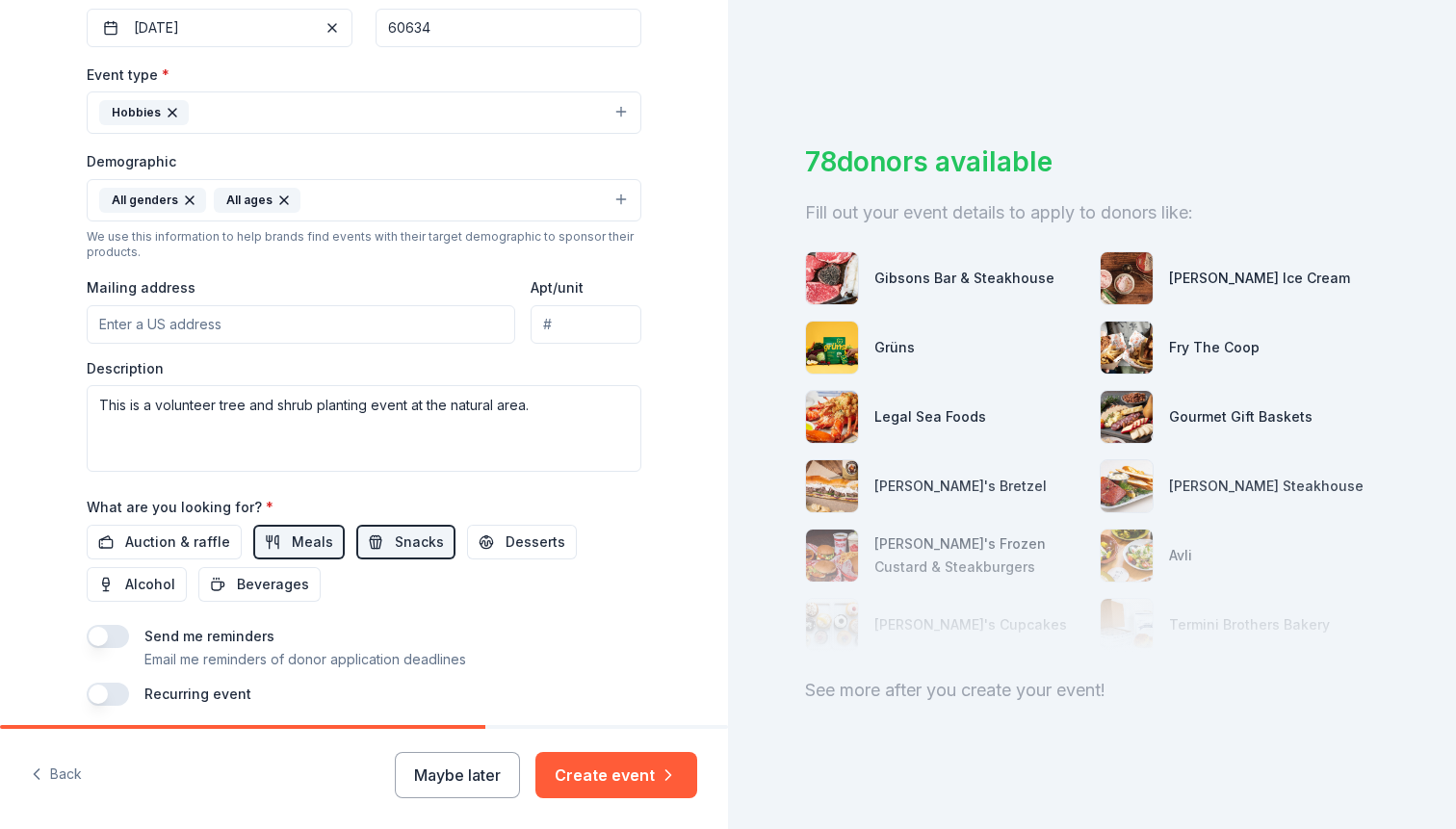
scroll to position [559, 0]
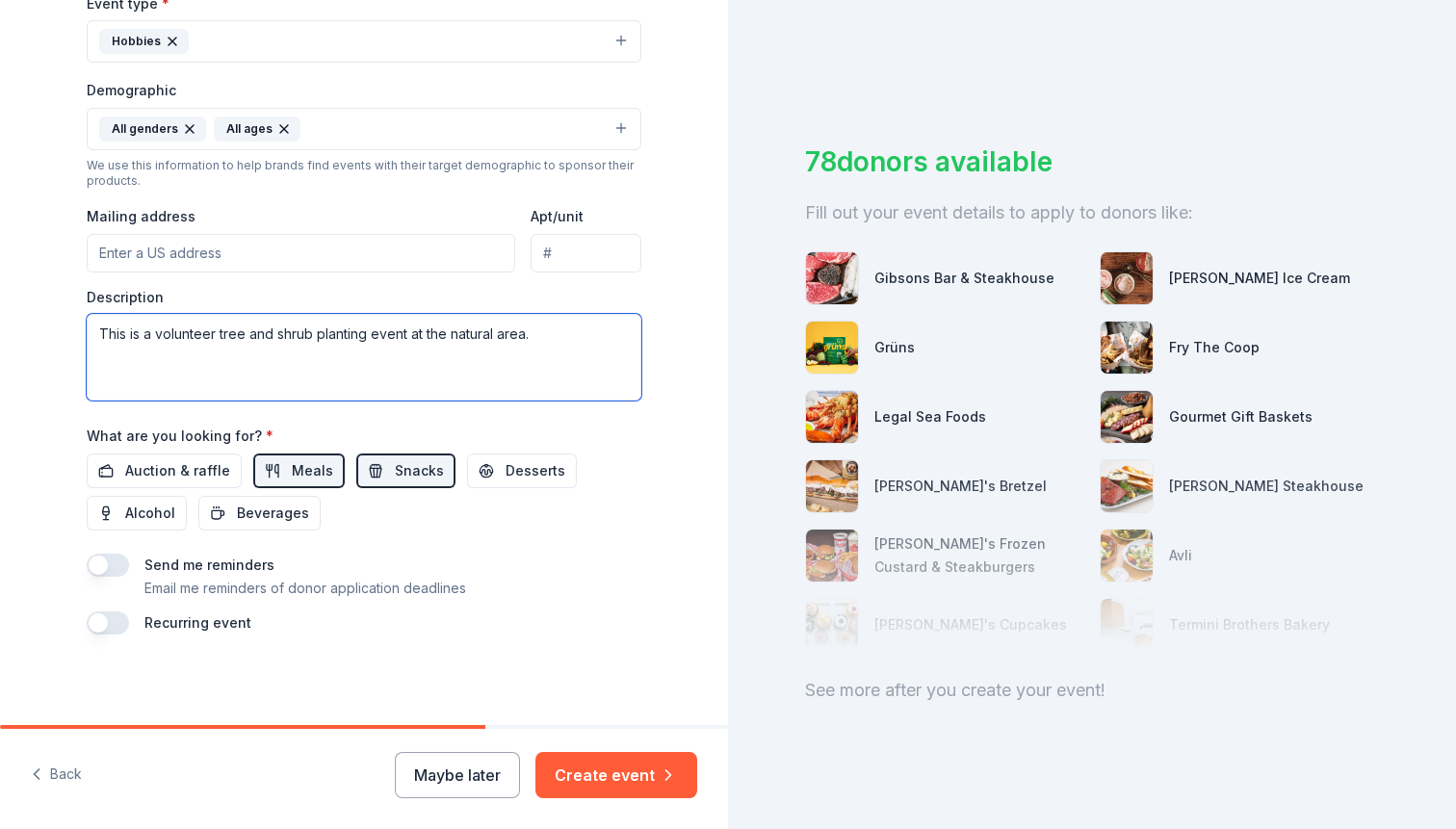
click at [558, 337] on textarea "This is a volunteer tree and shrub planting event at the natural area." at bounding box center [364, 357] width 555 height 87
type textarea "This is a volunteer tree and shrub planting event at the natural area. We are s…"
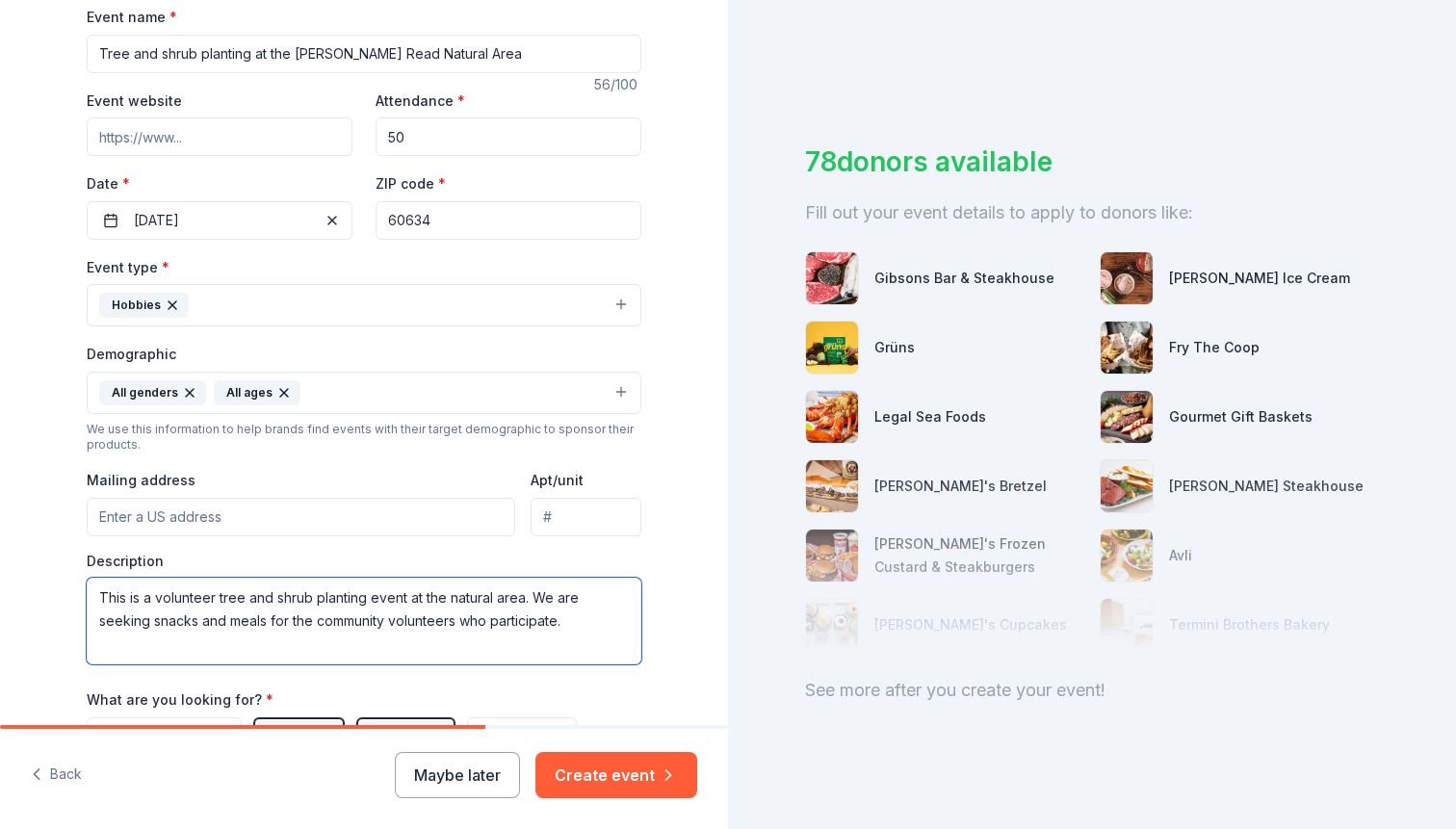
scroll to position [293, 0]
click at [165, 142] on input "Event website" at bounding box center [220, 138] width 266 height 38
paste input "[URL][DOMAIN_NAME]"
type input "[URL][DOMAIN_NAME]"
click at [793, 766] on div "78 donors available Fill out your event details to apply to donors like: Gibson…" at bounding box center [1092, 414] width 728 height 829
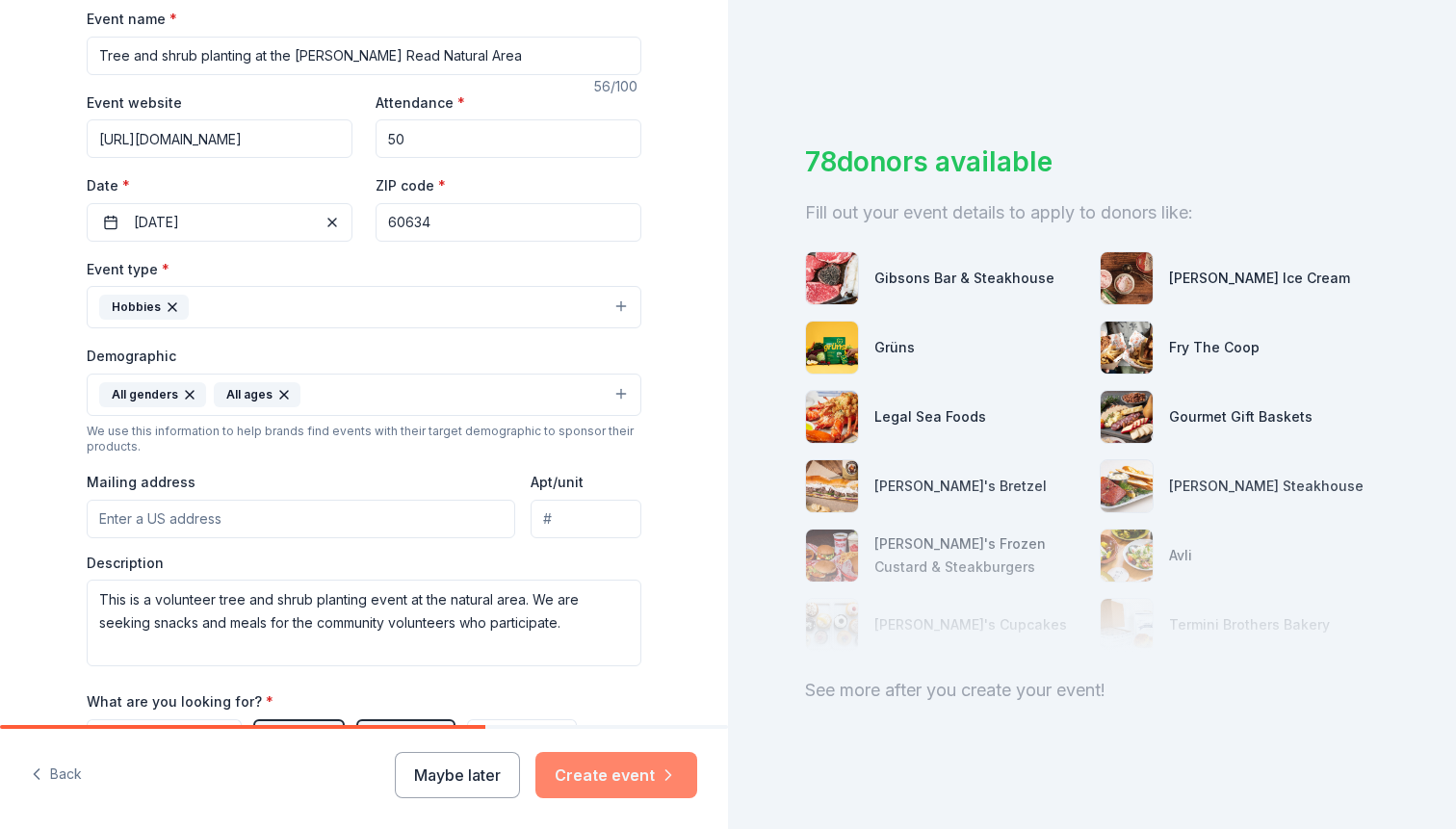
click at [621, 777] on button "Create event" at bounding box center [617, 775] width 162 height 46
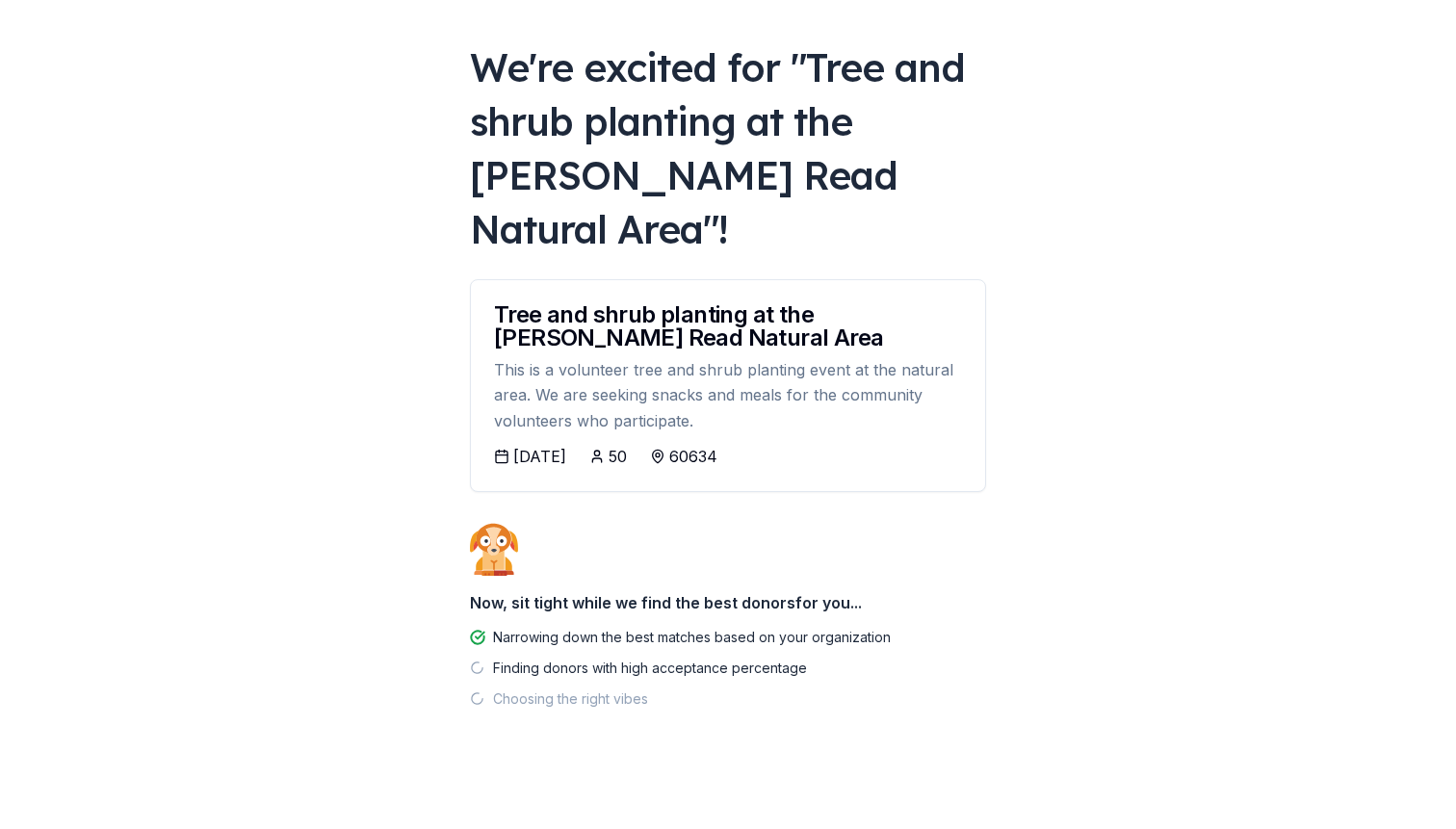
scroll to position [91, 0]
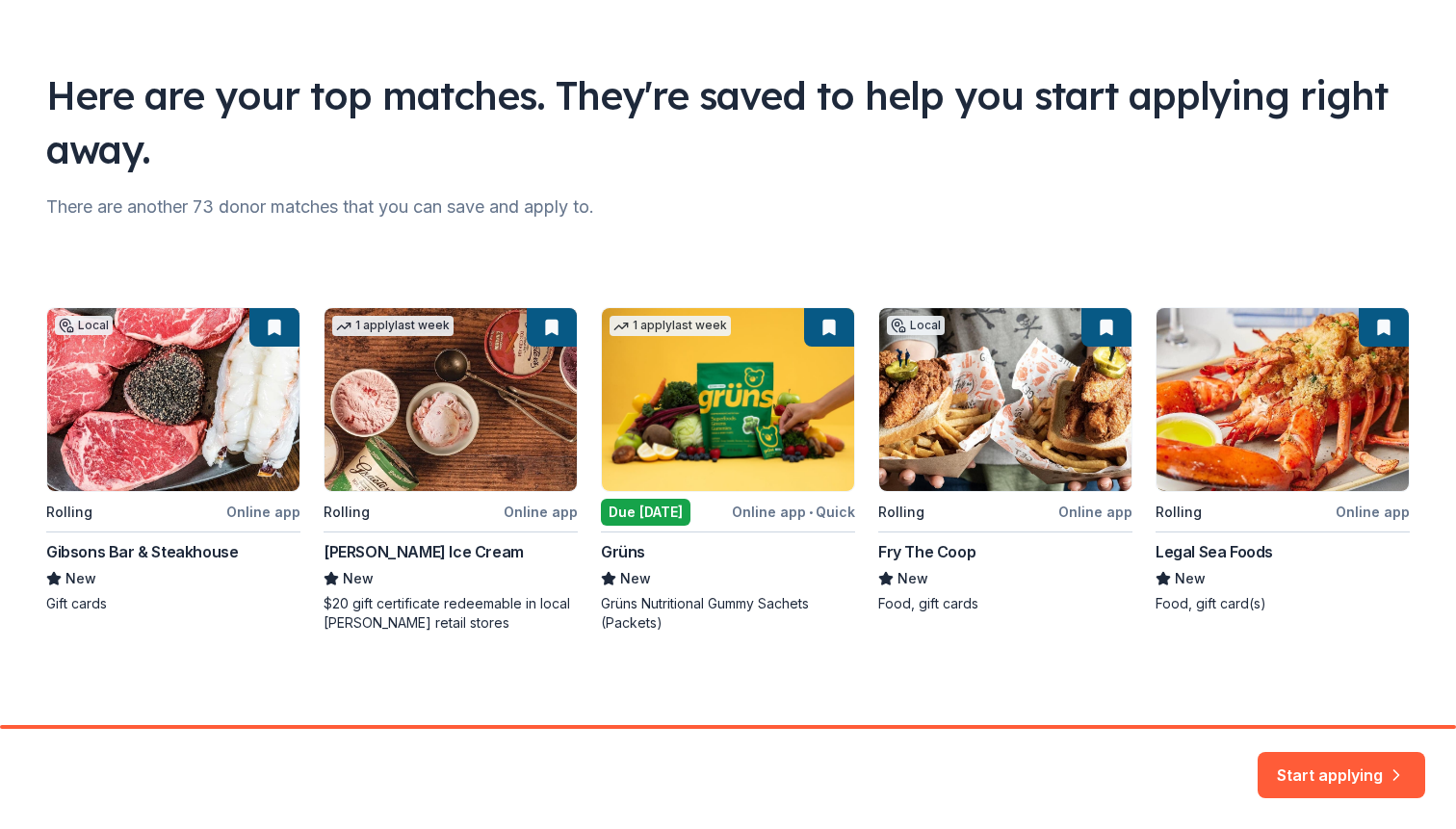
scroll to position [83, 0]
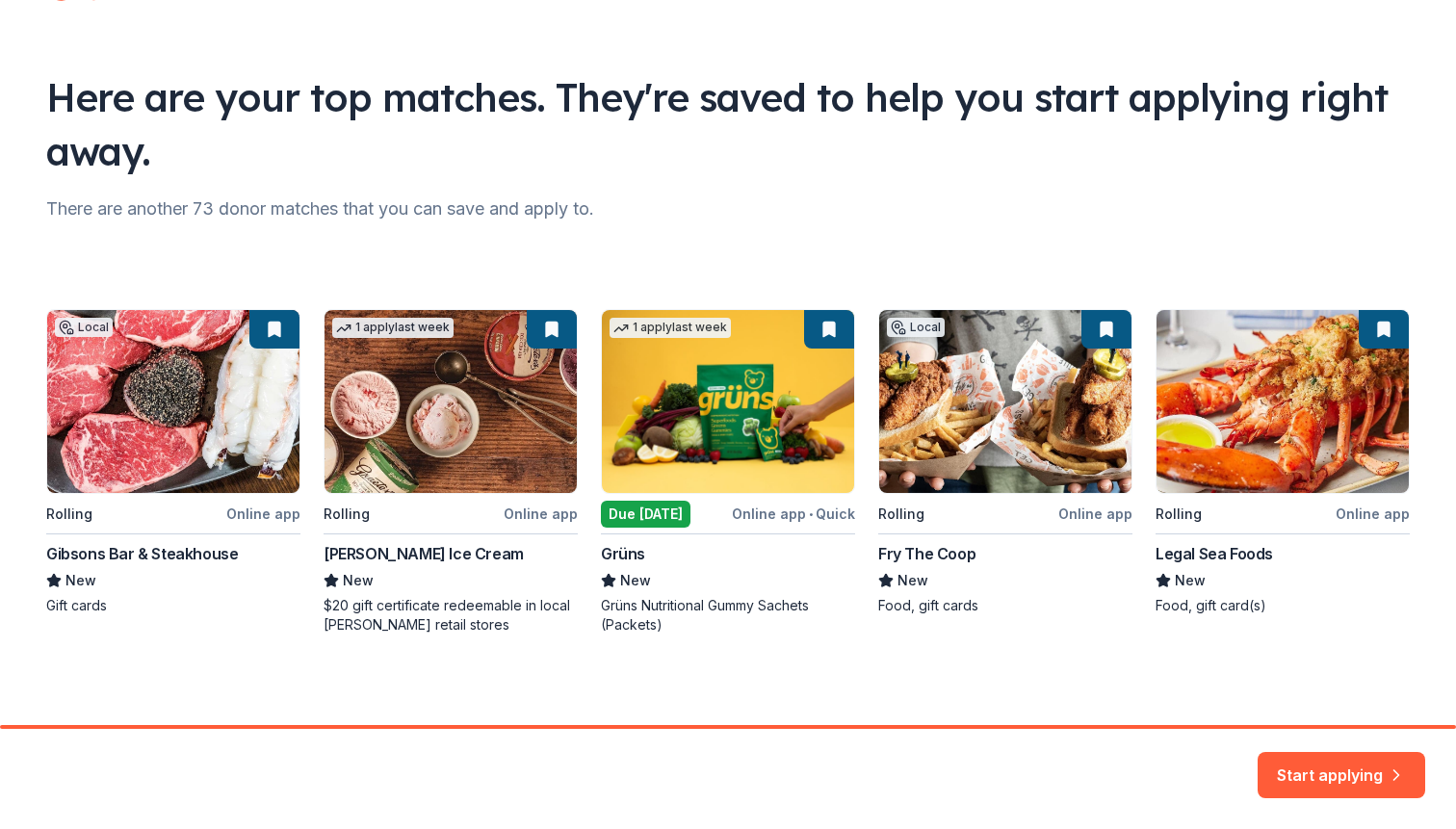
click at [1333, 650] on div "Here are your top matches. They're saved to help you start applying right away.…" at bounding box center [728, 322] width 1425 height 810
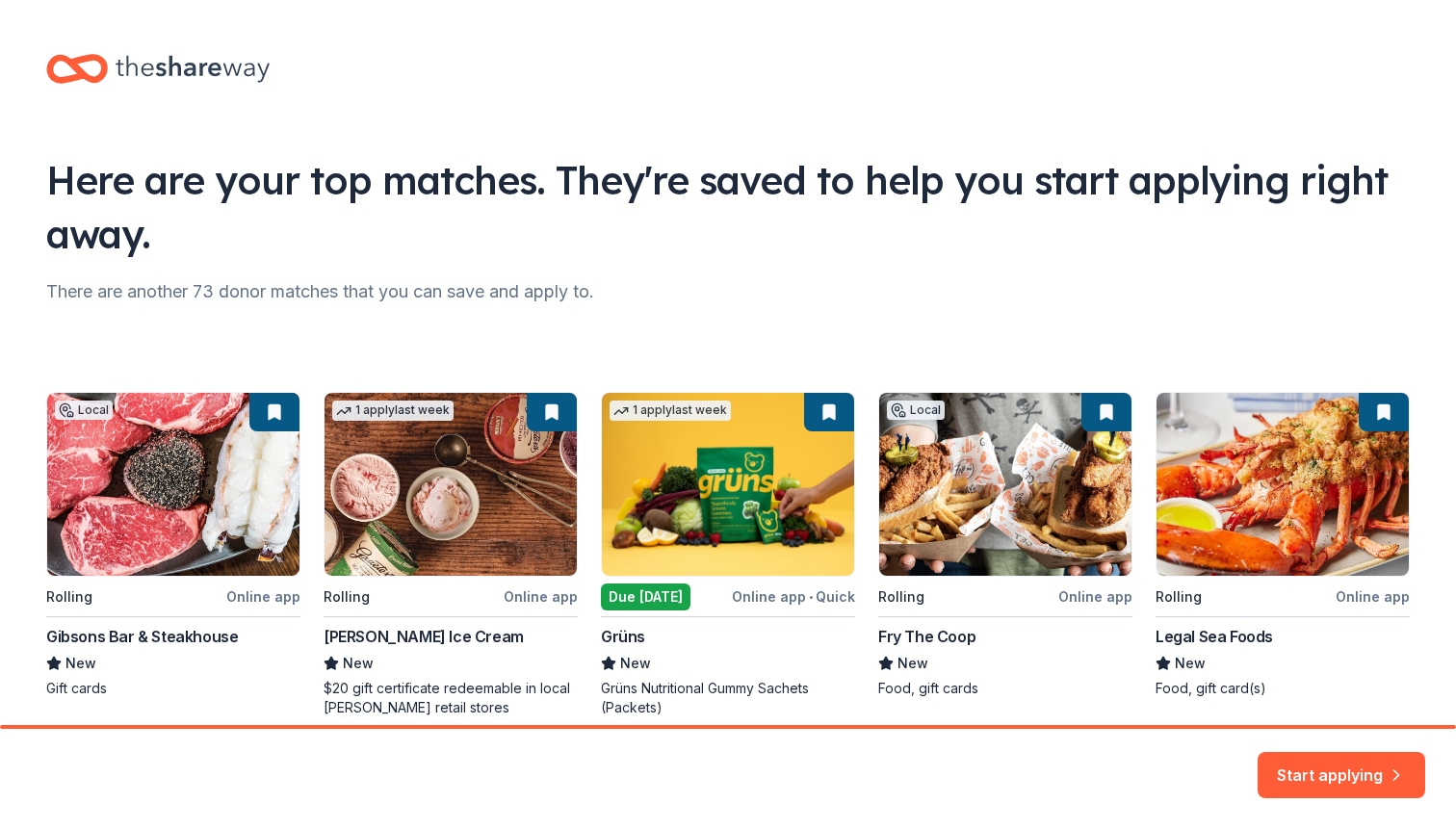
scroll to position [85, 0]
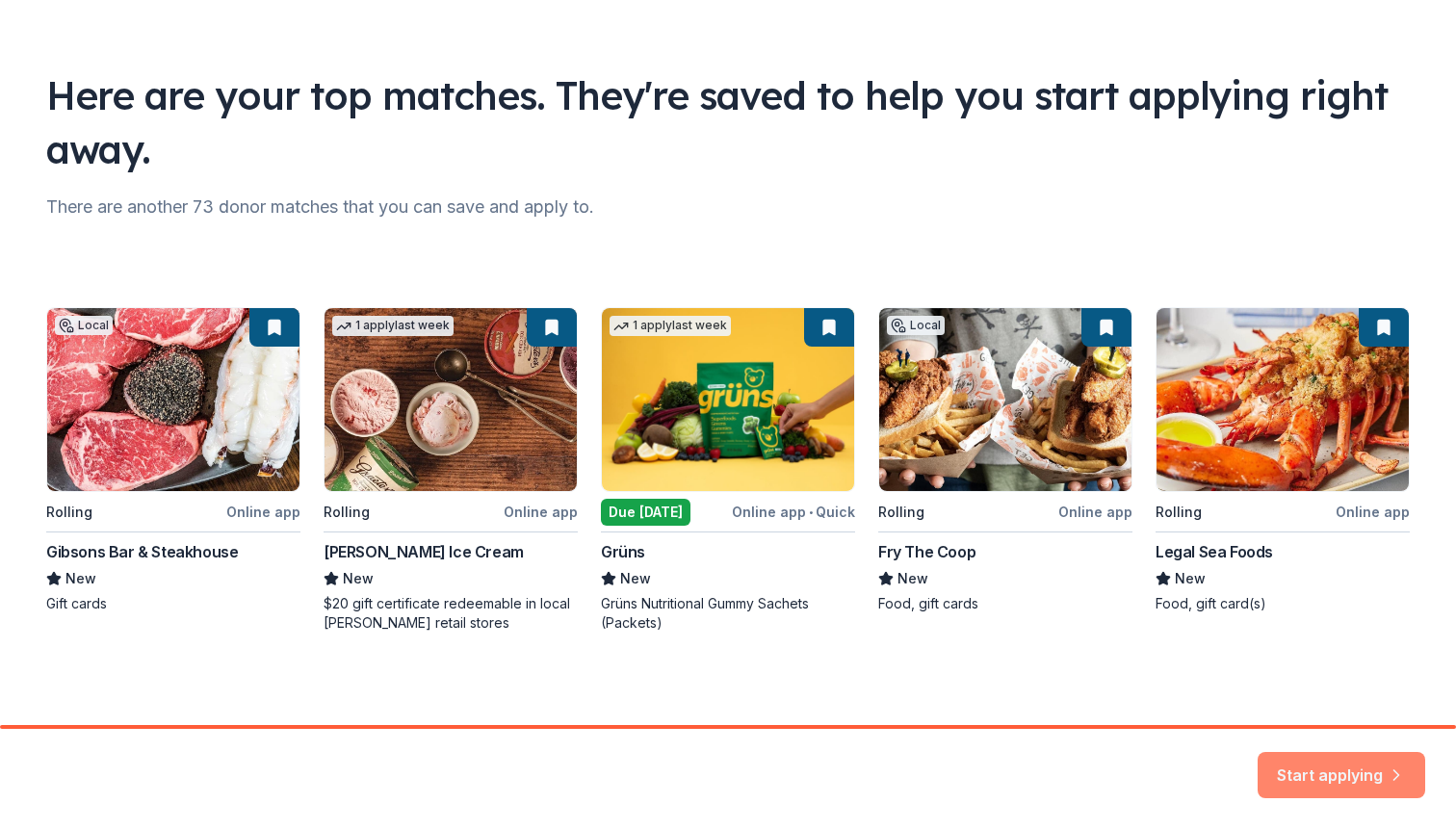
click at [1392, 766] on icon "button" at bounding box center [1396, 765] width 20 height 20
click at [1345, 769] on div "Start applying" at bounding box center [1341, 775] width 167 height 46
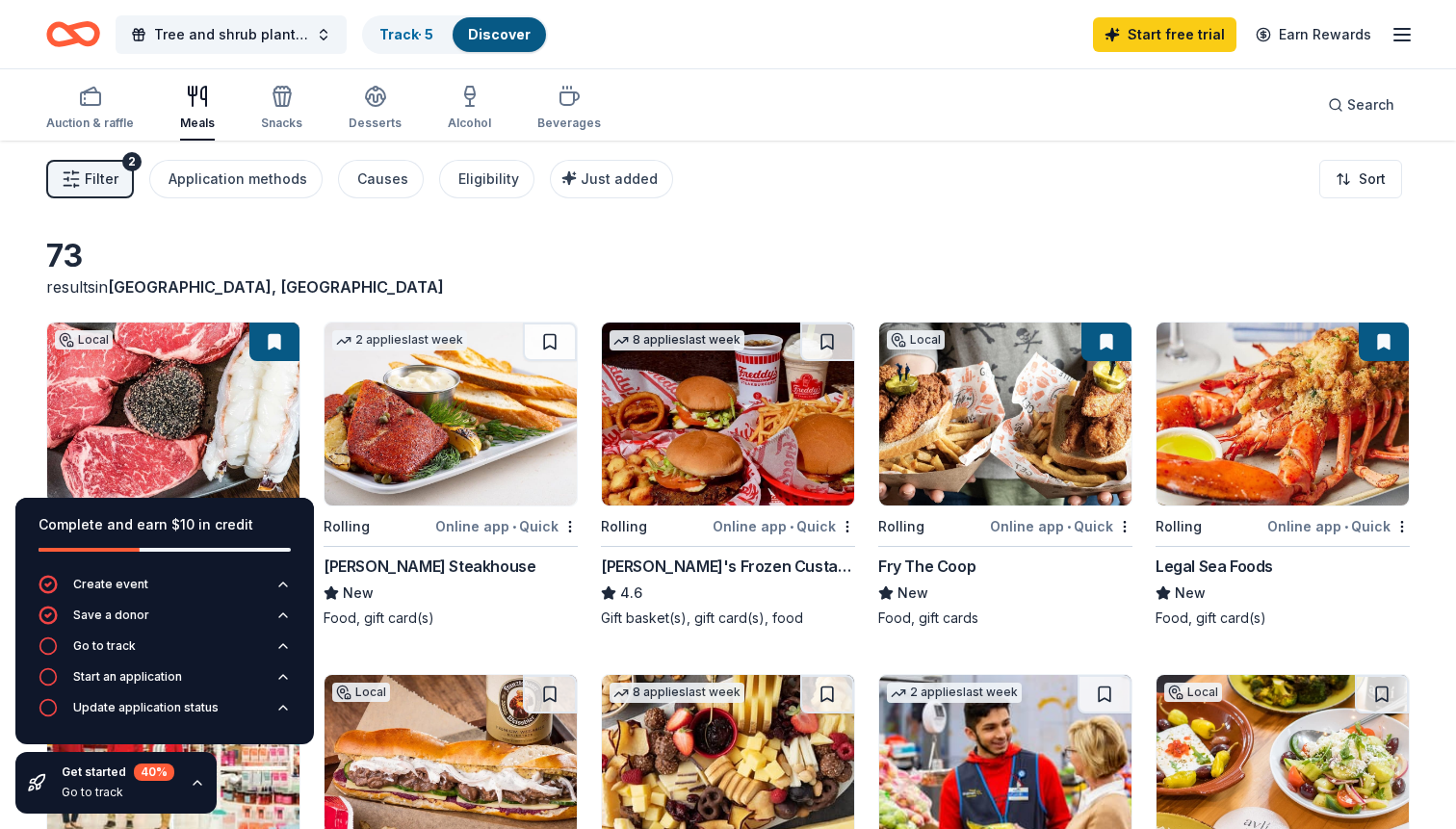
click at [788, 251] on div "73 results in [GEOGRAPHIC_DATA], [GEOGRAPHIC_DATA]" at bounding box center [727, 267] width 1363 height 62
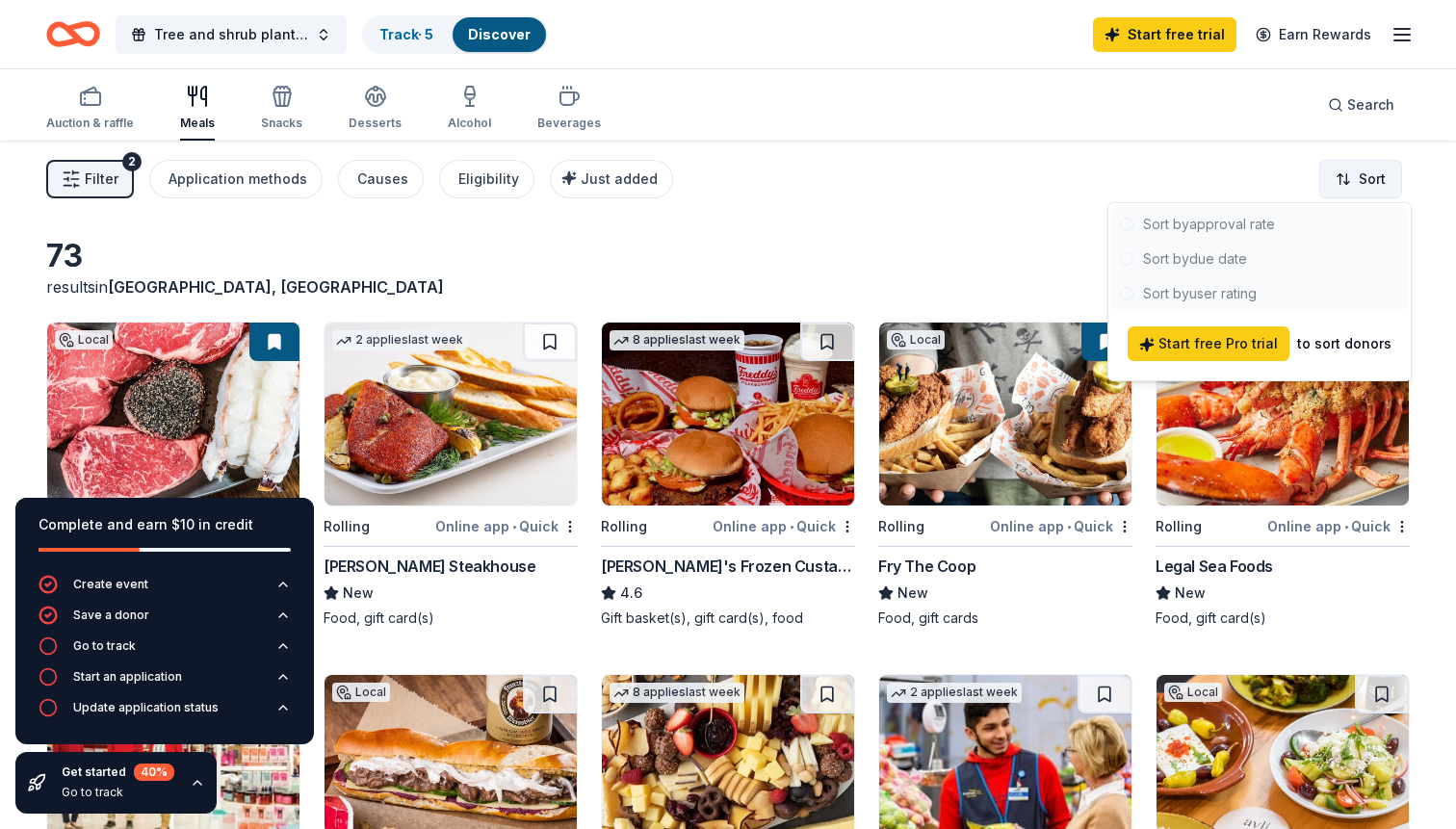
click at [1350, 183] on html "Tree and shrub planting at the [PERSON_NAME] Read Natural Area Track · 5 Discov…" at bounding box center [728, 414] width 1456 height 829
click at [1139, 145] on html "Tree and shrub planting at the [PERSON_NAME] Read Natural Area Track · 5 Discov…" at bounding box center [728, 414] width 1456 height 829
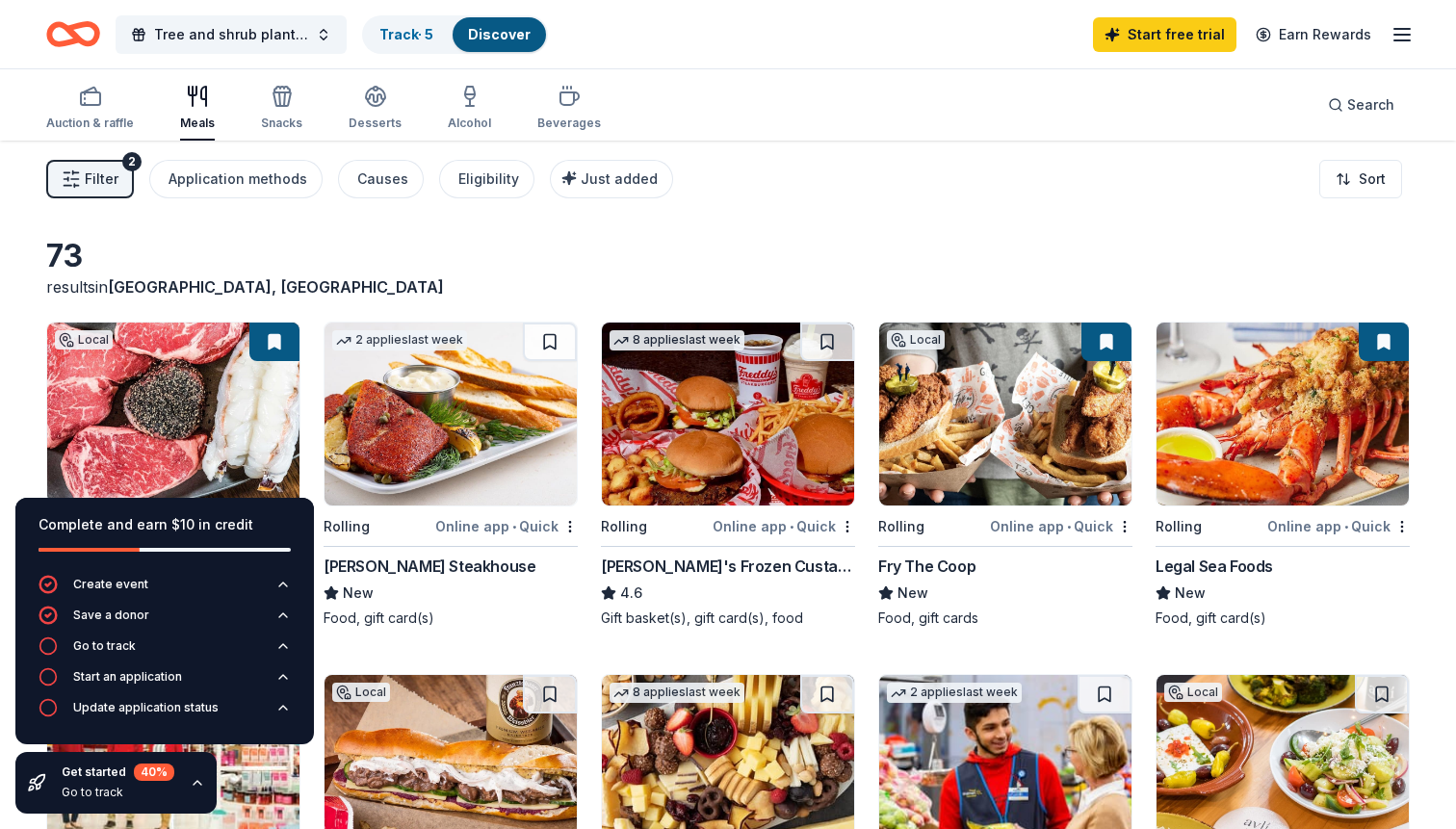
click at [75, 169] on button "Filter 2" at bounding box center [90, 179] width 88 height 38
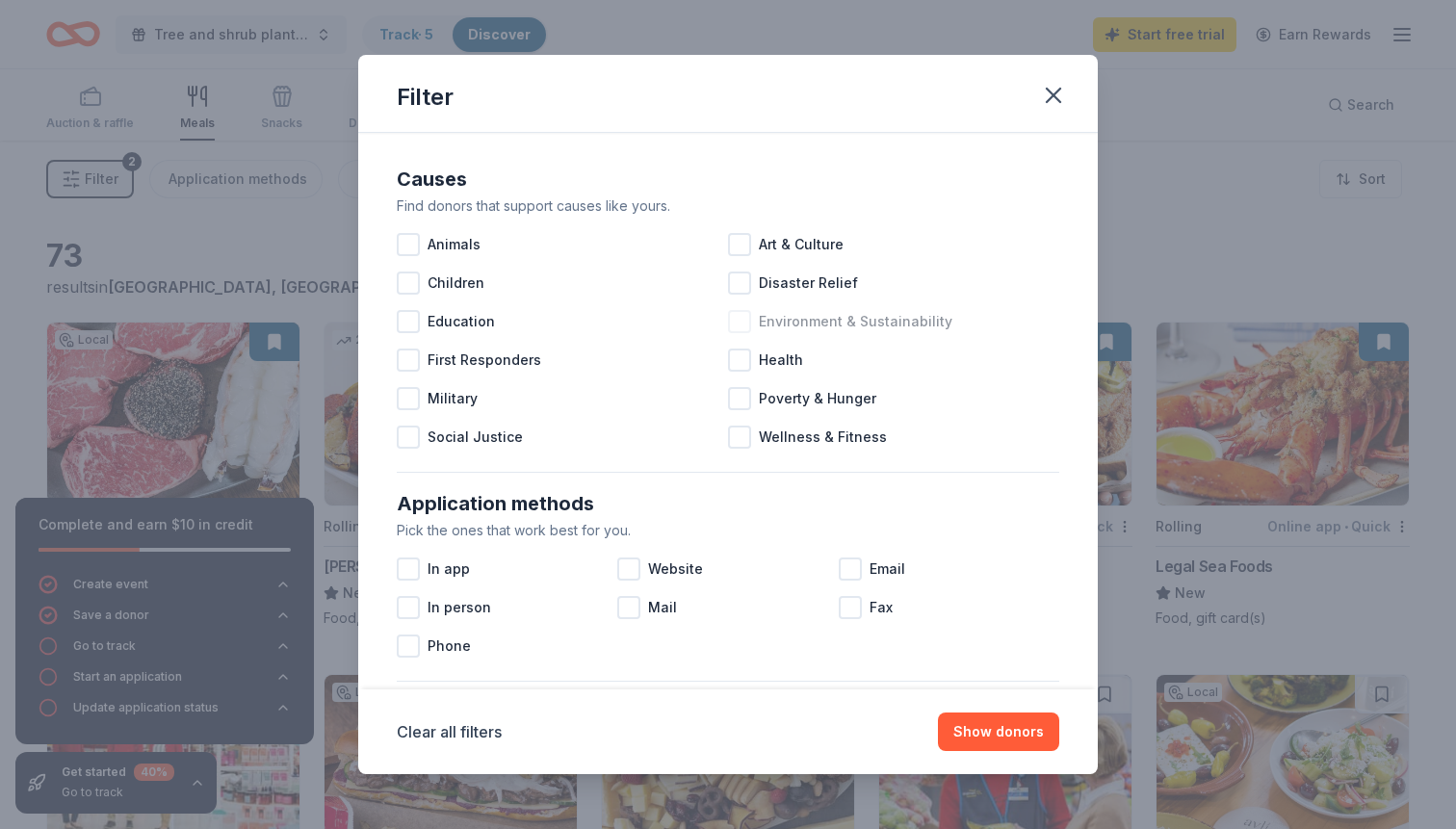
click at [747, 322] on div at bounding box center [740, 322] width 23 height 23
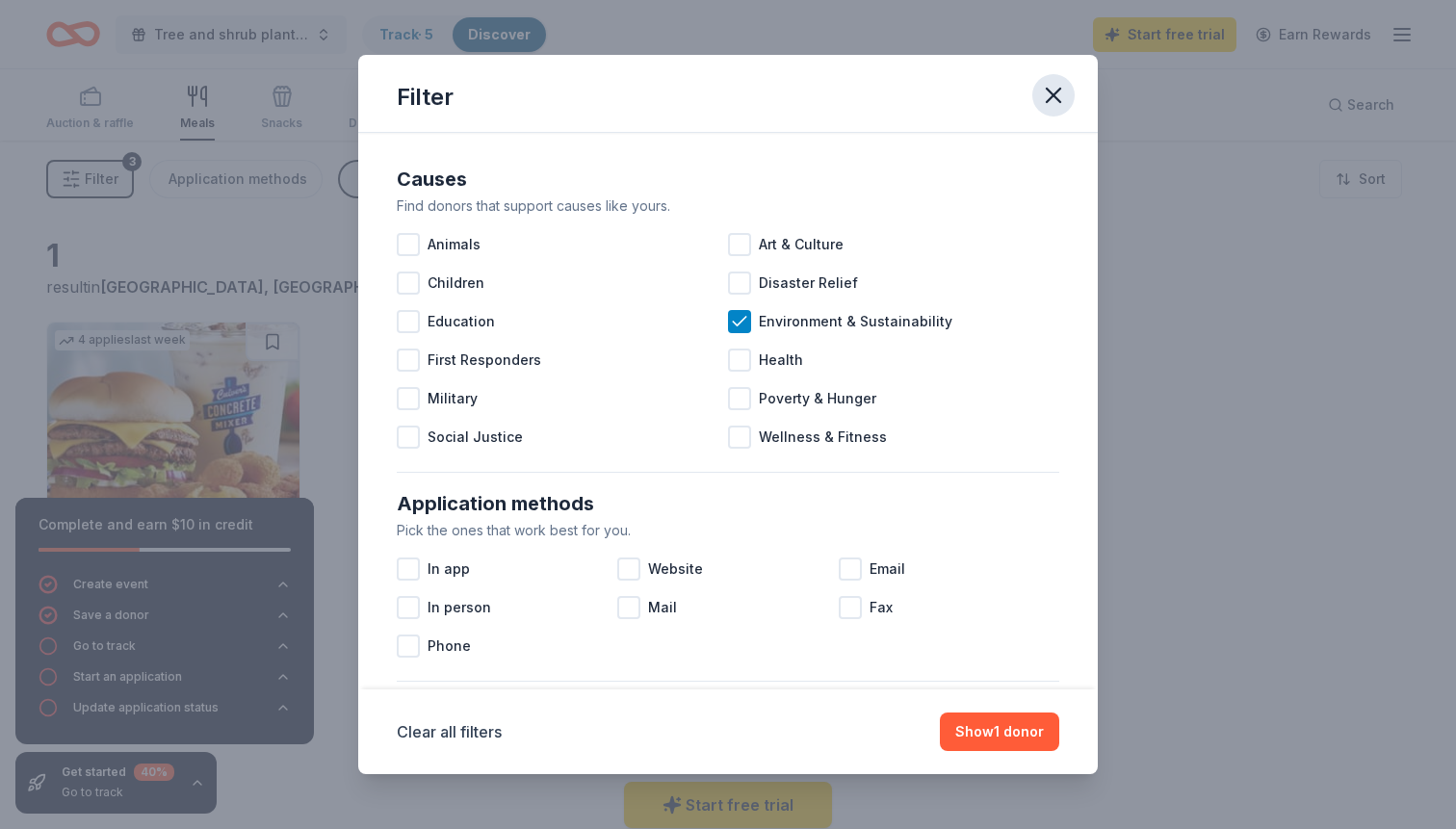
click at [1048, 93] on icon "button" at bounding box center [1053, 96] width 27 height 27
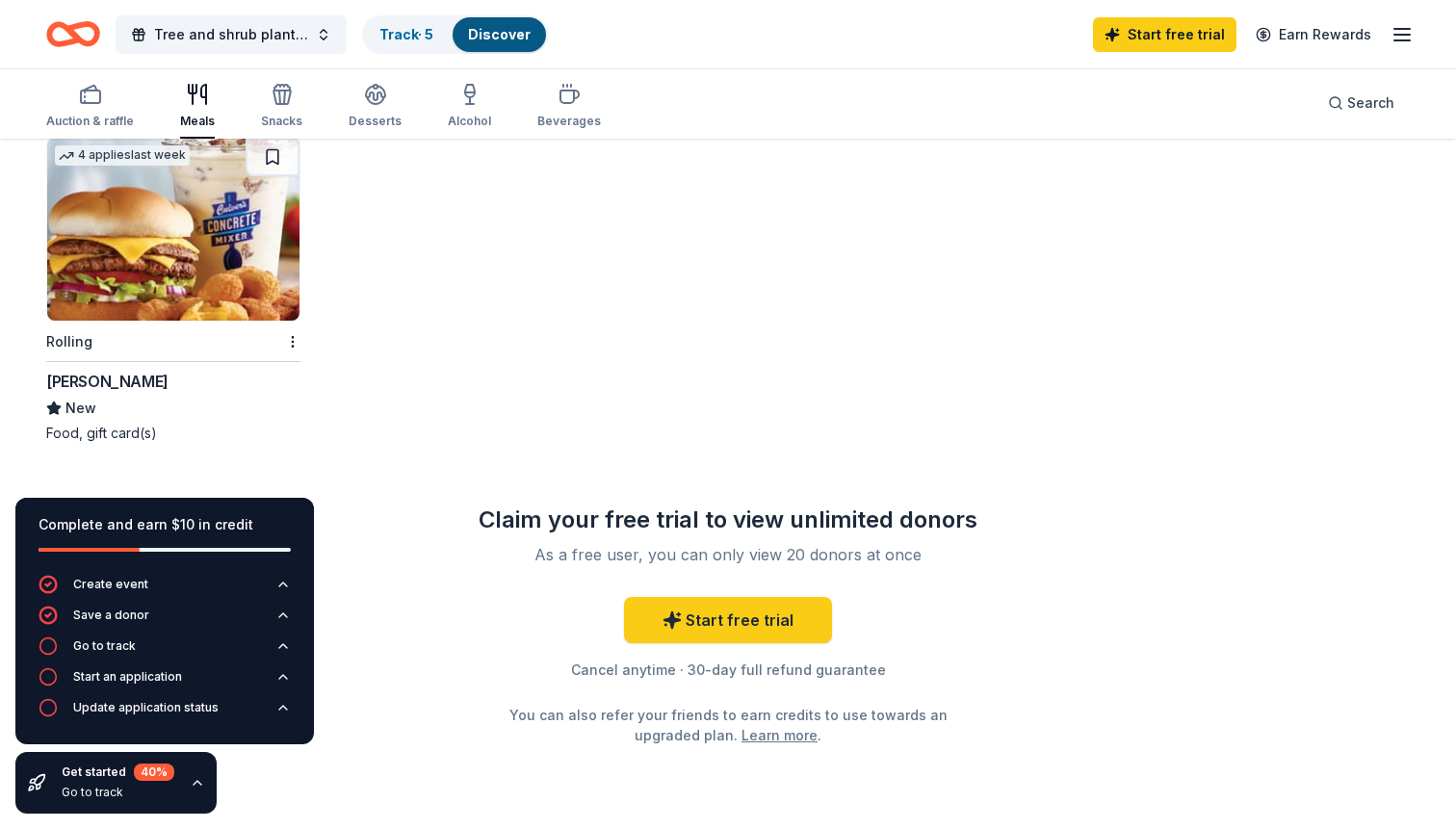
scroll to position [189, 0]
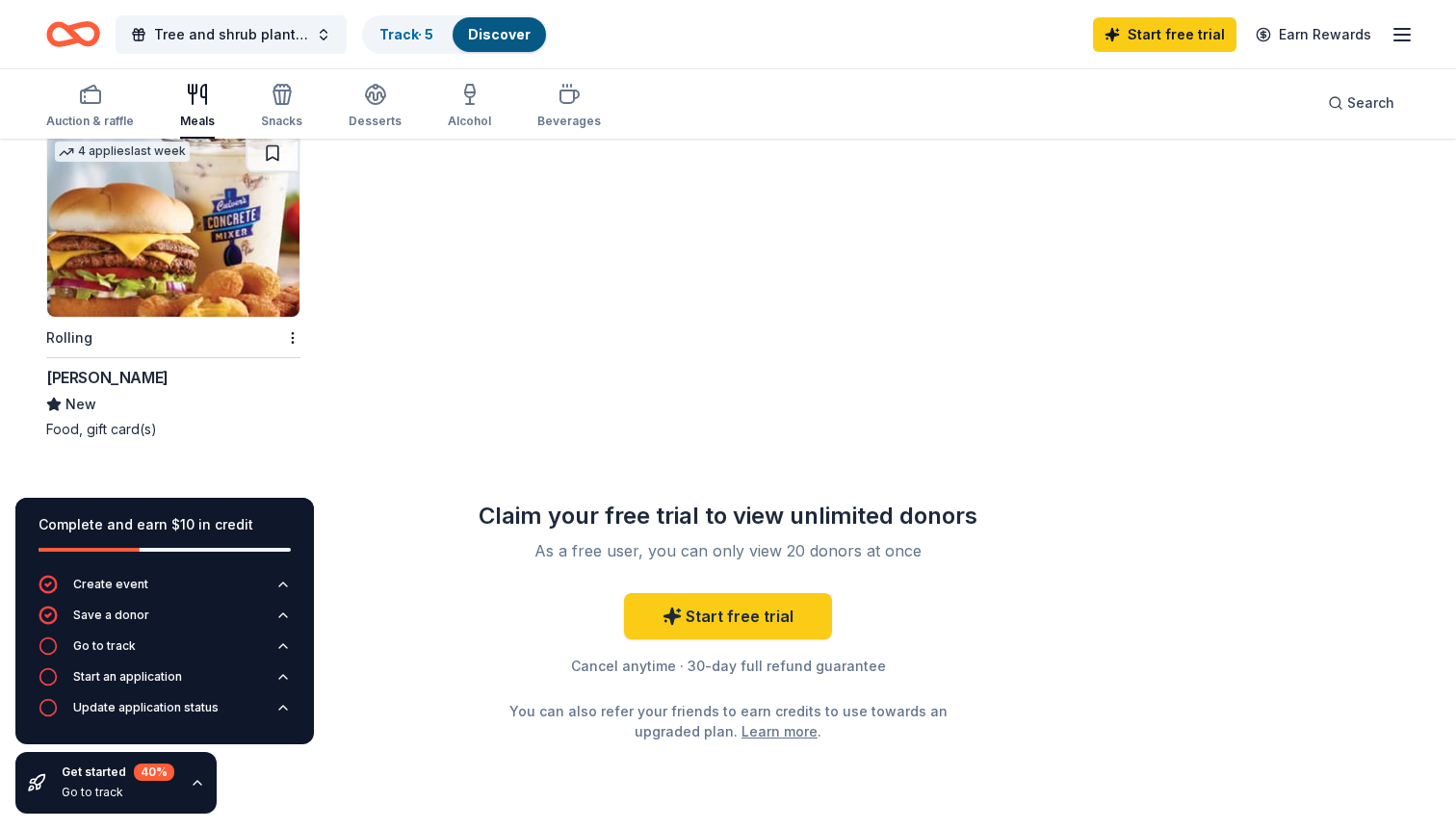
click at [164, 277] on img at bounding box center [173, 225] width 252 height 183
click at [280, 104] on icon "button" at bounding box center [282, 98] width 18 height 14
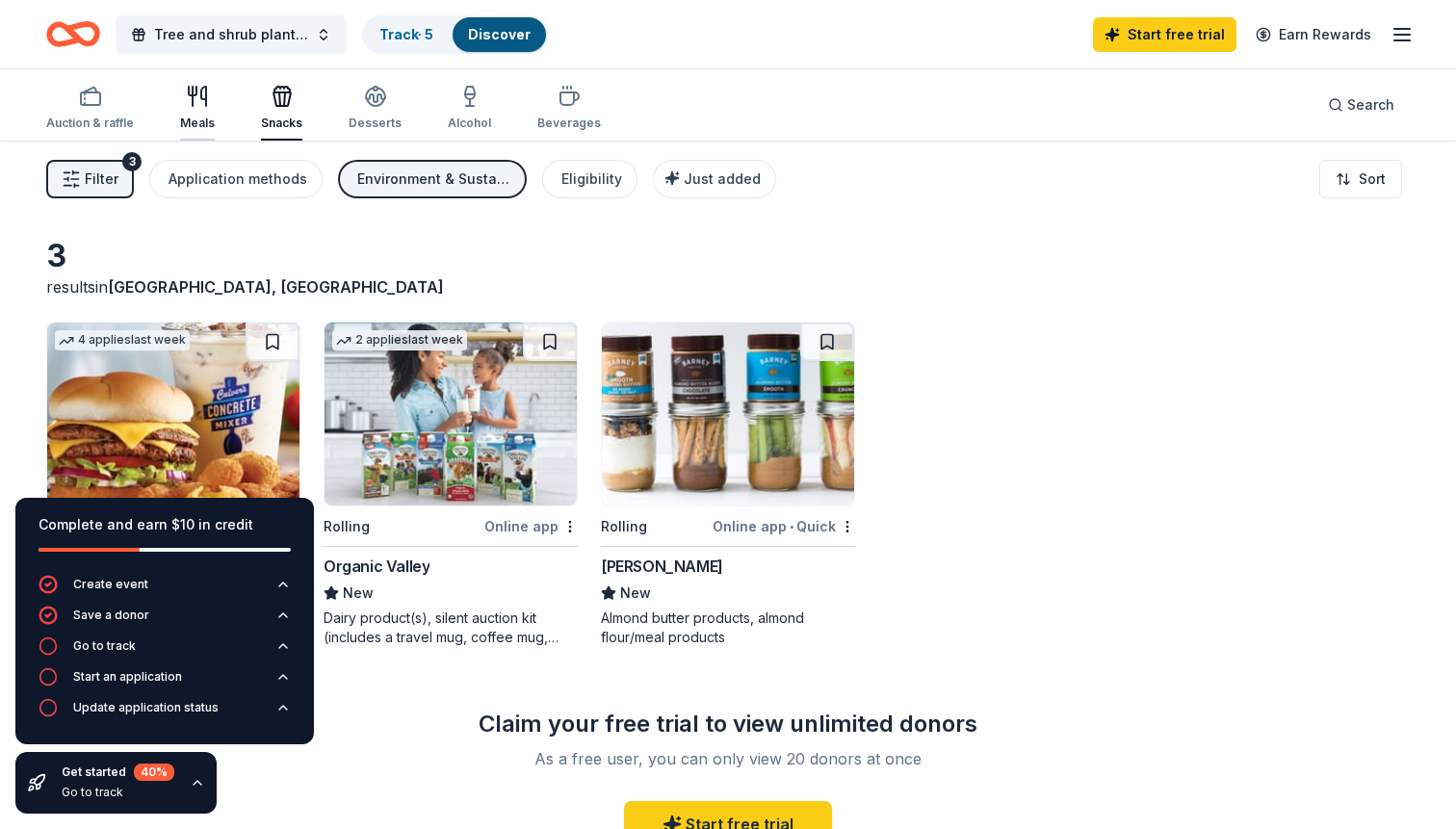
click at [201, 99] on icon "button" at bounding box center [203, 97] width 5 height 20
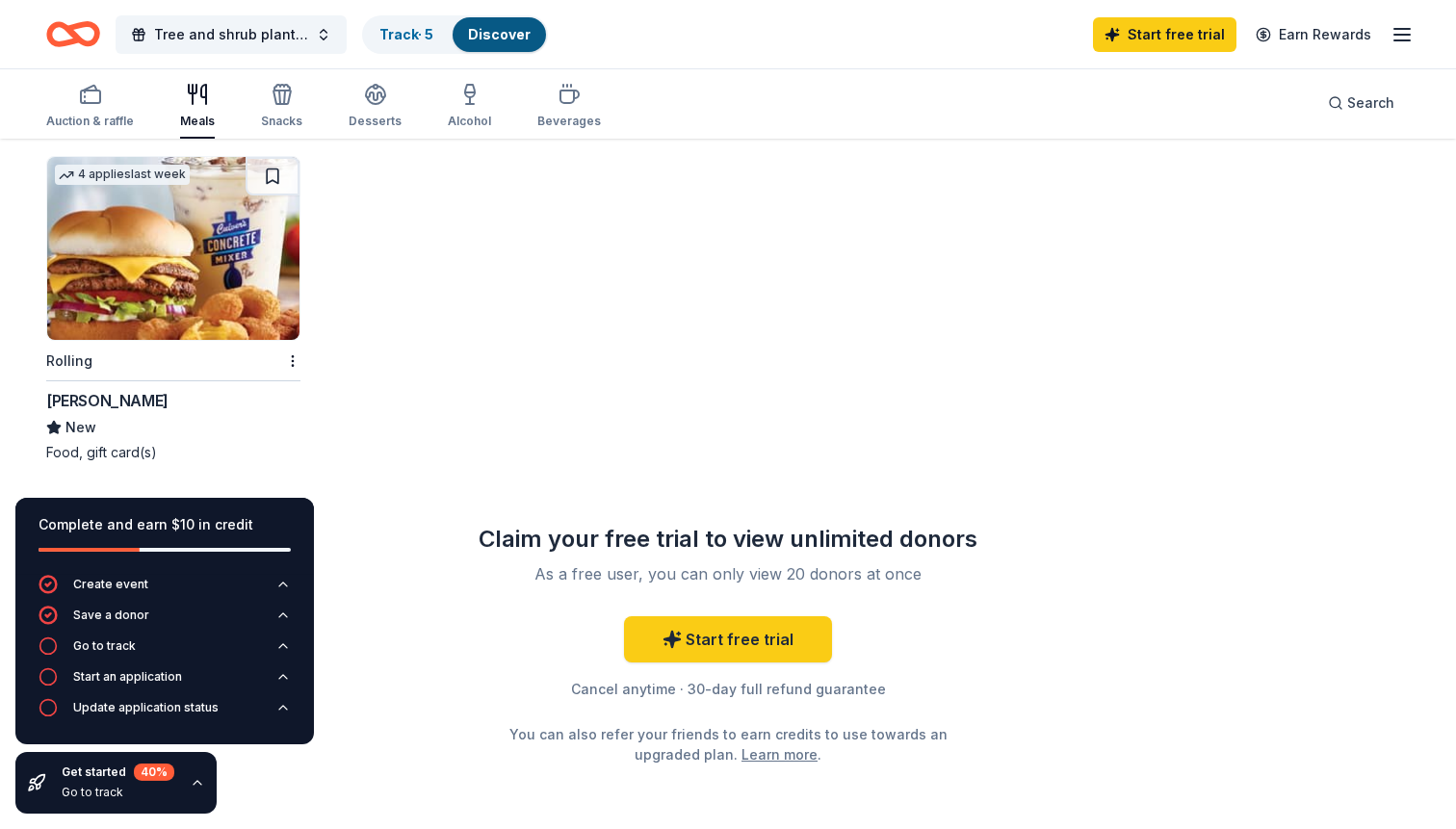
scroll to position [172, 0]
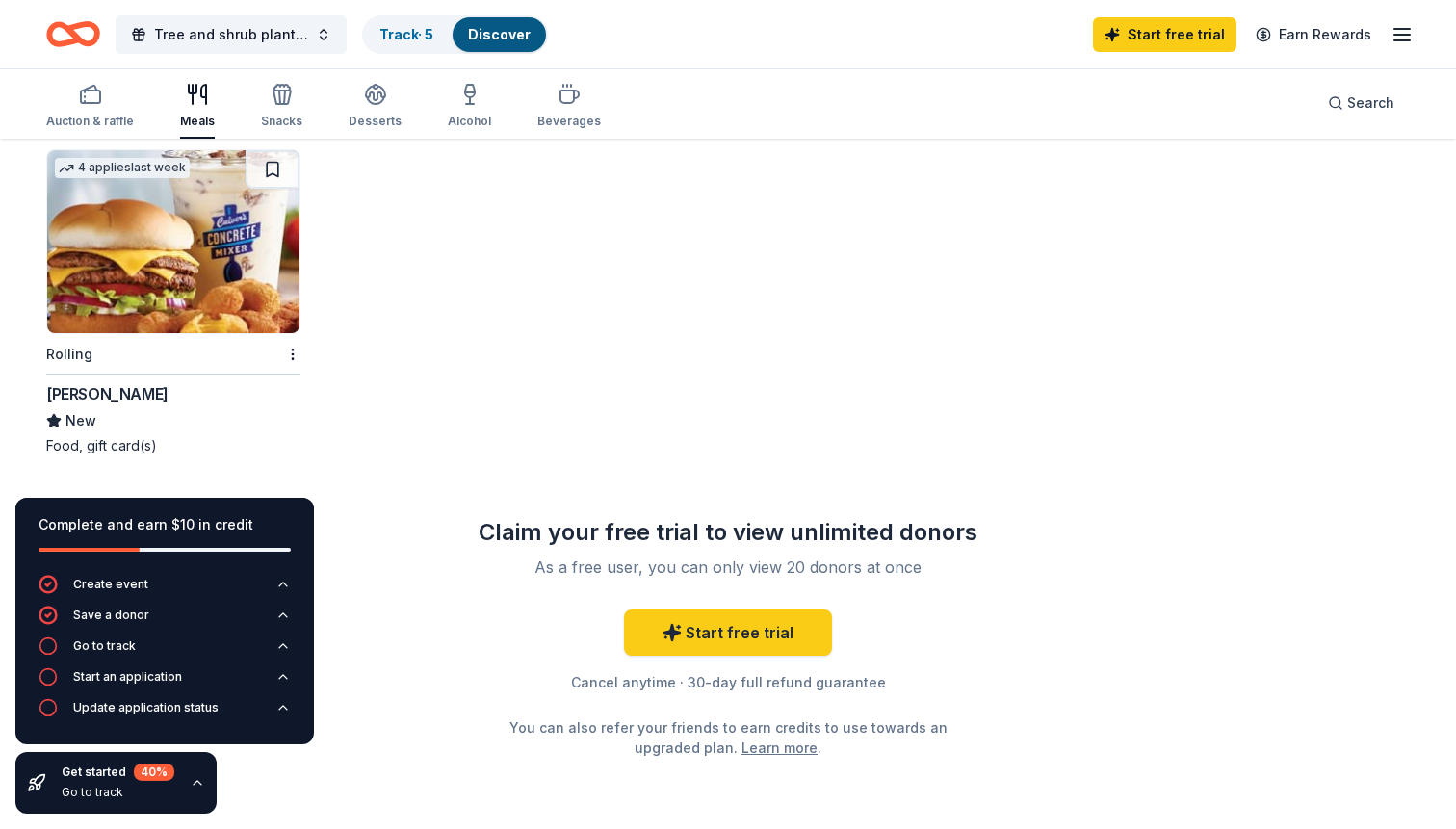
click at [213, 247] on img at bounding box center [173, 241] width 252 height 183
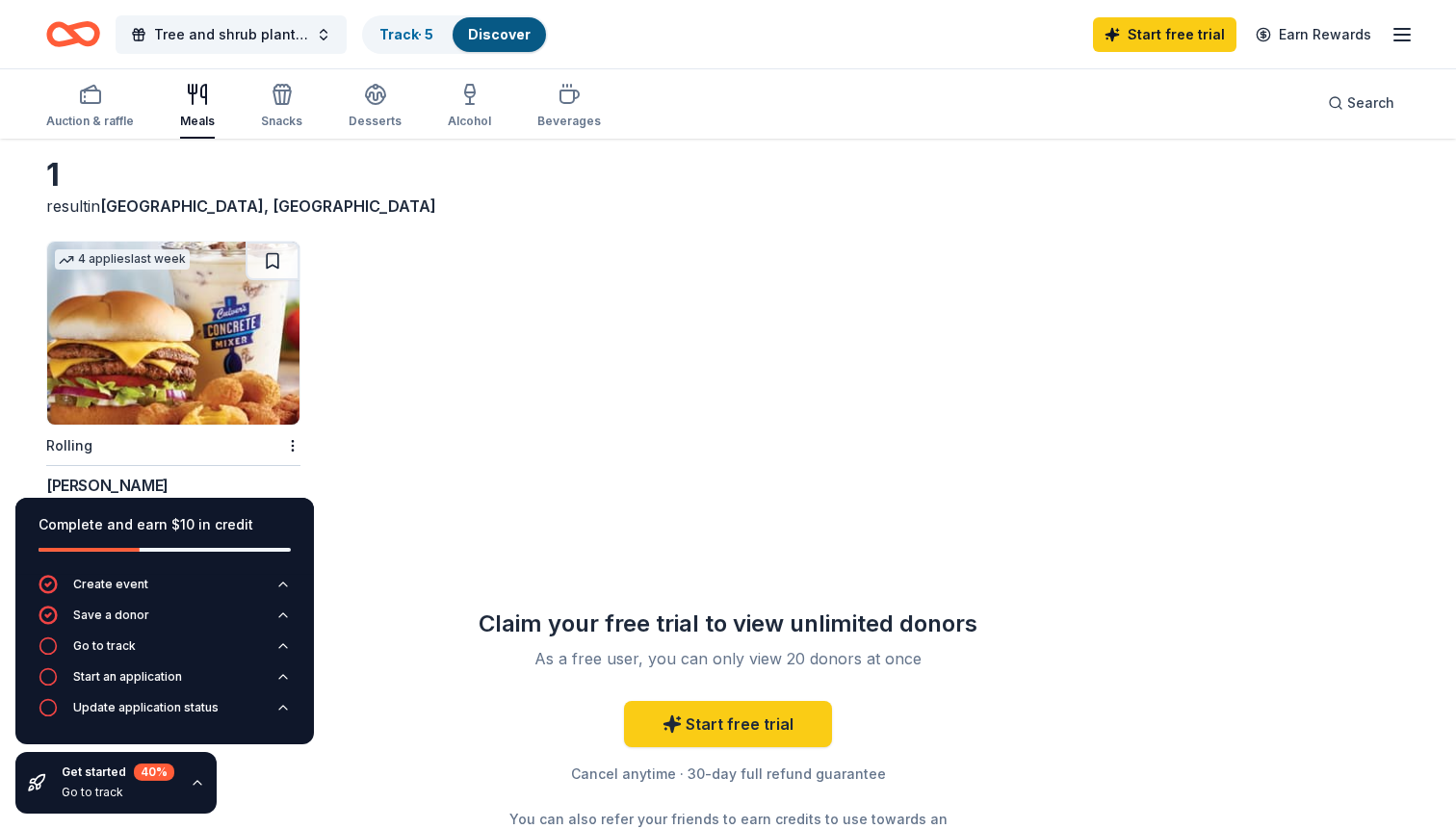
scroll to position [0, 0]
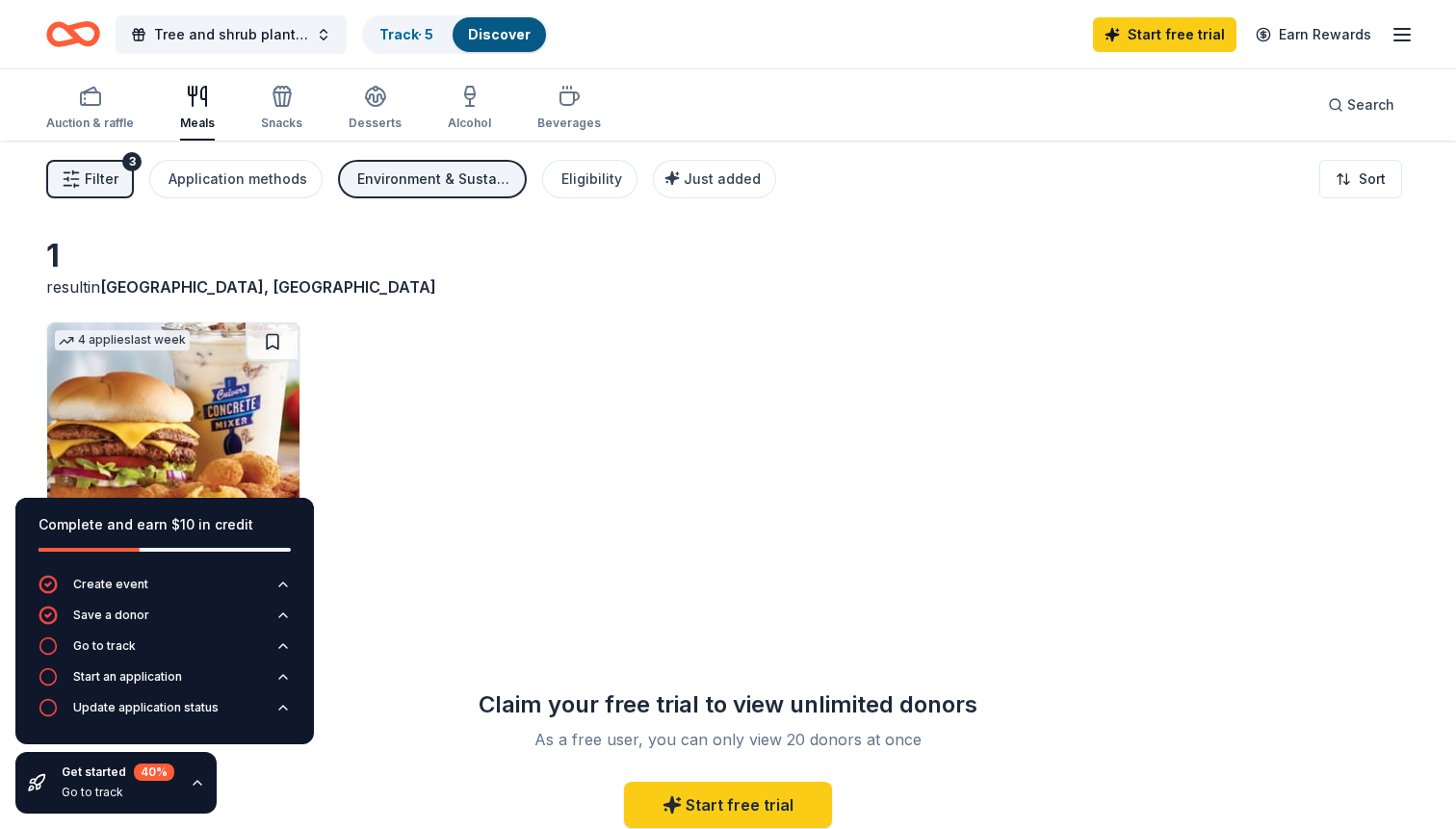
click at [430, 179] on div "Environment & Sustainability" at bounding box center [435, 179] width 154 height 23
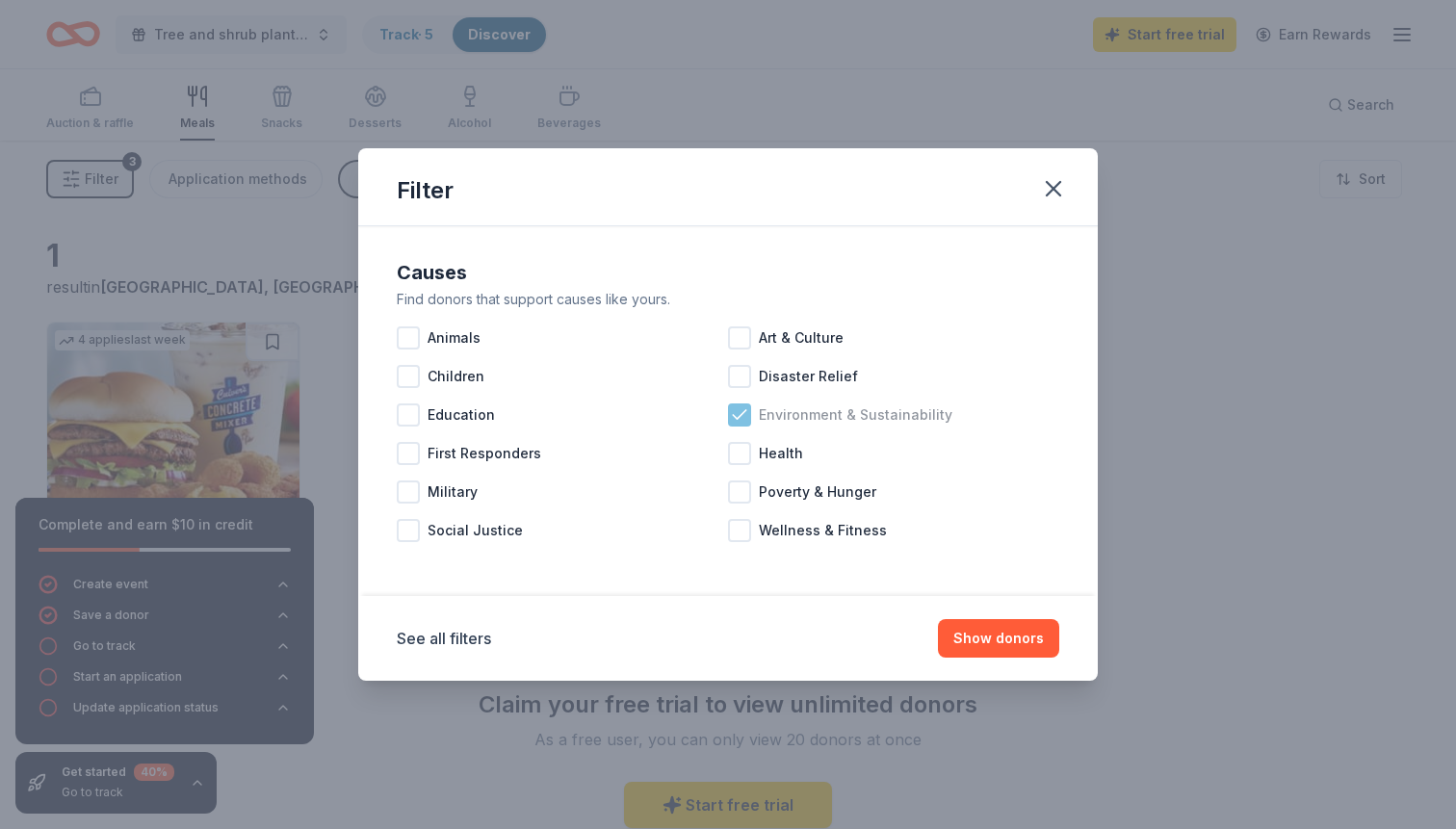
click at [737, 410] on icon at bounding box center [740, 415] width 20 height 20
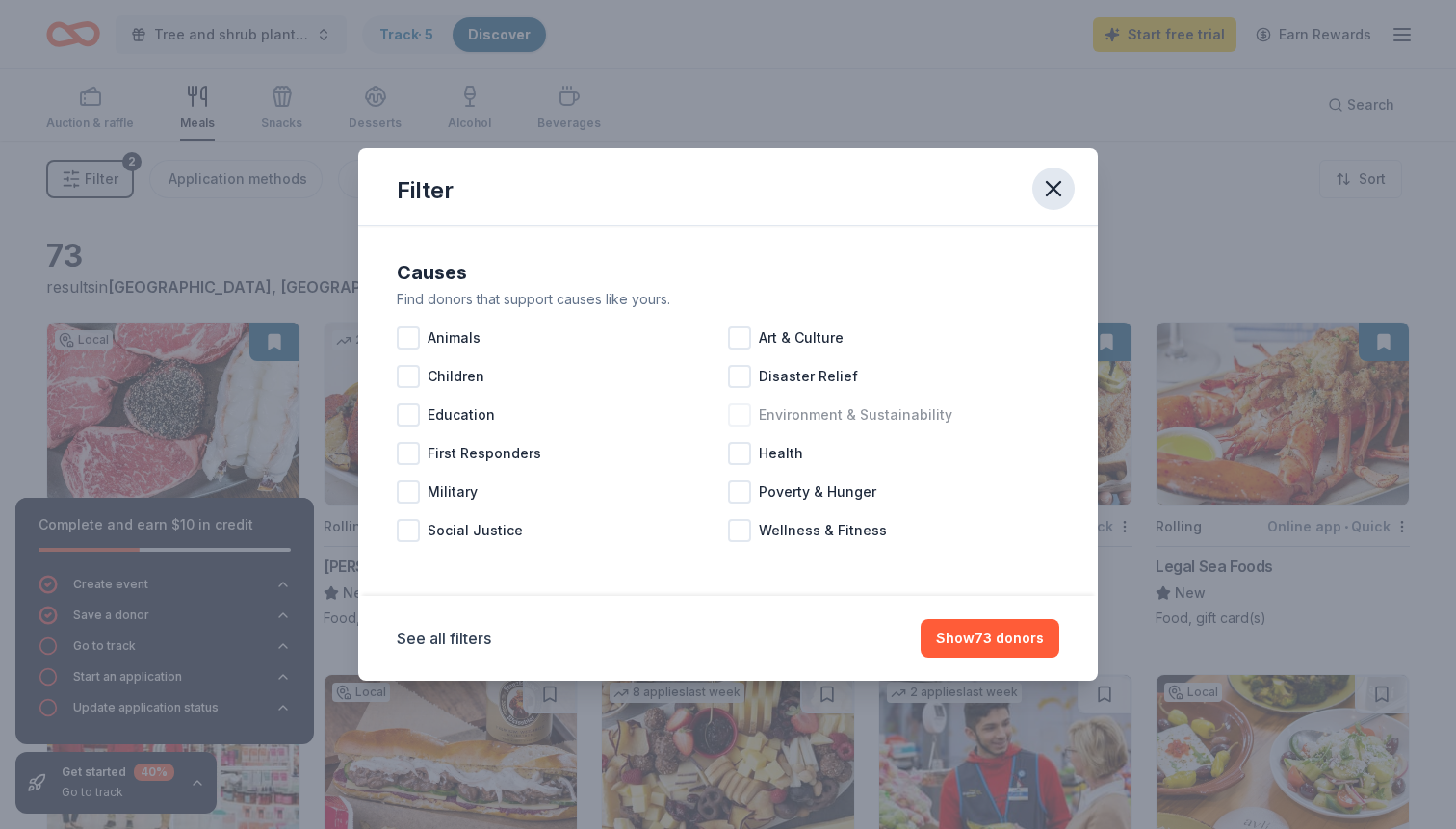
click at [1058, 192] on icon "button" at bounding box center [1053, 189] width 14 height 14
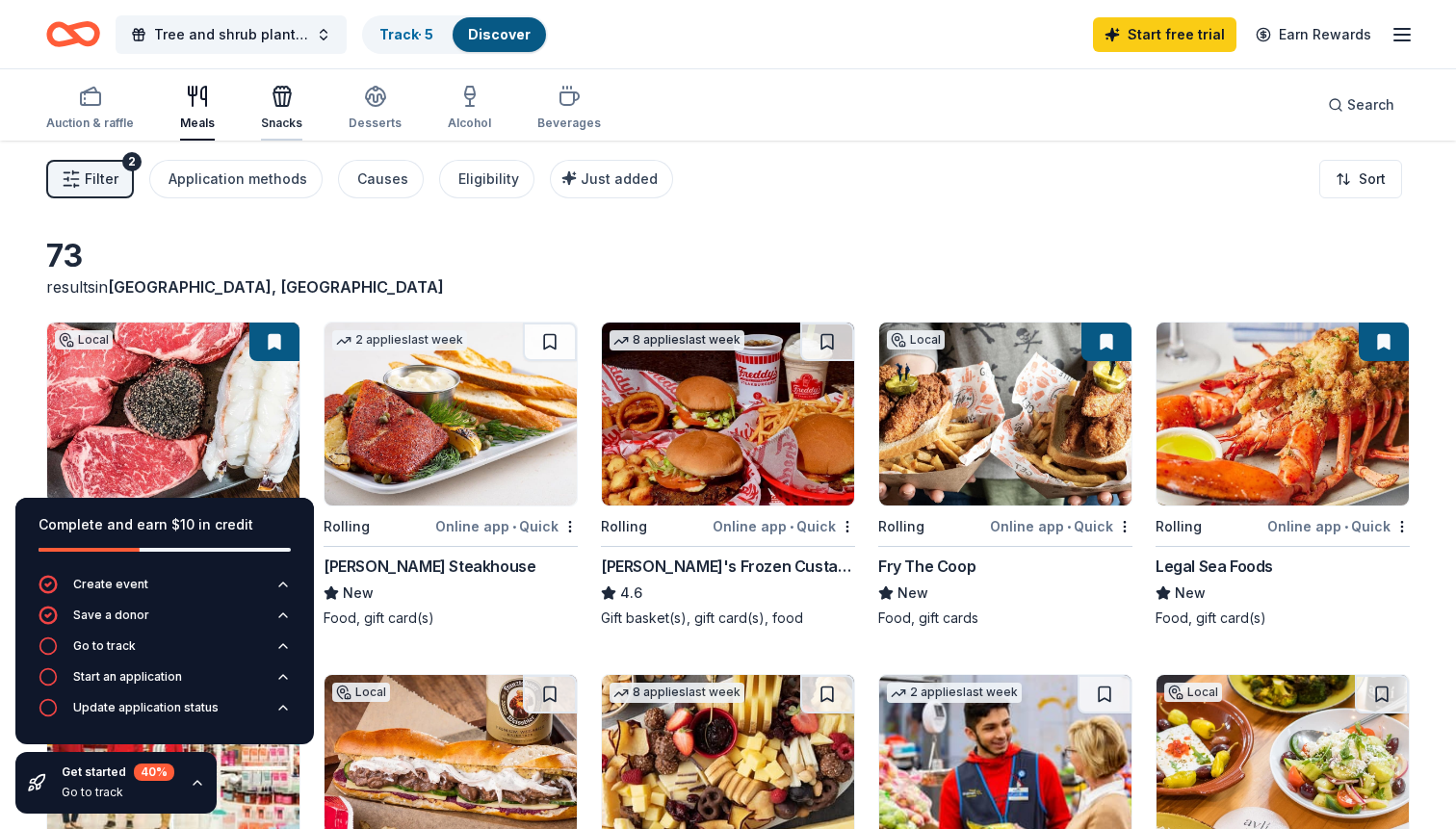
click at [277, 102] on icon "button" at bounding box center [282, 97] width 23 height 23
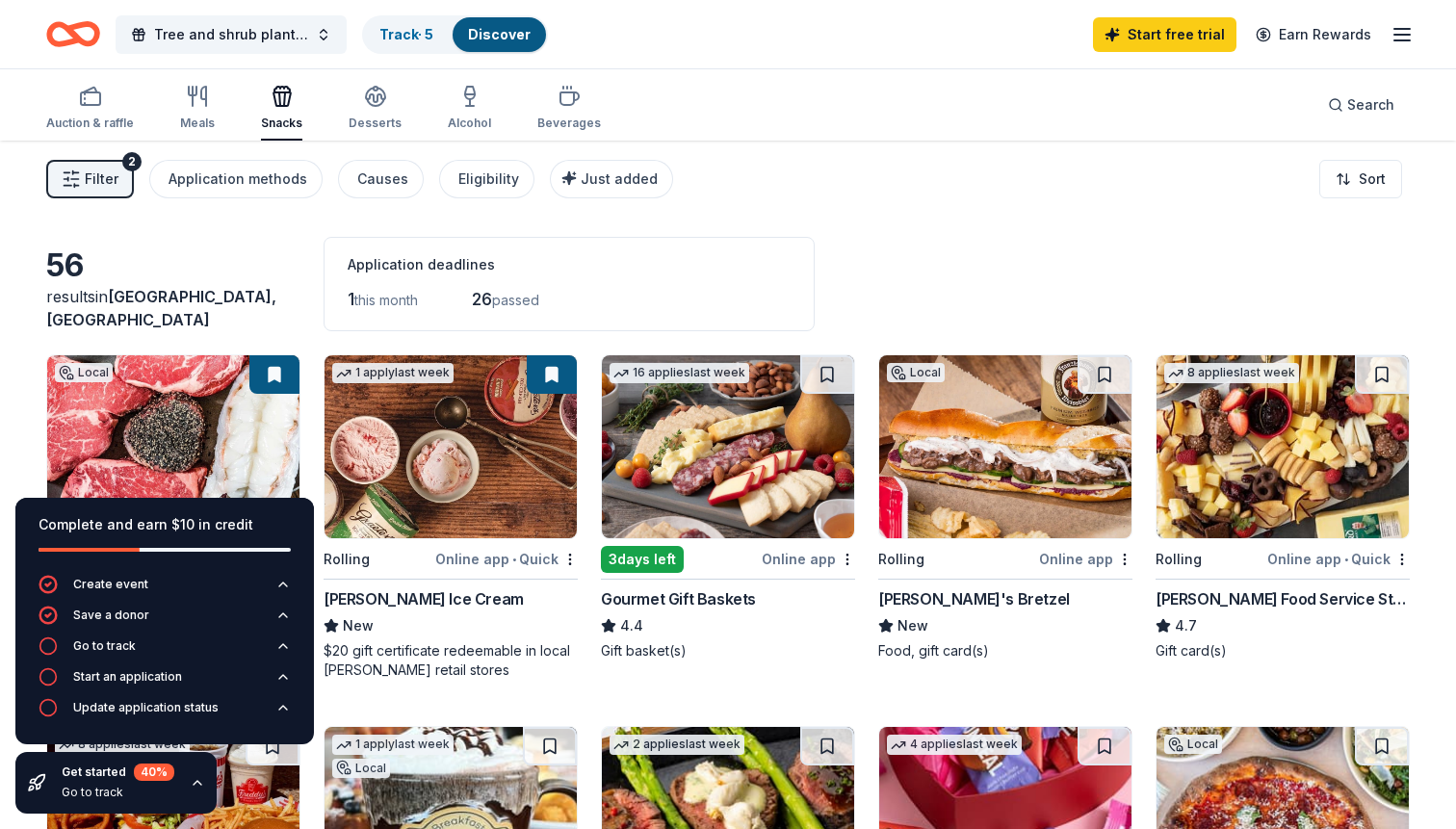
click at [1405, 22] on div "Start free trial Earn Rewards" at bounding box center [1253, 34] width 321 height 45
click at [1404, 44] on icon "button" at bounding box center [1402, 35] width 23 height 23
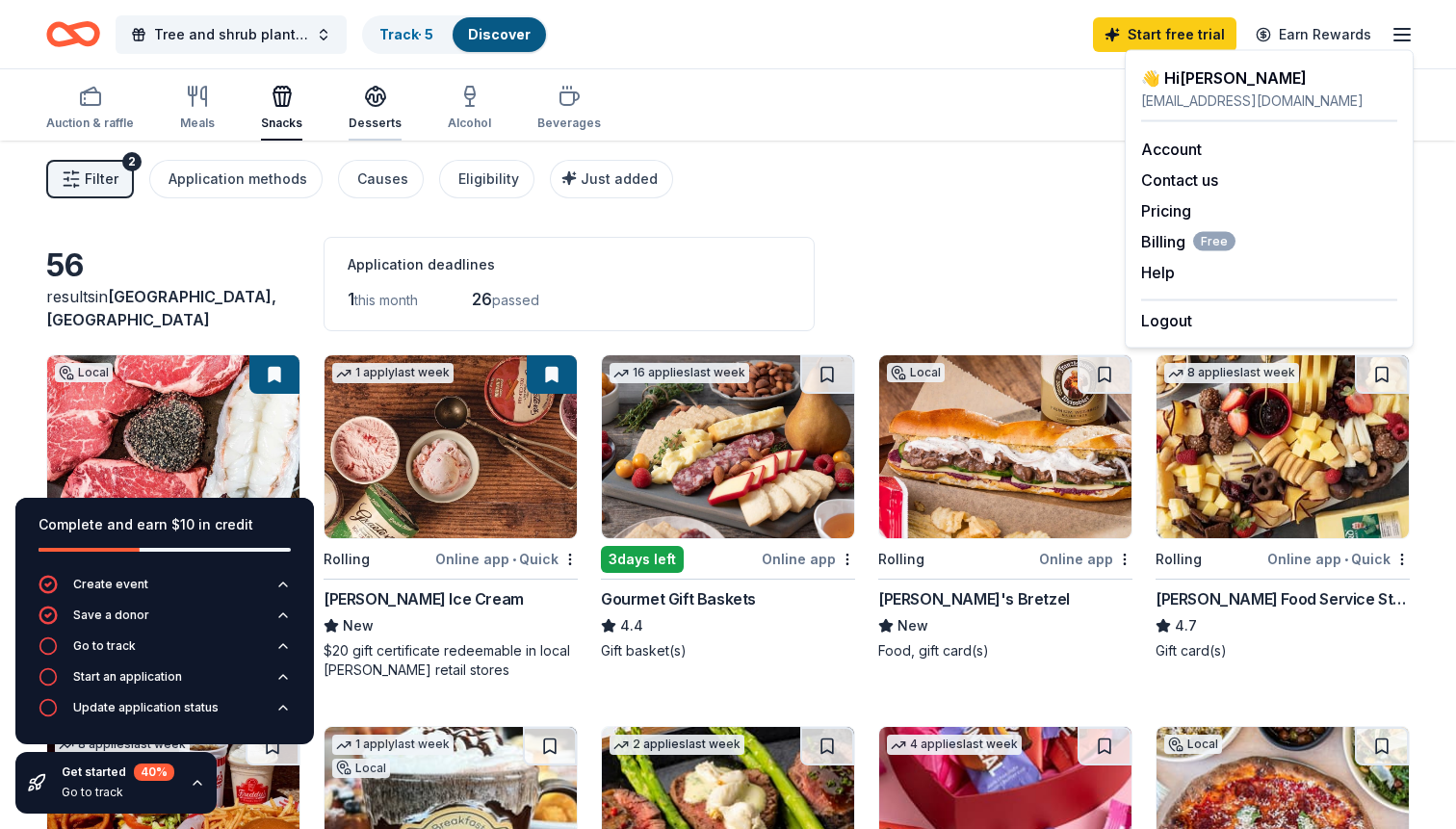
click at [390, 110] on div "Desserts" at bounding box center [375, 108] width 53 height 46
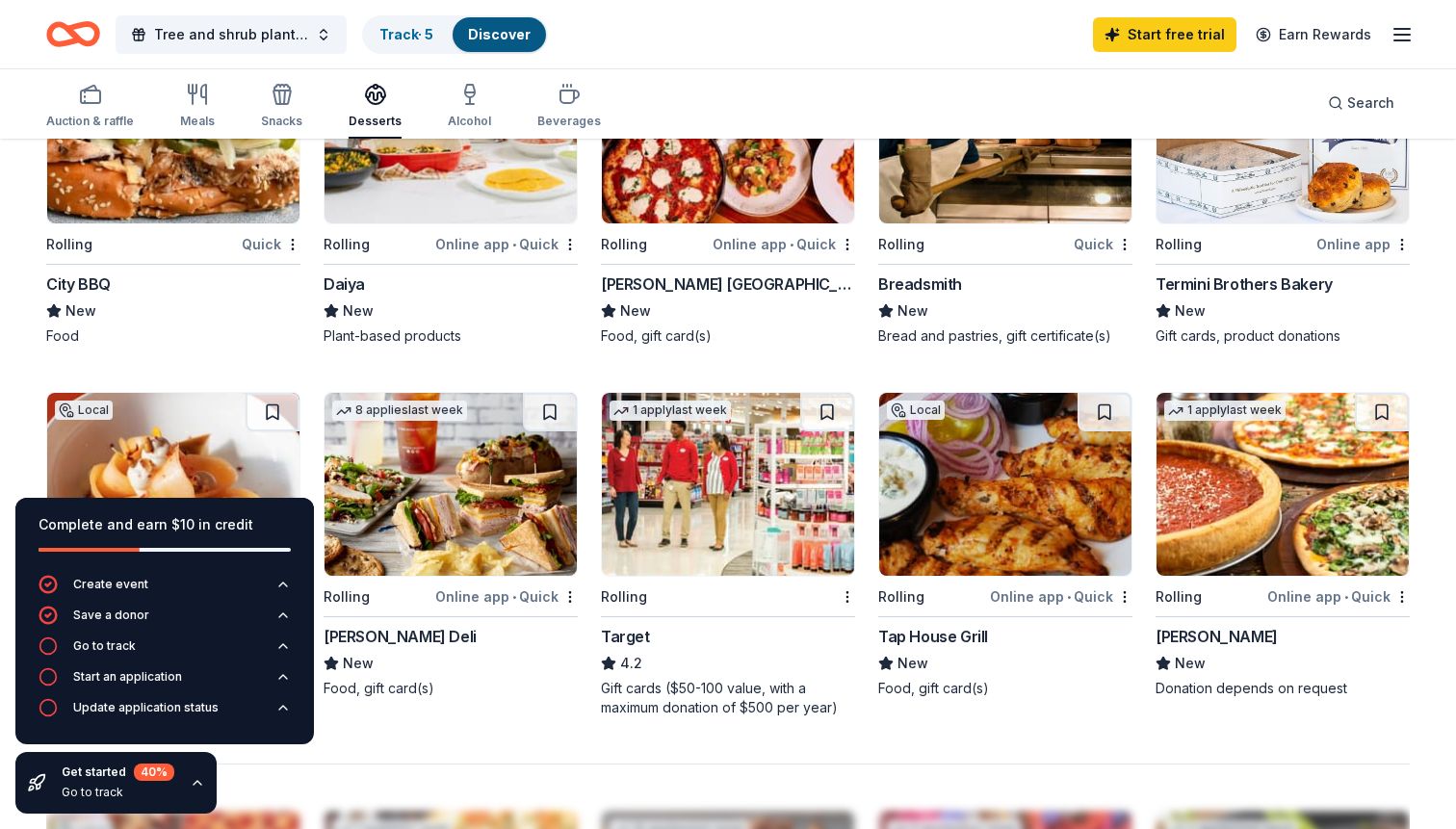
scroll to position [1024, 0]
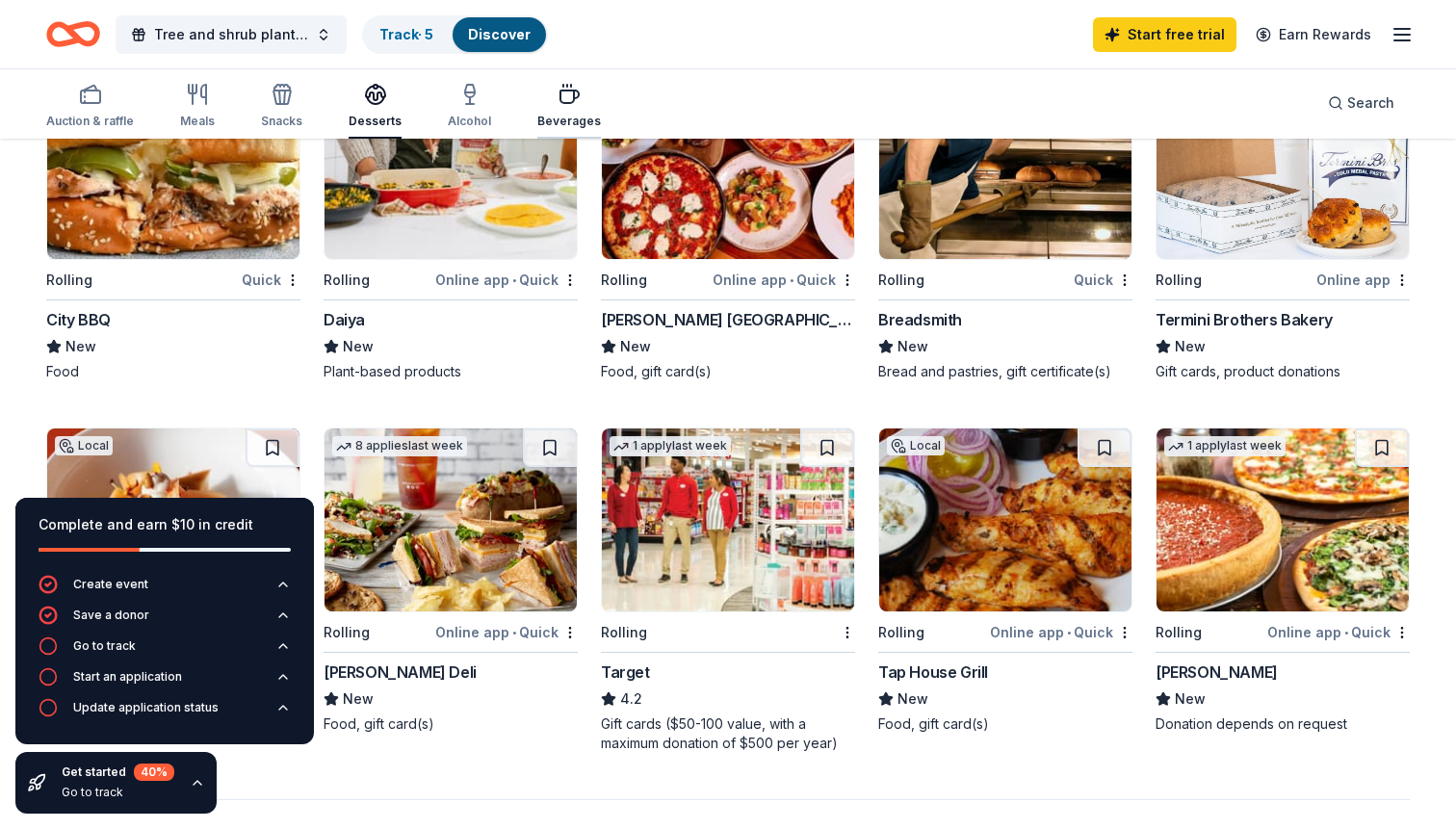
click at [562, 108] on div "Beverages" at bounding box center [569, 106] width 64 height 46
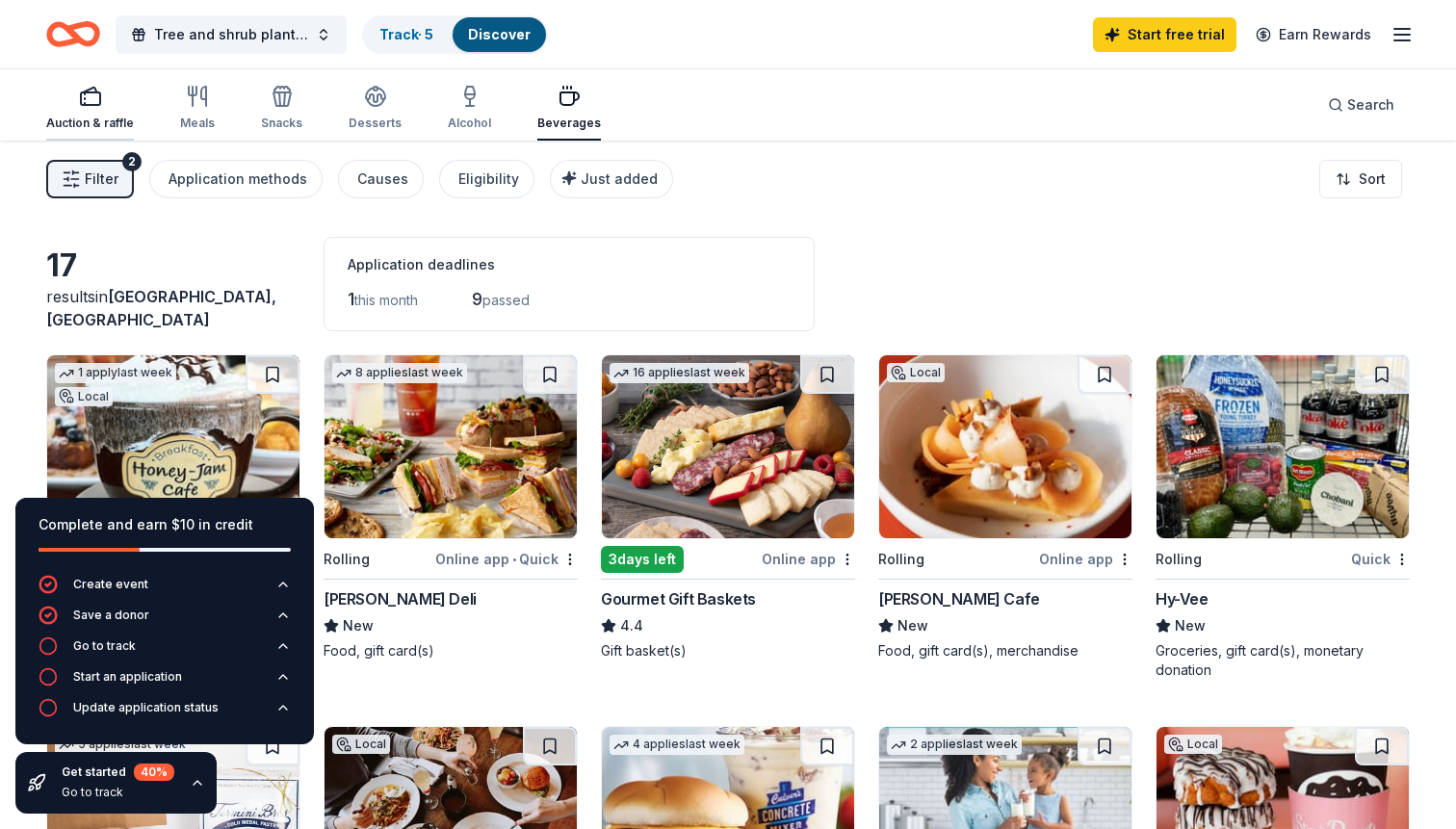
click at [84, 105] on rect "button" at bounding box center [91, 99] width 20 height 13
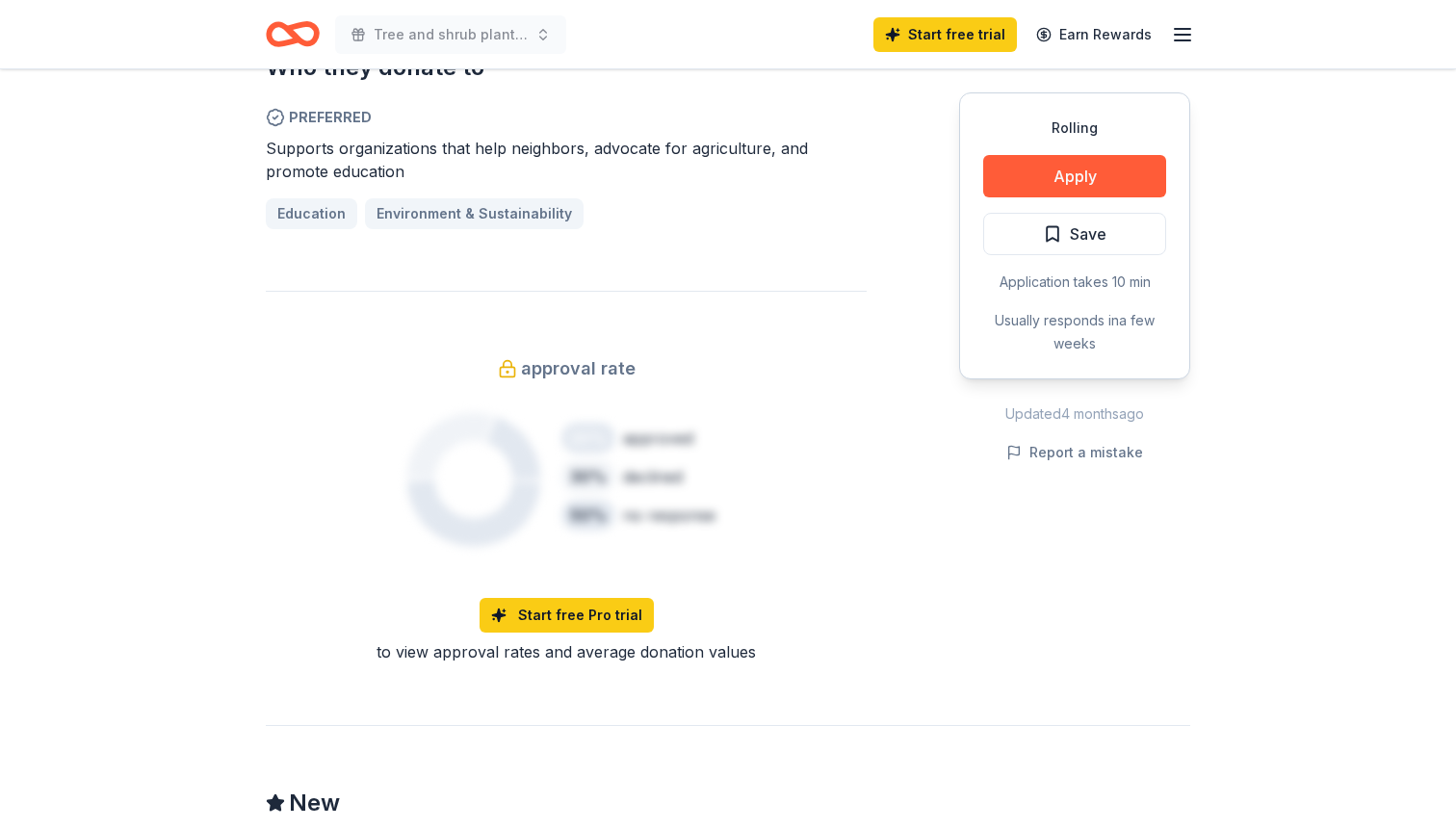
scroll to position [509, 0]
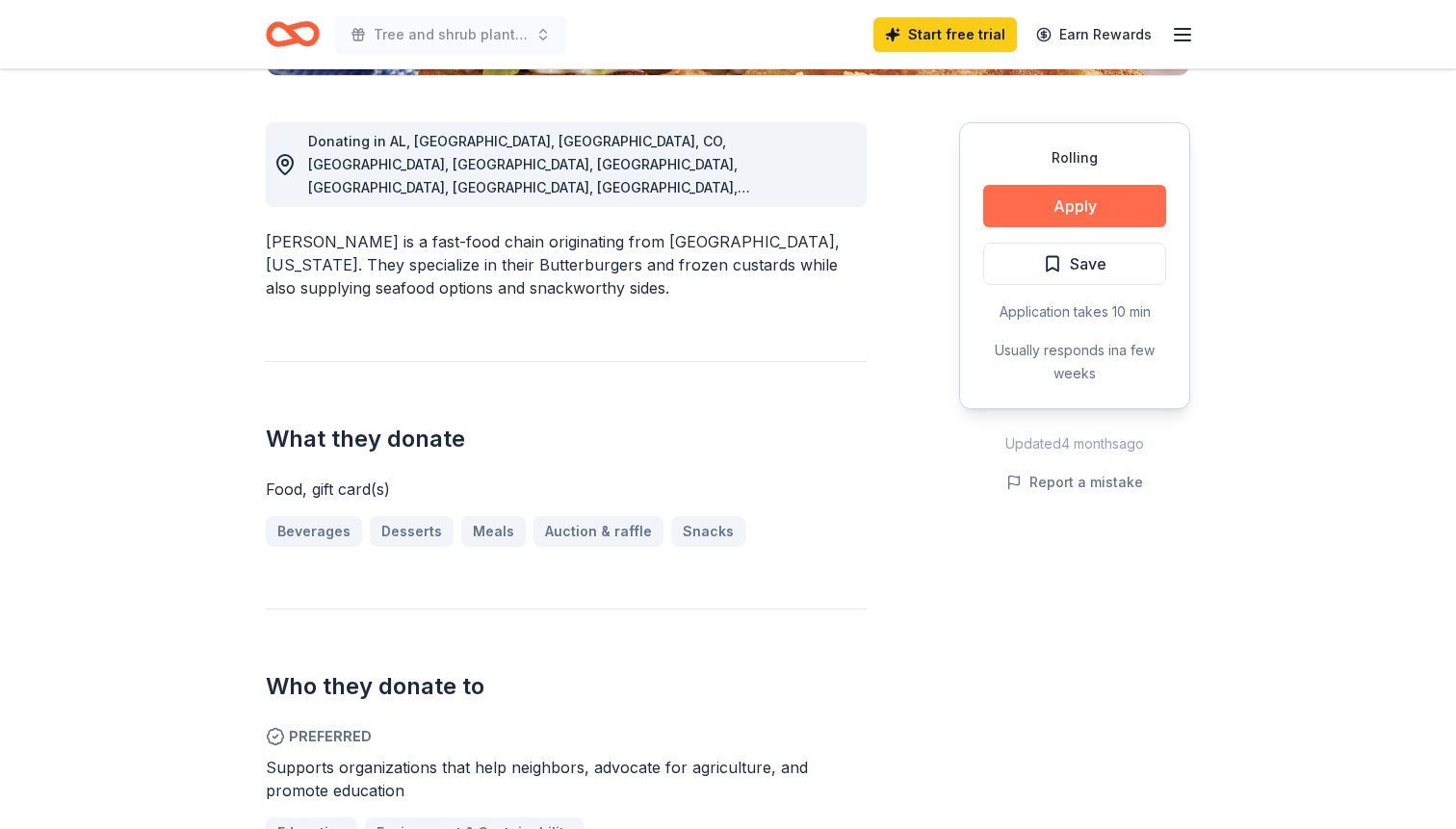
click at [1112, 202] on button "Apply" at bounding box center [1074, 205] width 183 height 42
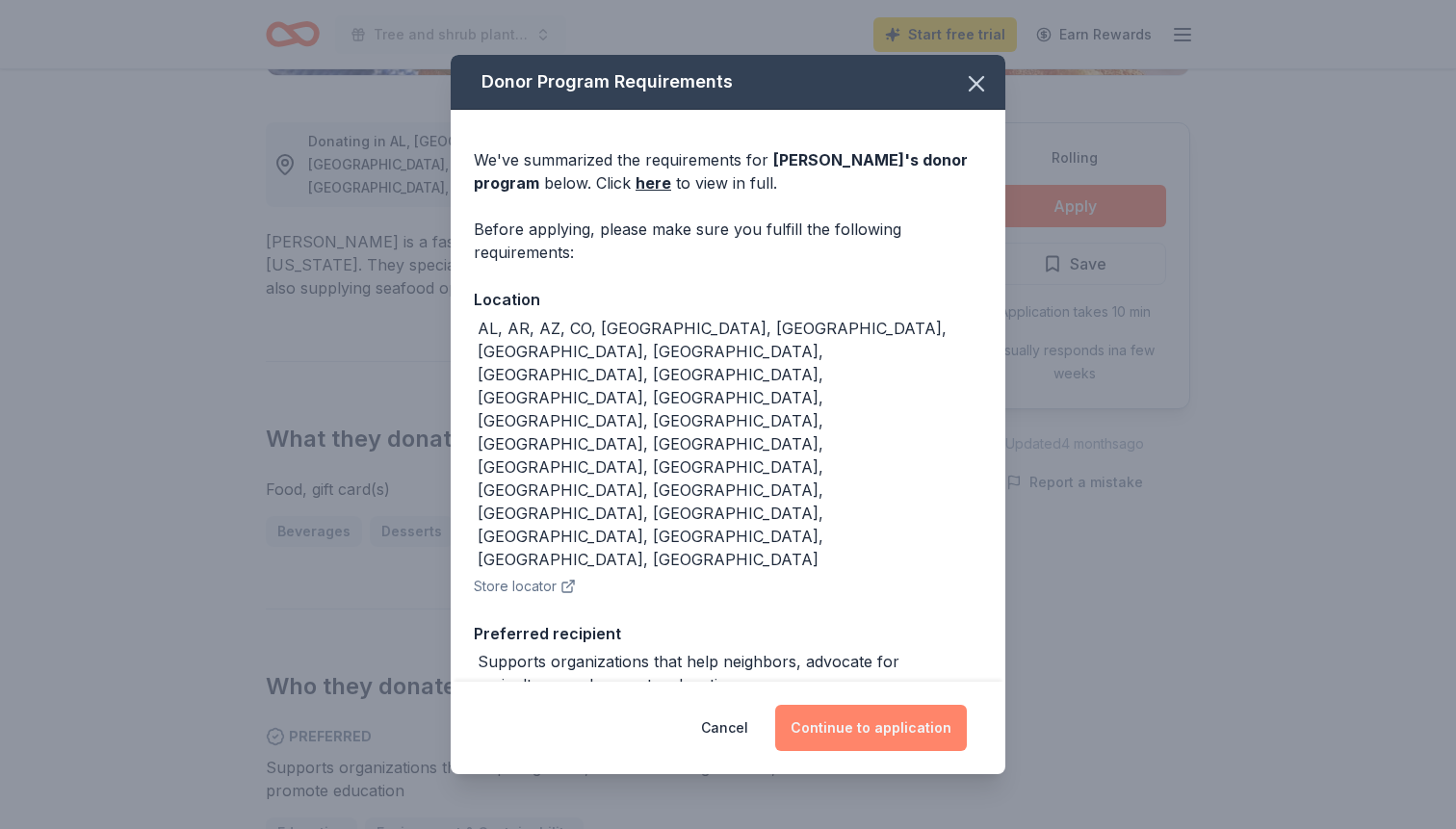
click at [860, 705] on button "Continue to application" at bounding box center [871, 727] width 192 height 46
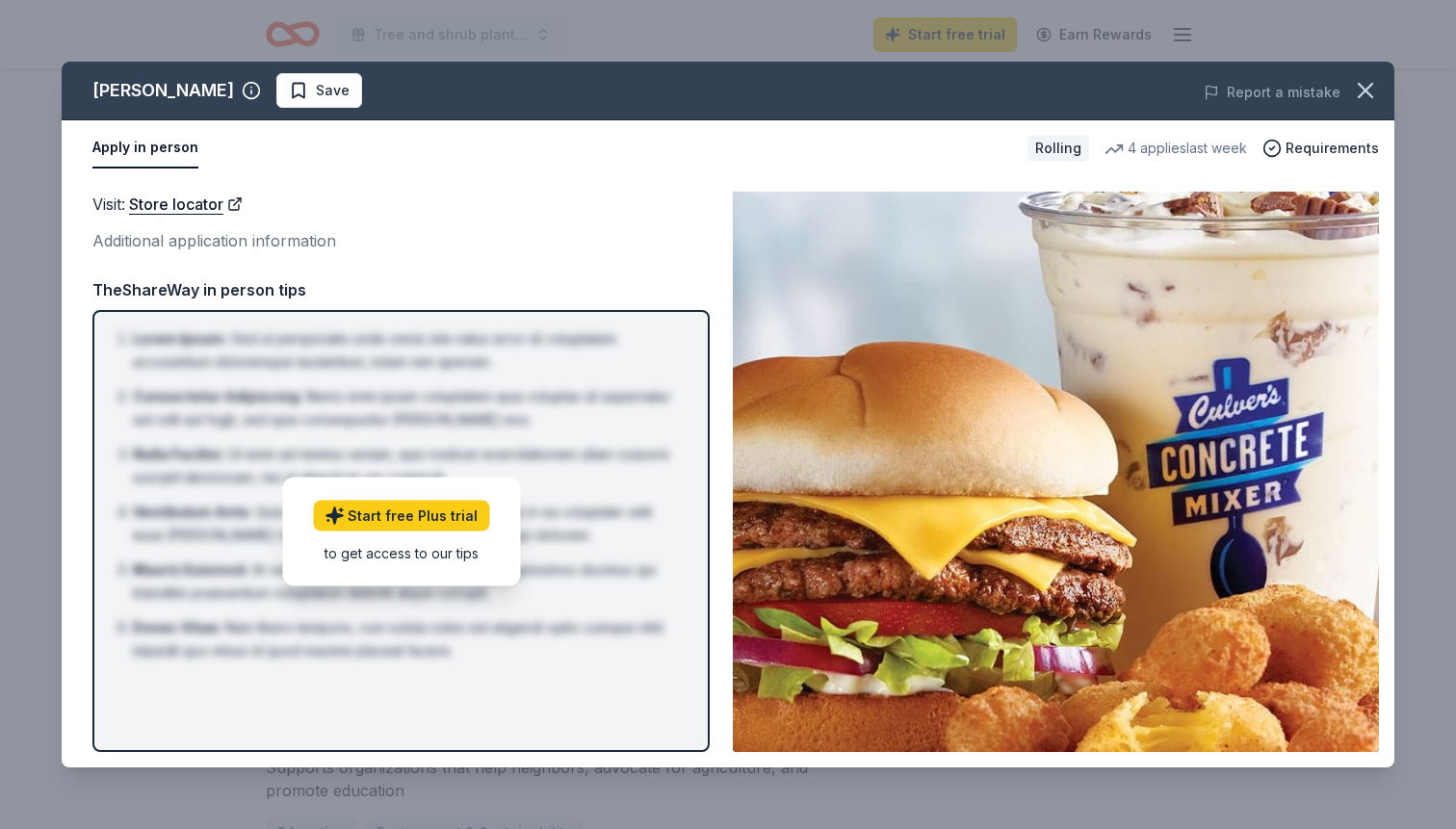
click at [127, 163] on button "Apply in person" at bounding box center [146, 148] width 106 height 40
click at [116, 150] on button "Apply in person" at bounding box center [146, 148] width 106 height 40
click at [1368, 90] on icon "button" at bounding box center [1366, 91] width 27 height 27
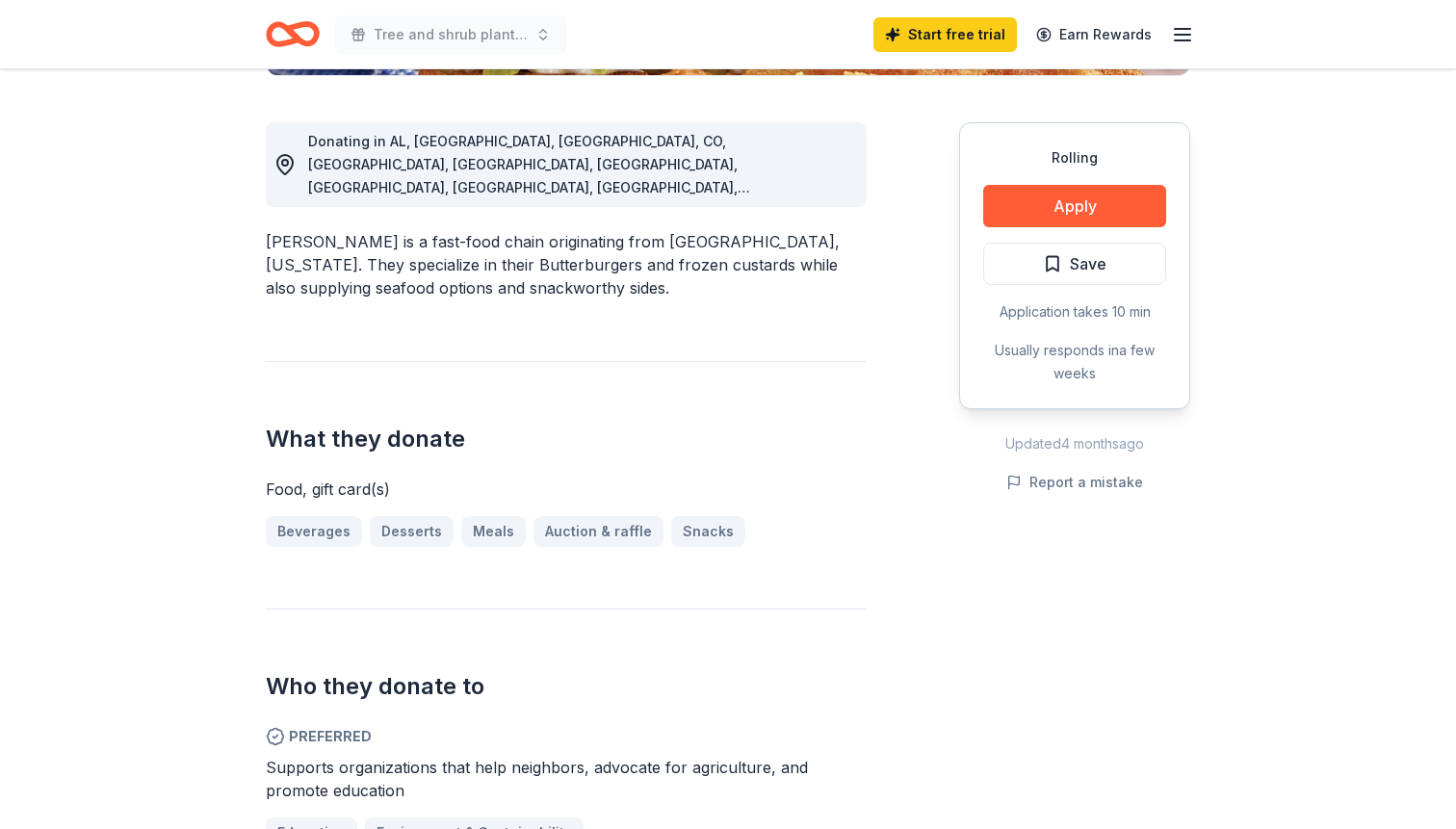
scroll to position [526, 0]
